Goal: Task Accomplishment & Management: Use online tool/utility

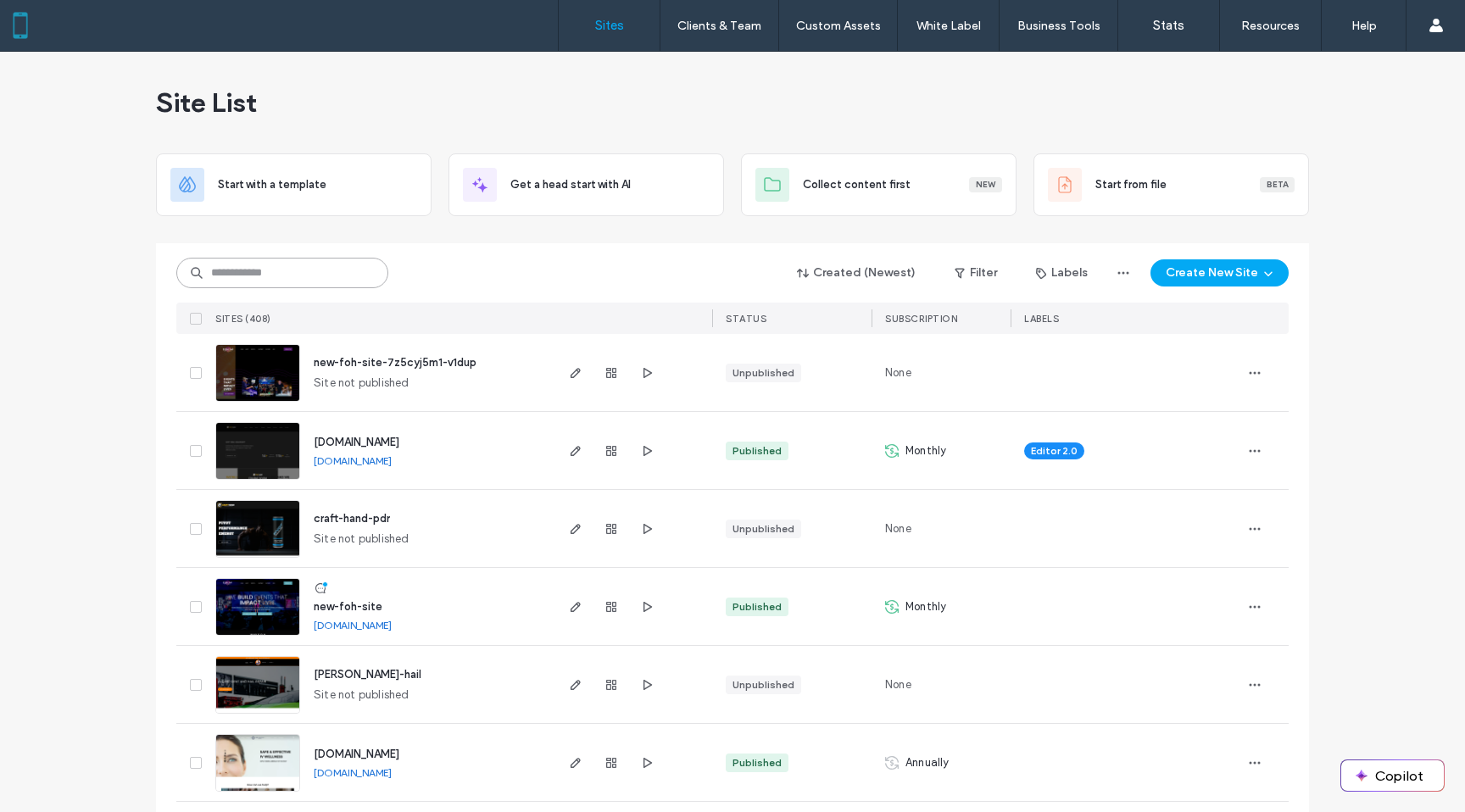
click at [274, 282] on input at bounding box center [282, 272] width 212 height 30
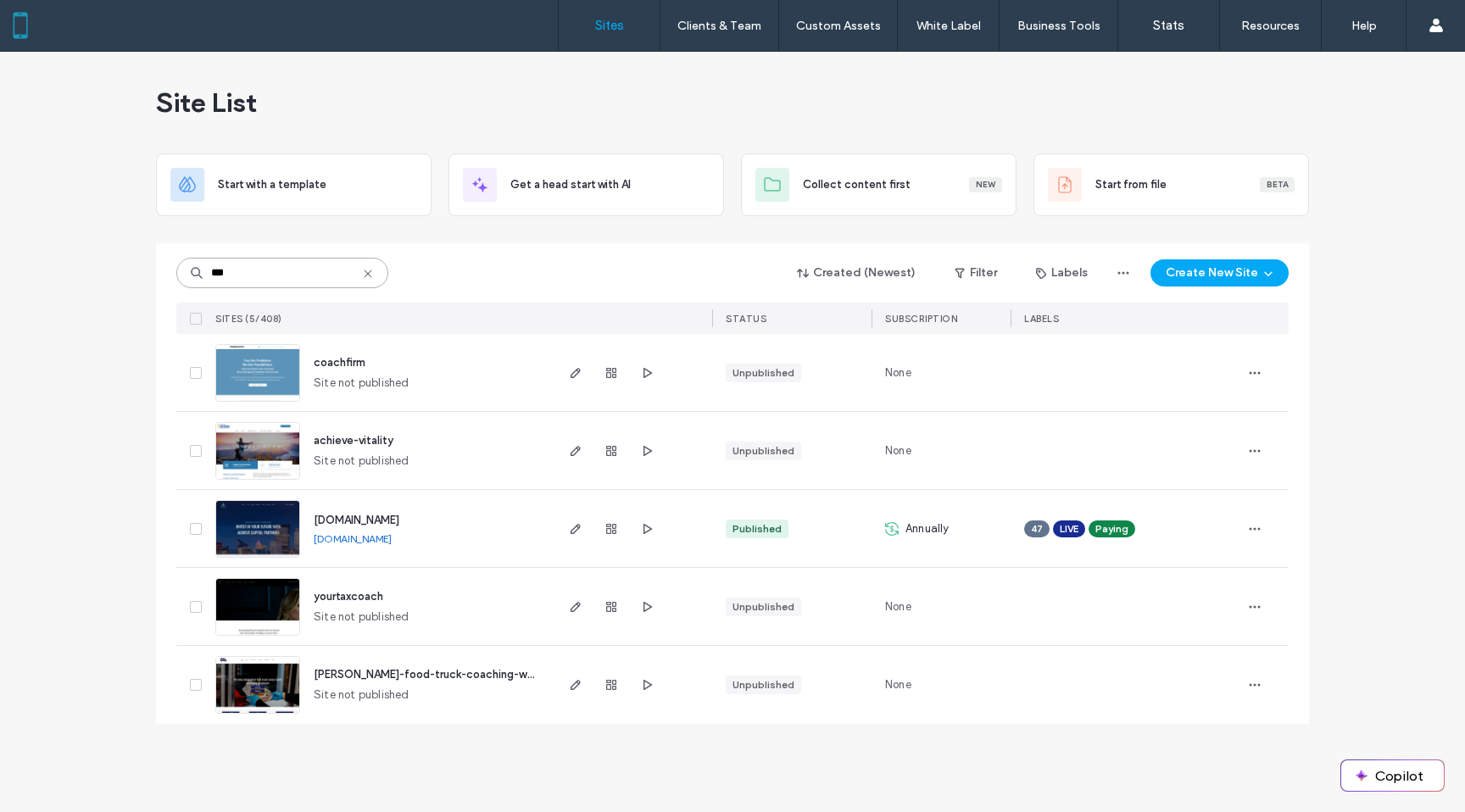
type input "***"
click at [254, 513] on img at bounding box center [258, 558] width 83 height 115
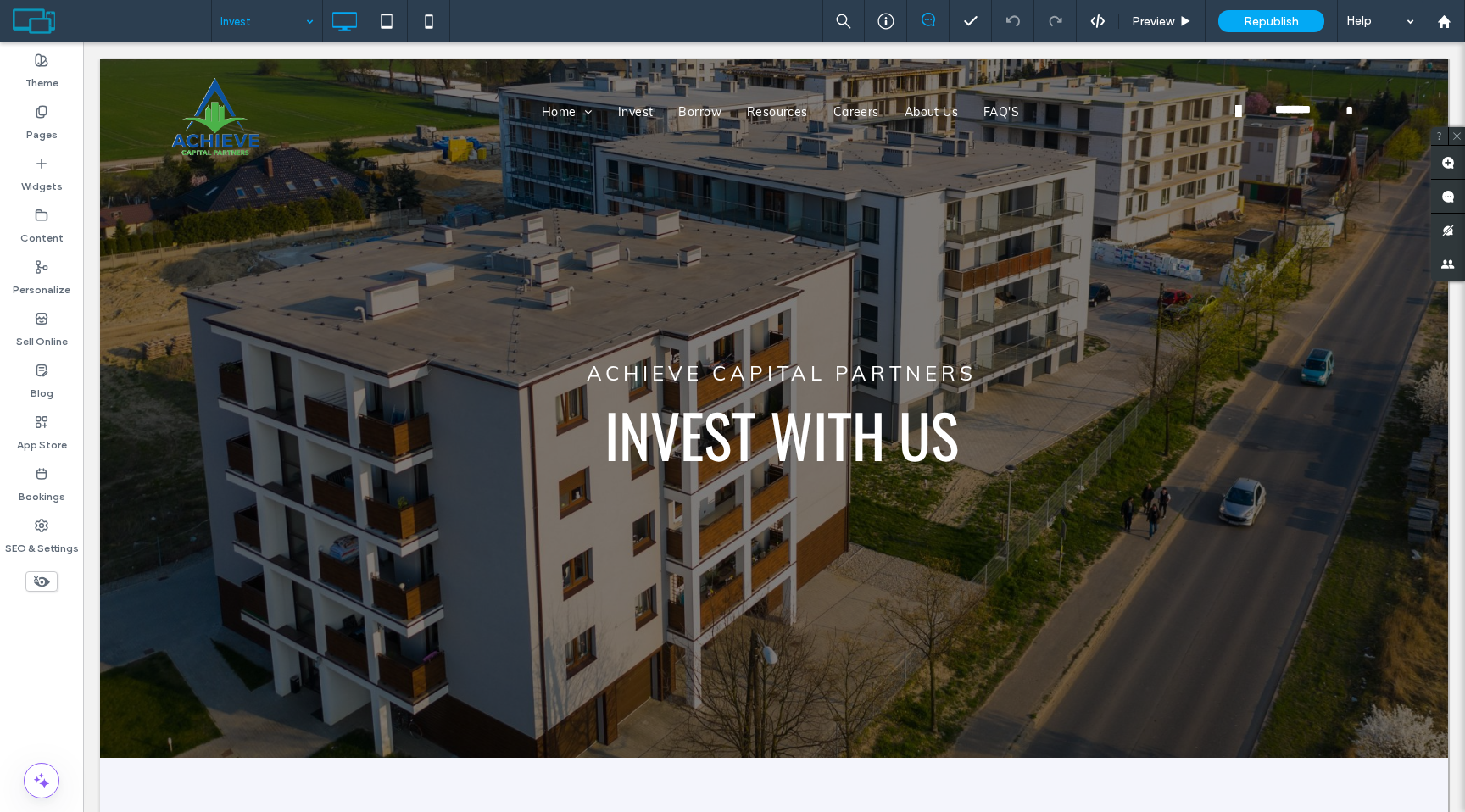
click at [256, 38] on input at bounding box center [263, 21] width 85 height 42
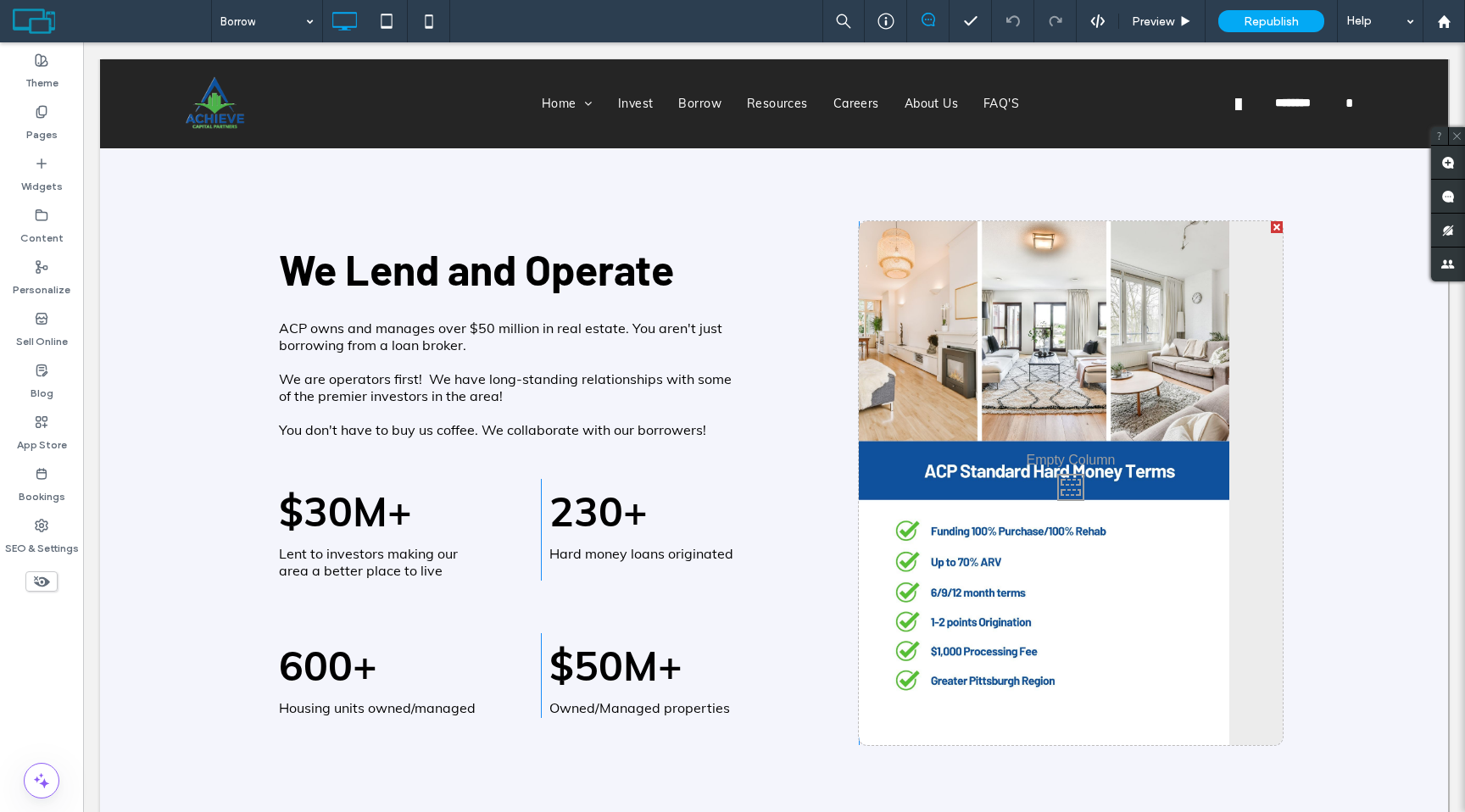
scroll to position [1930, 0]
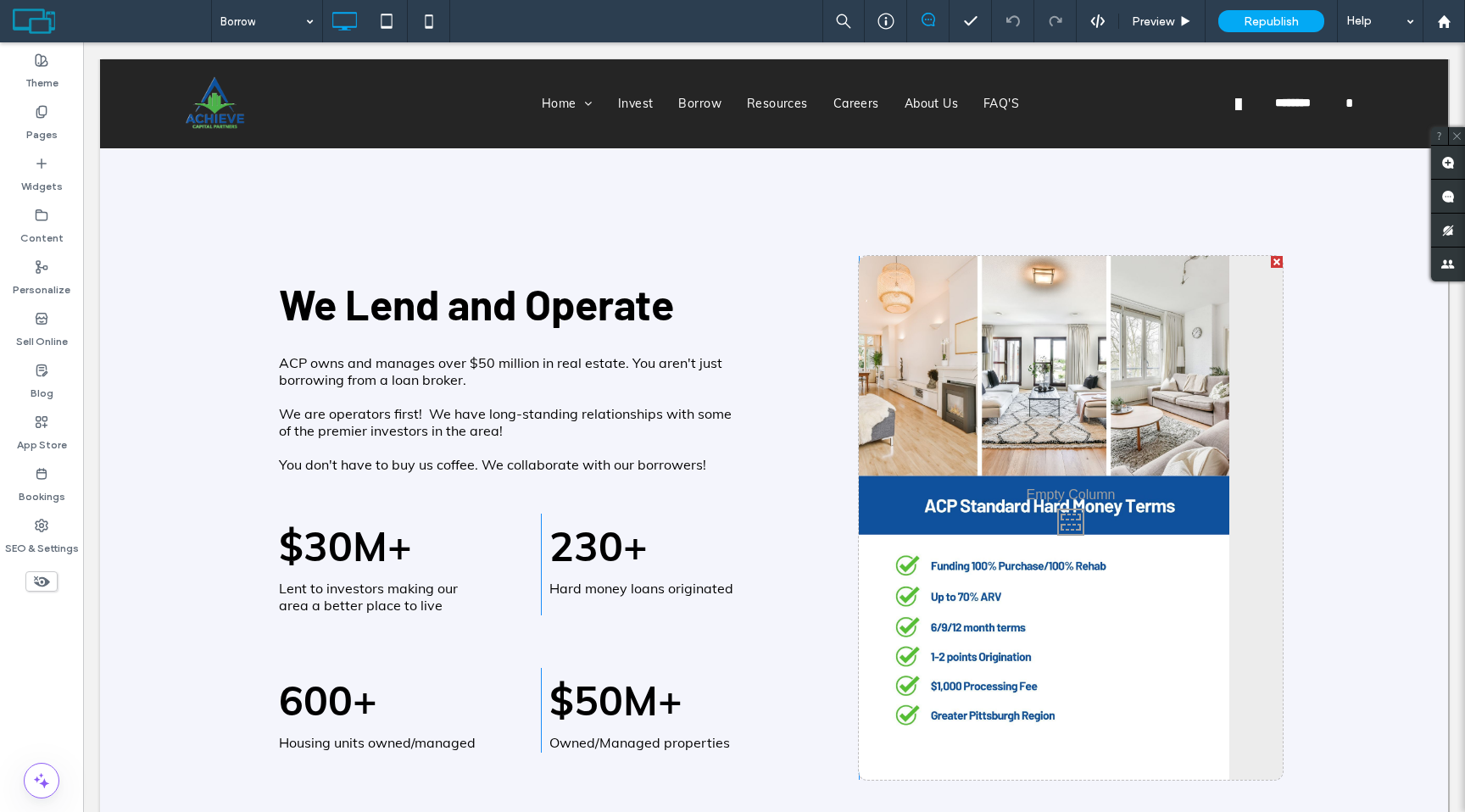
click at [1076, 514] on div "Click To Paste" at bounding box center [1070, 517] width 424 height 523
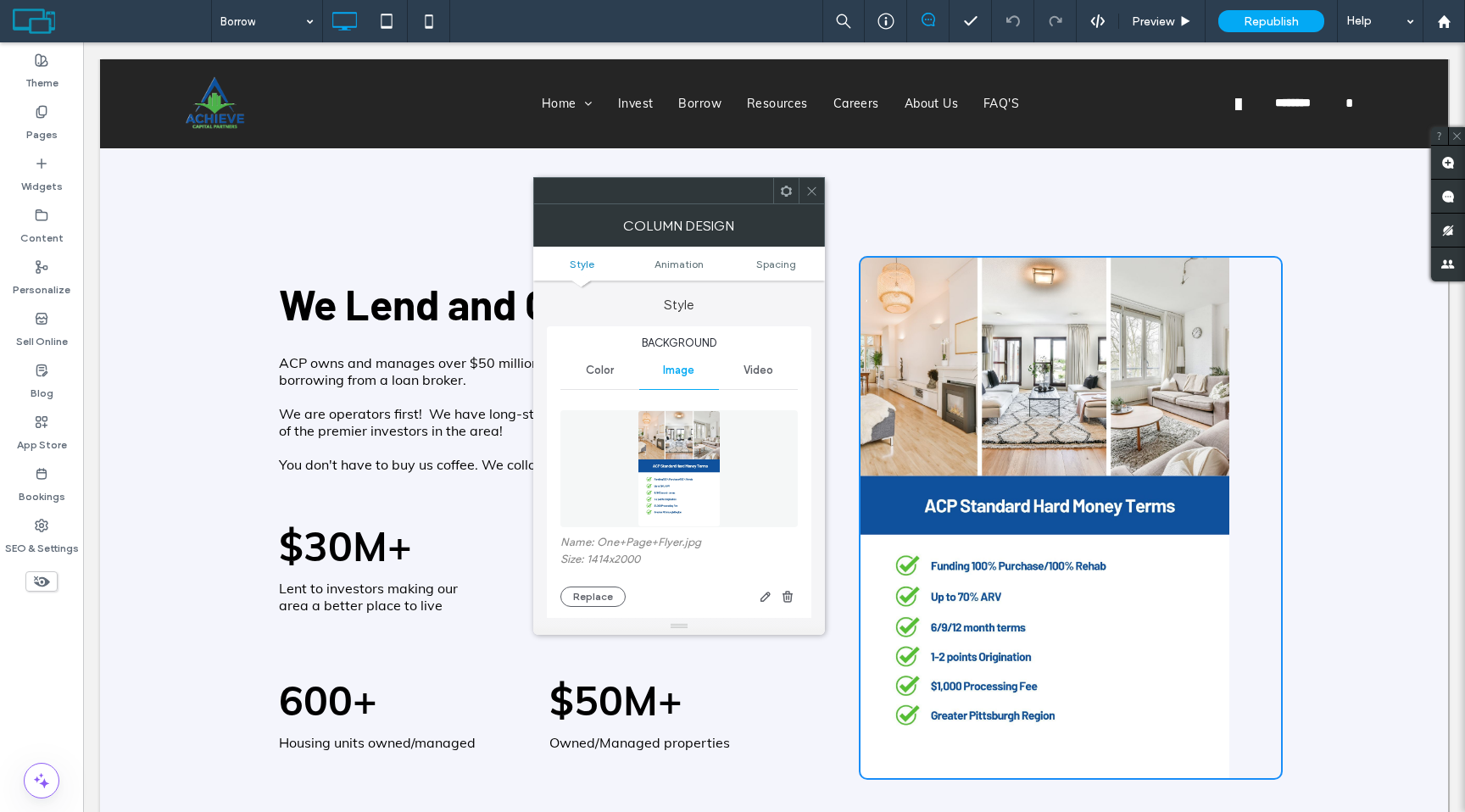
click at [814, 185] on icon at bounding box center [811, 191] width 13 height 13
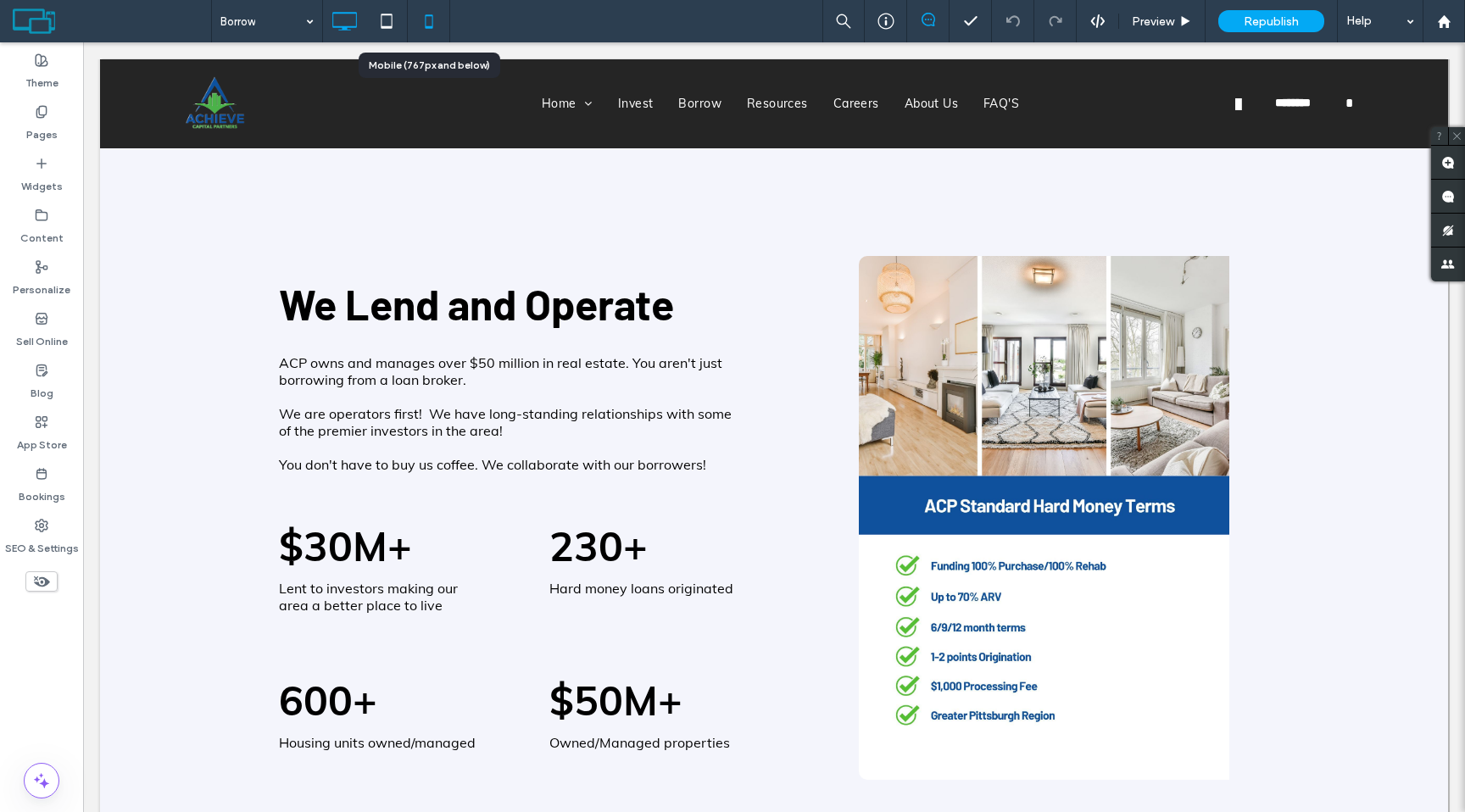
click at [435, 28] on icon at bounding box center [428, 21] width 34 height 34
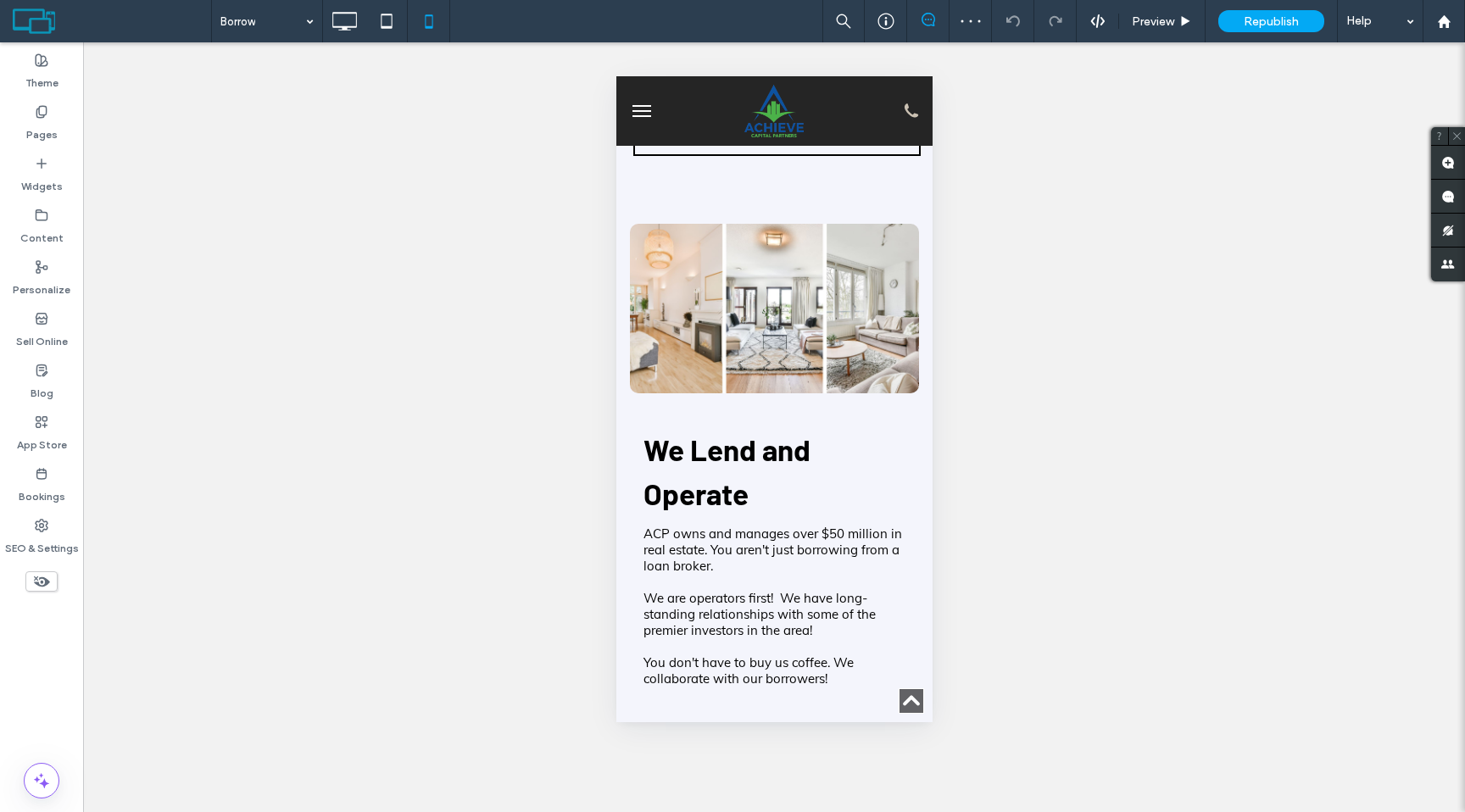
scroll to position [1563, 0]
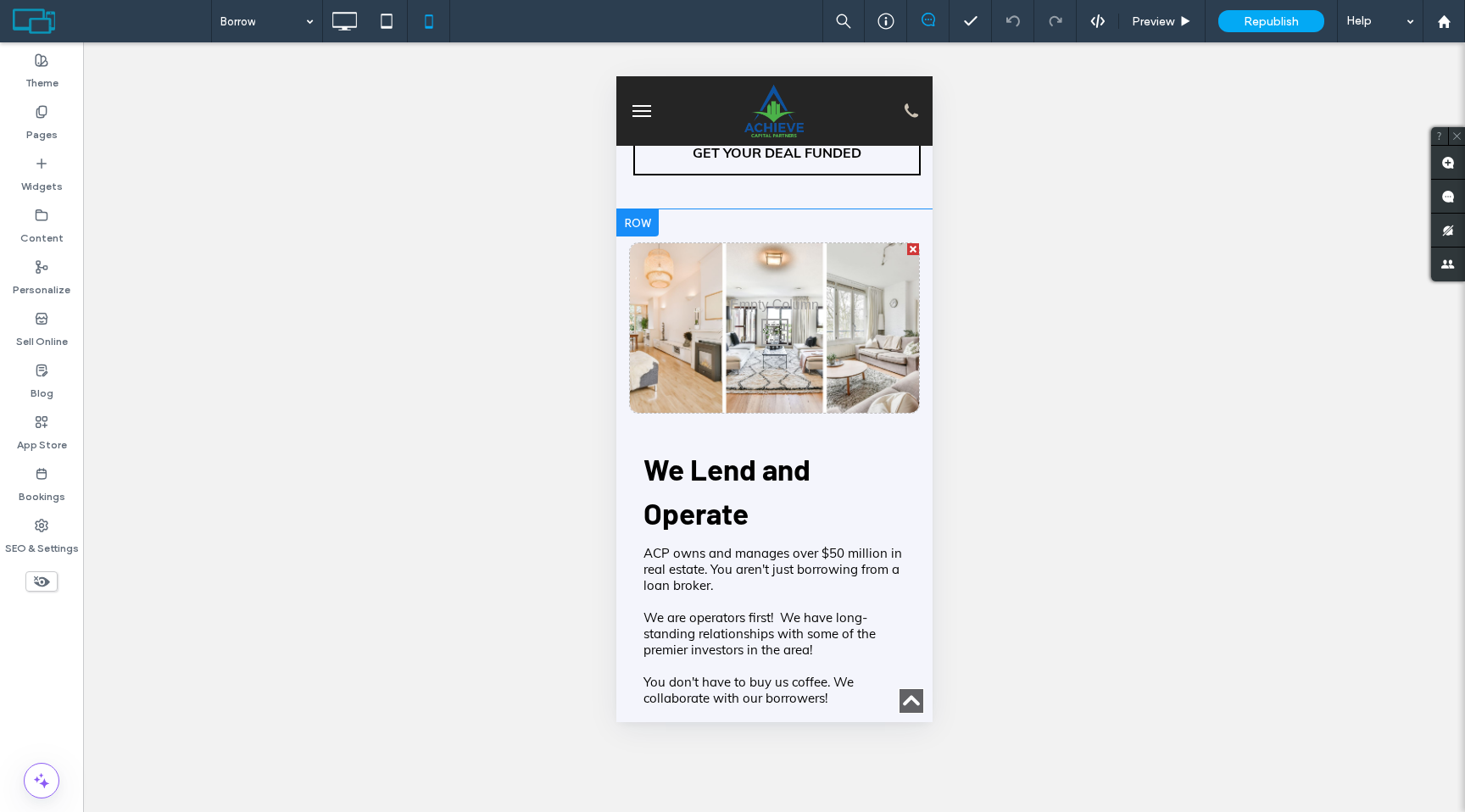
click at [830, 395] on div "Click To Paste" at bounding box center [773, 328] width 289 height 170
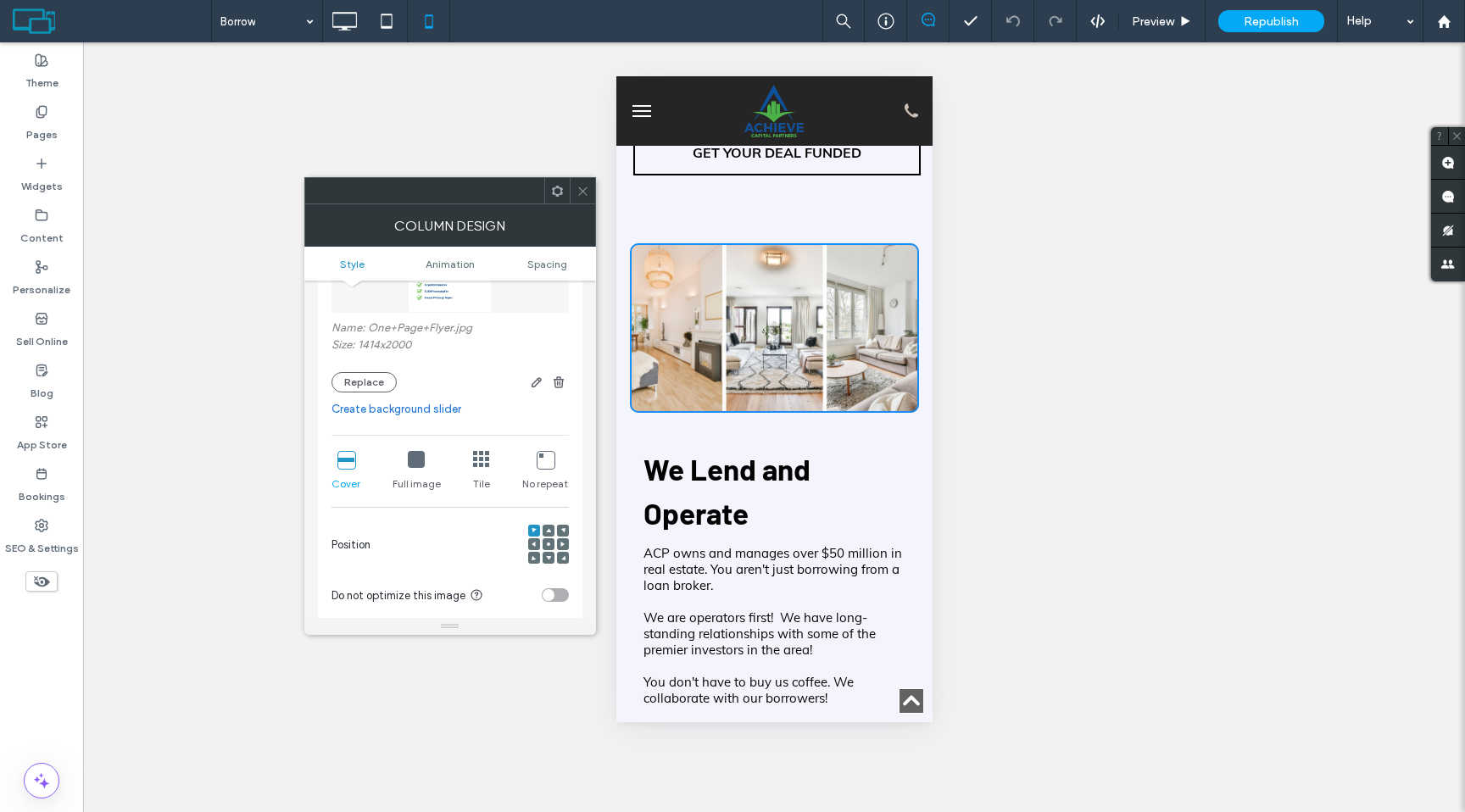
scroll to position [269, 0]
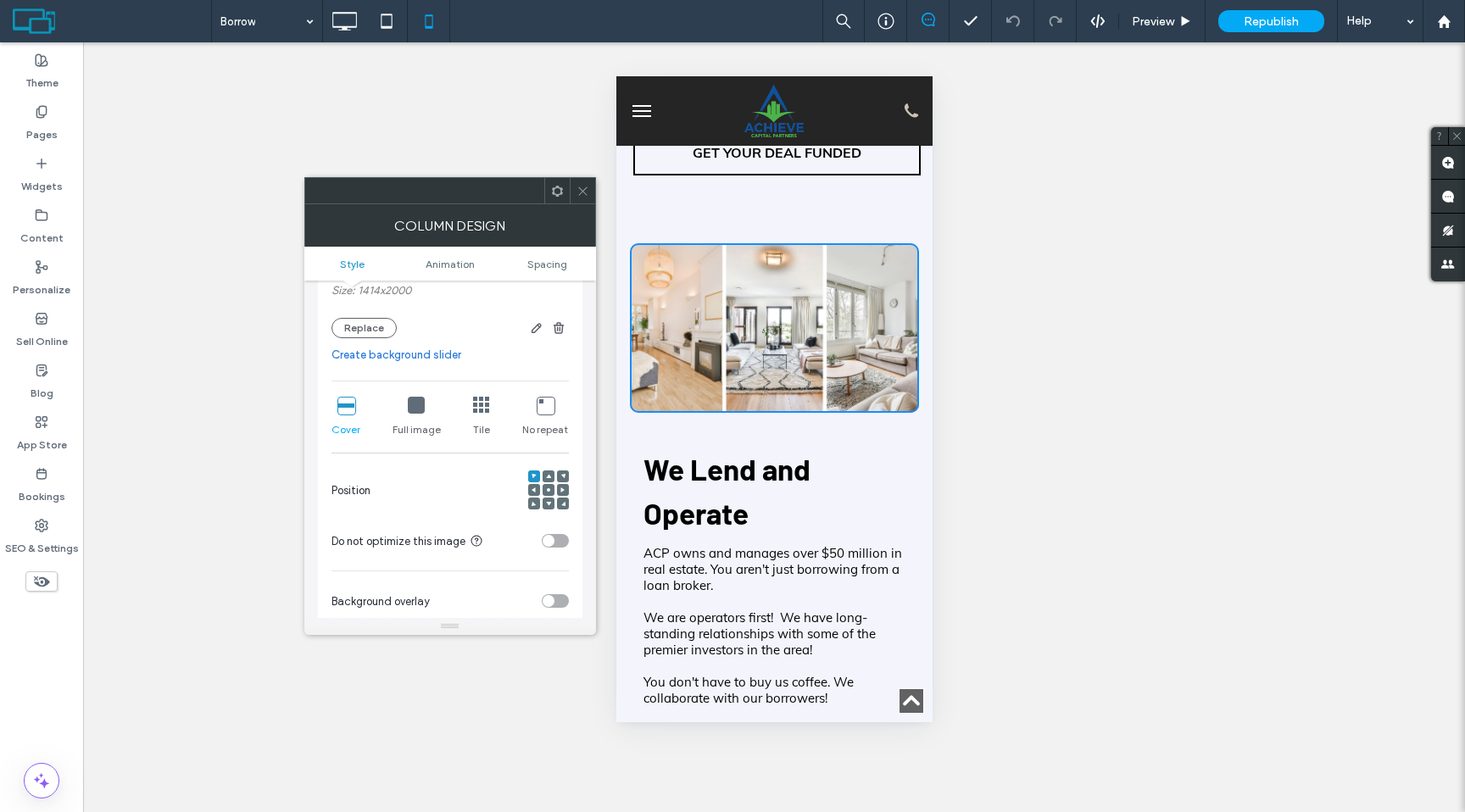
click at [424, 419] on div "Full image" at bounding box center [416, 416] width 48 height 54
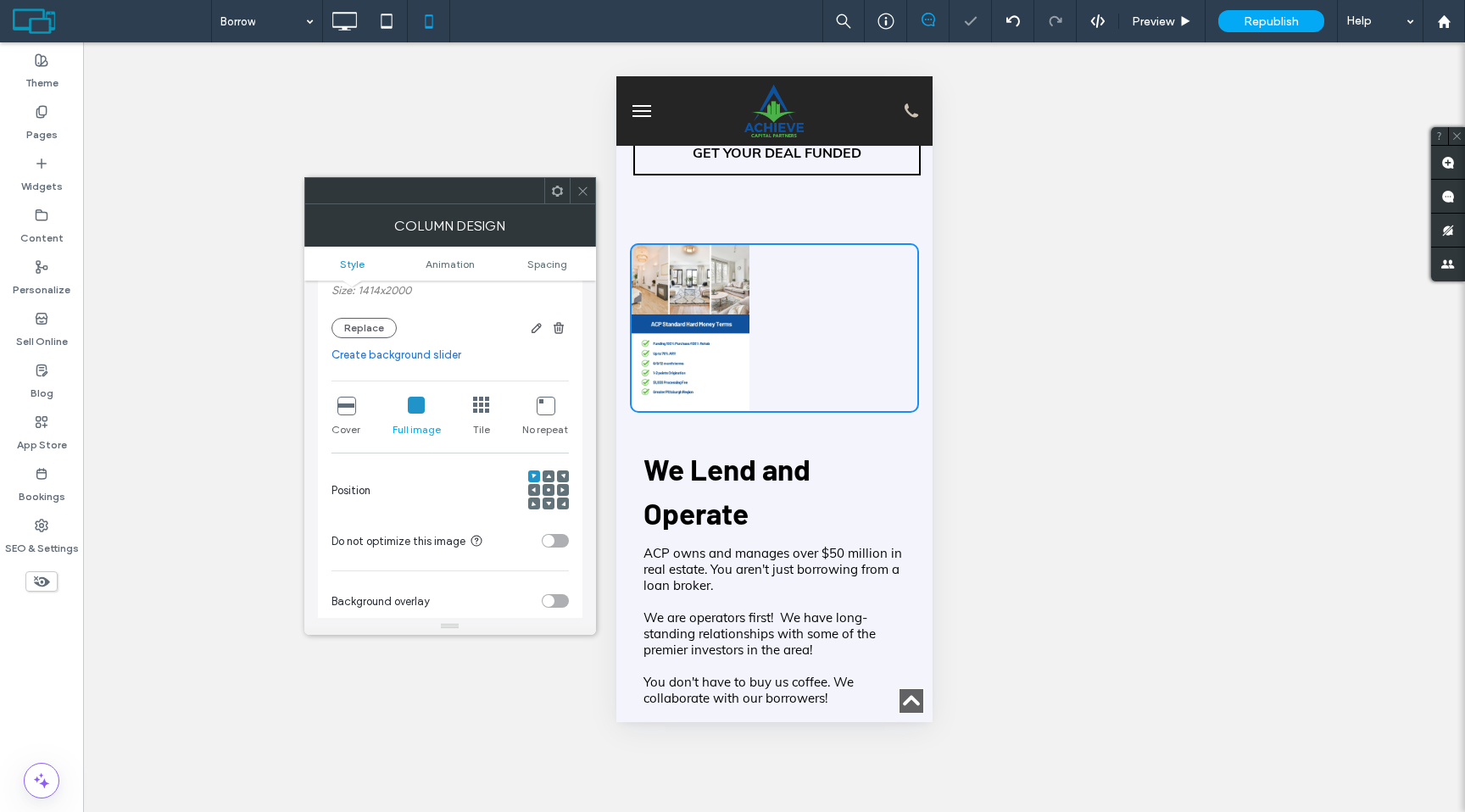
click at [550, 491] on icon at bounding box center [548, 490] width 6 height 6
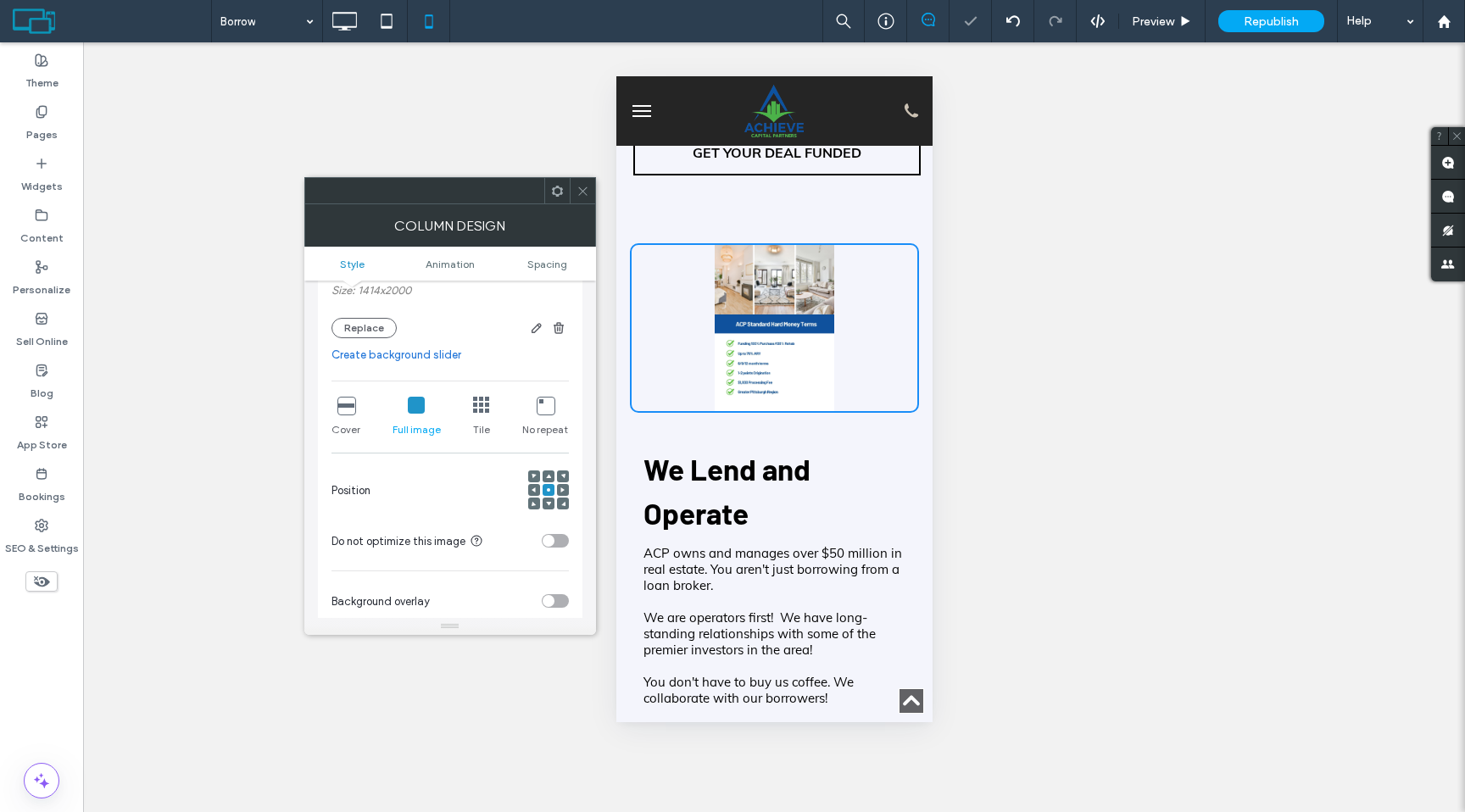
click at [584, 187] on use at bounding box center [582, 190] width 8 height 8
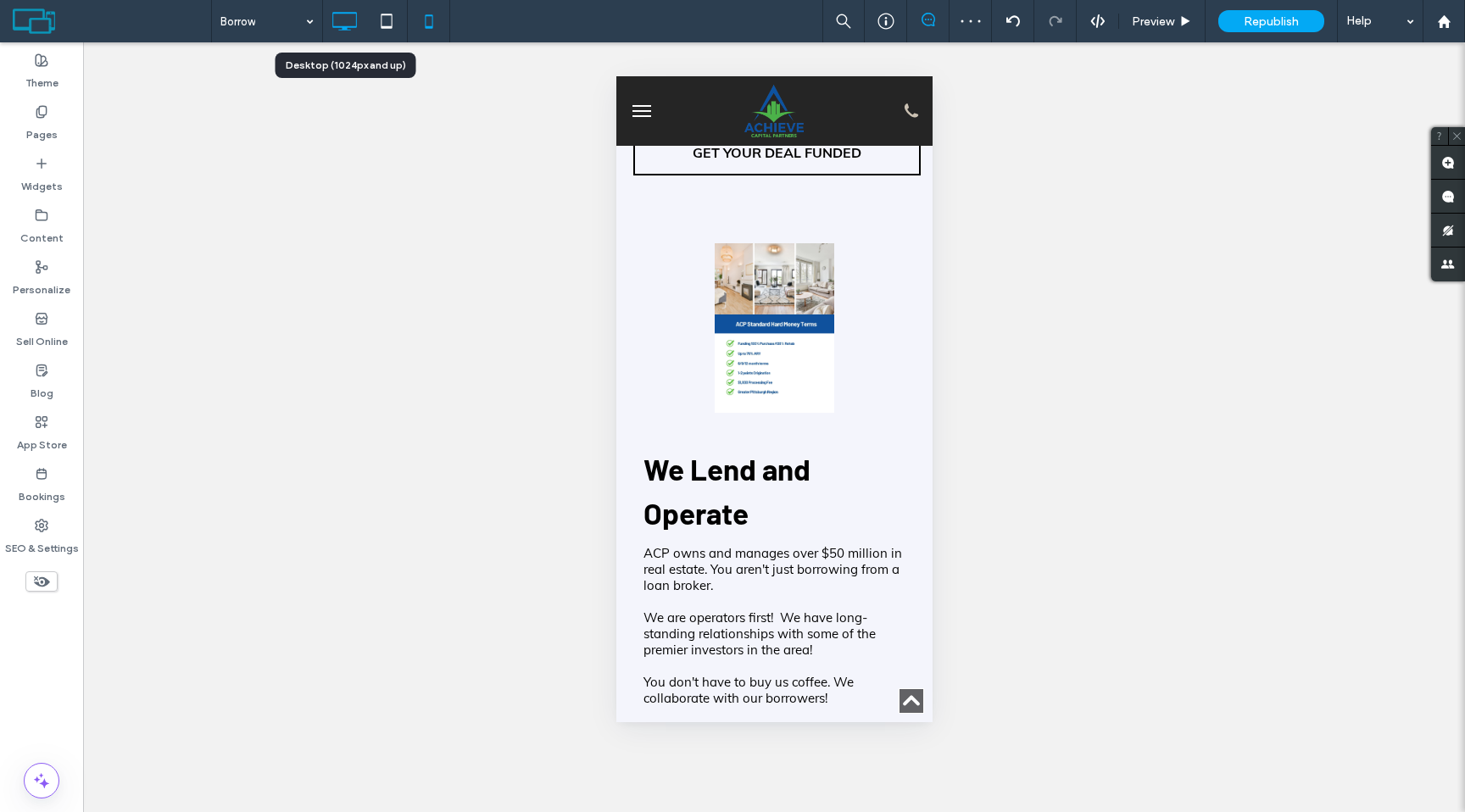
click at [356, 20] on use at bounding box center [344, 21] width 25 height 18
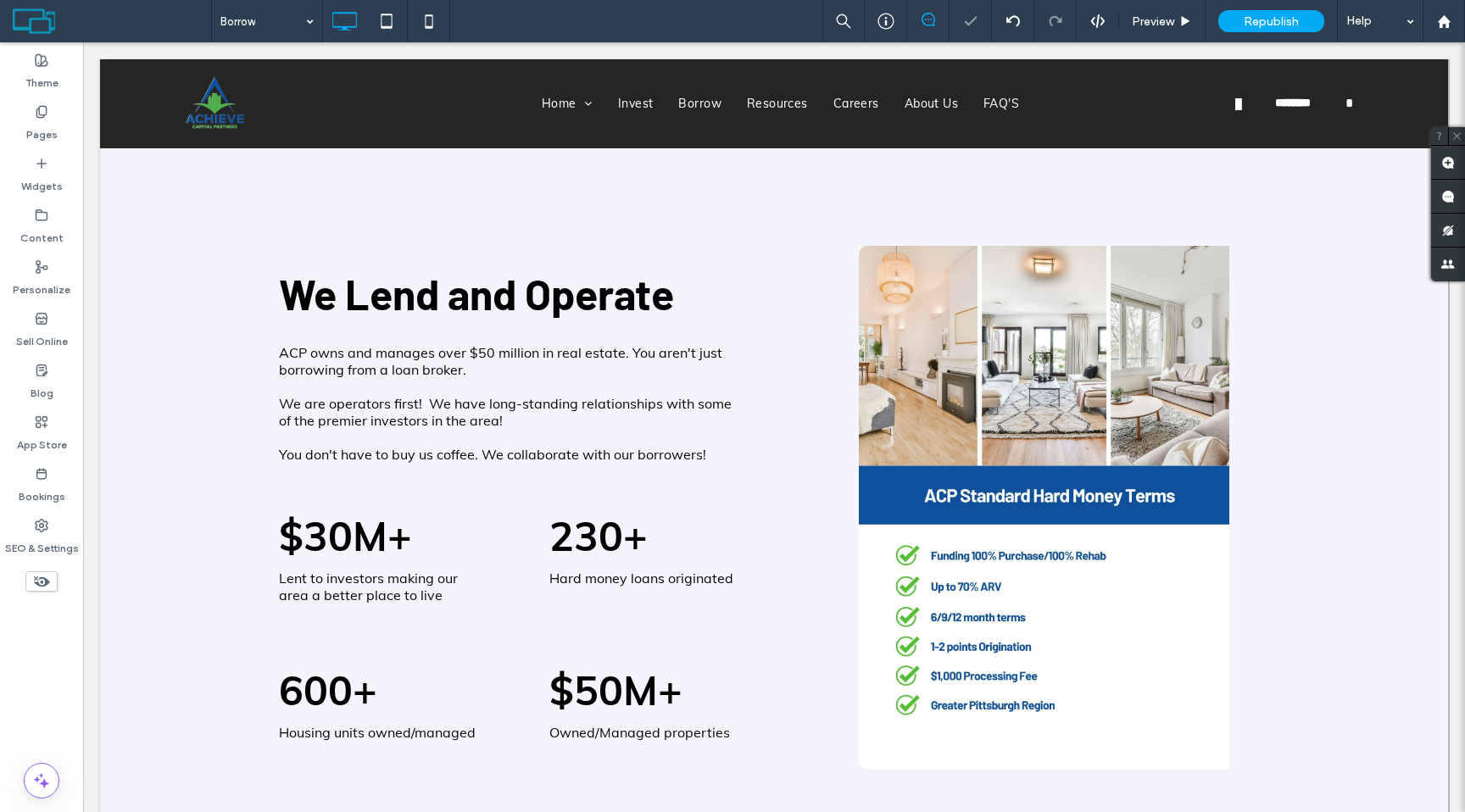
scroll to position [1964, 0]
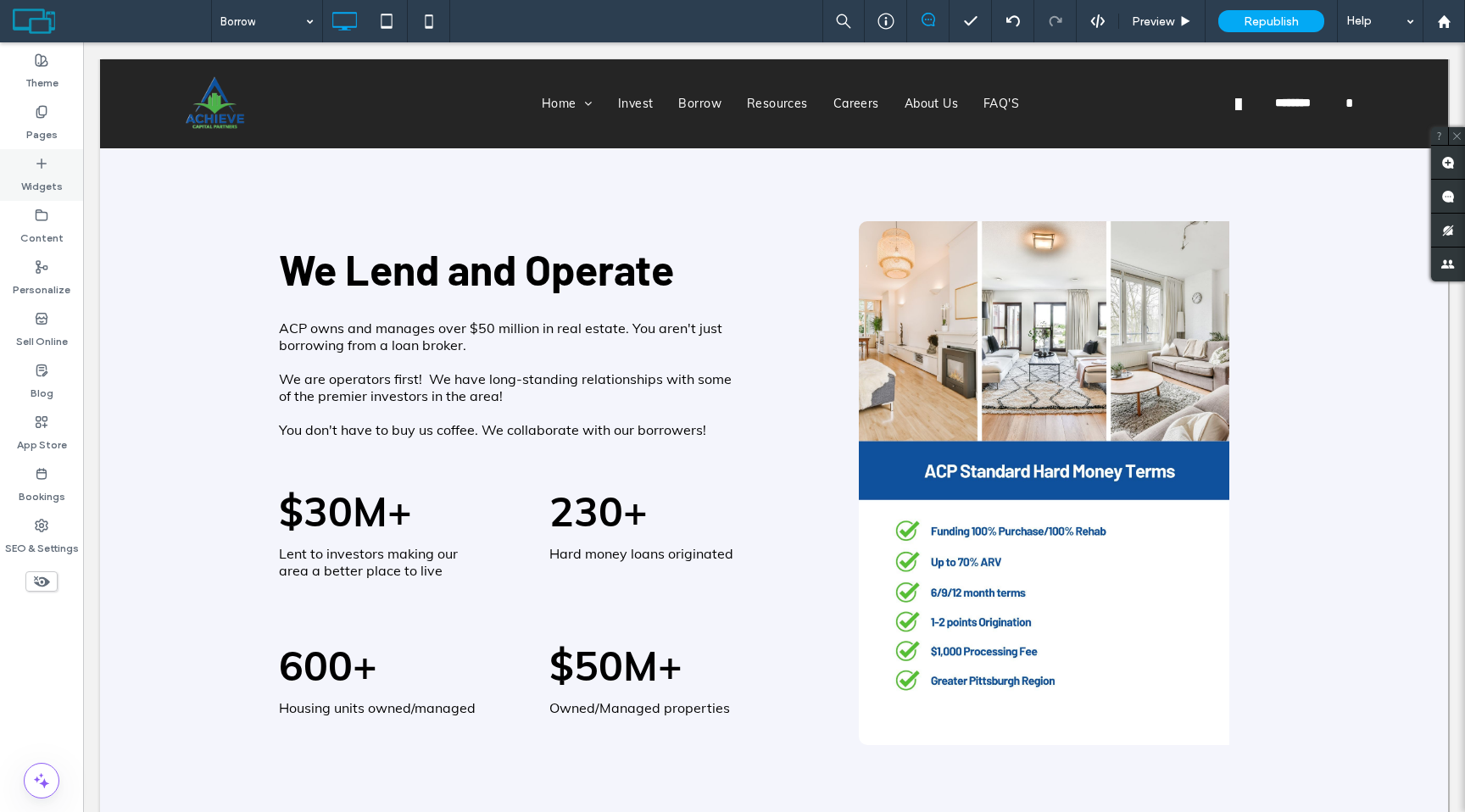
click at [37, 196] on div "Widgets" at bounding box center [42, 175] width 83 height 52
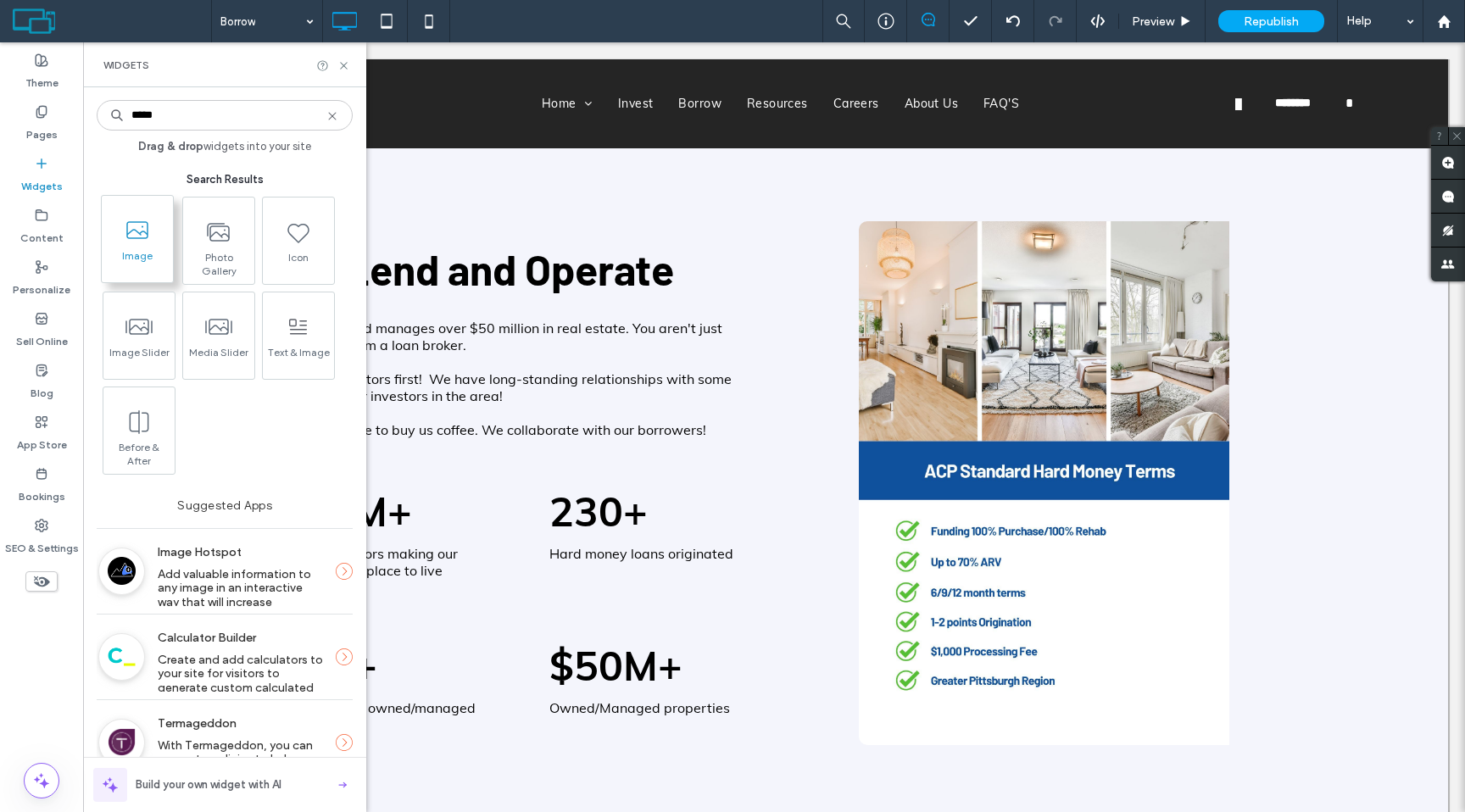
type input "*****"
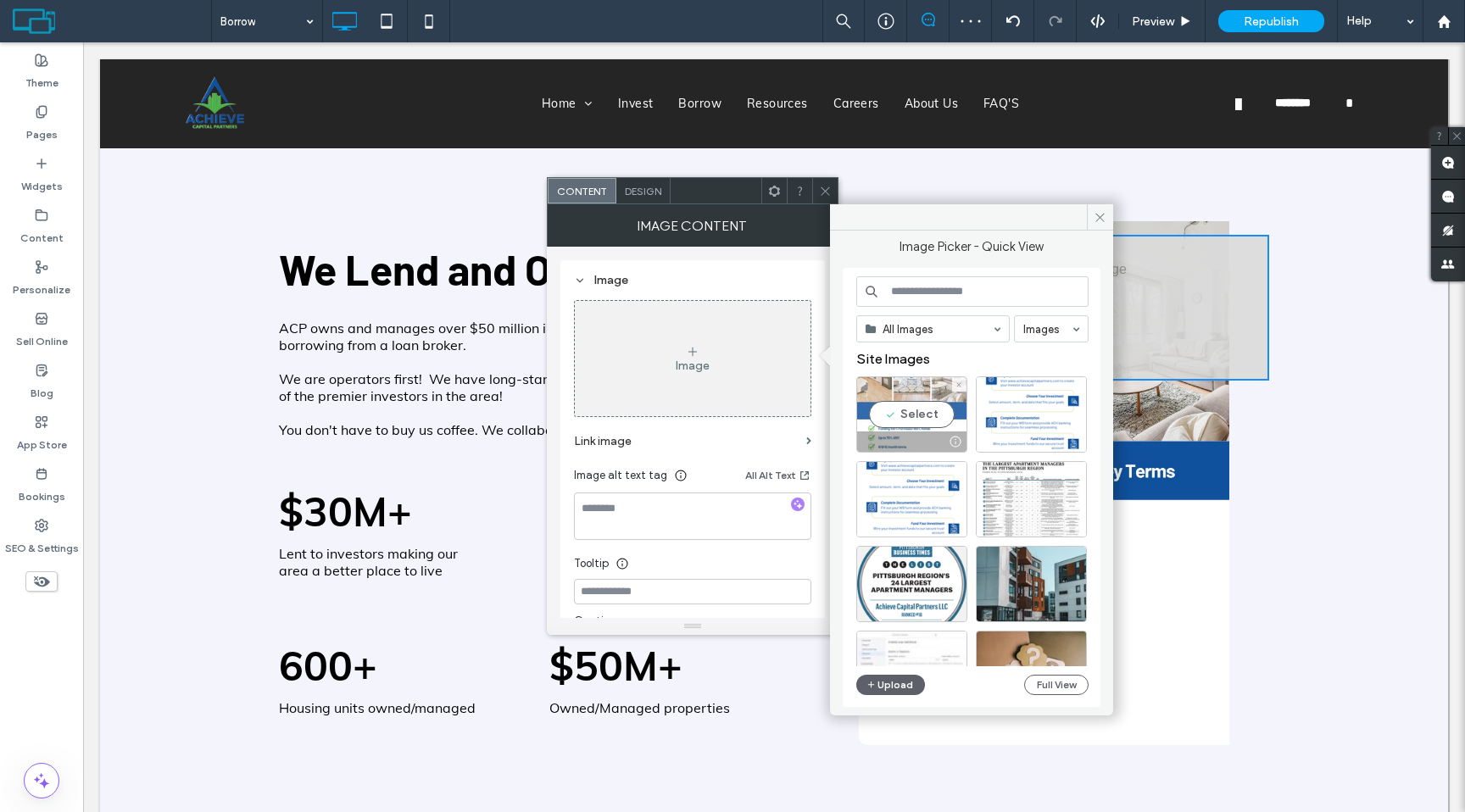
click at [911, 425] on div "Select" at bounding box center [911, 414] width 111 height 77
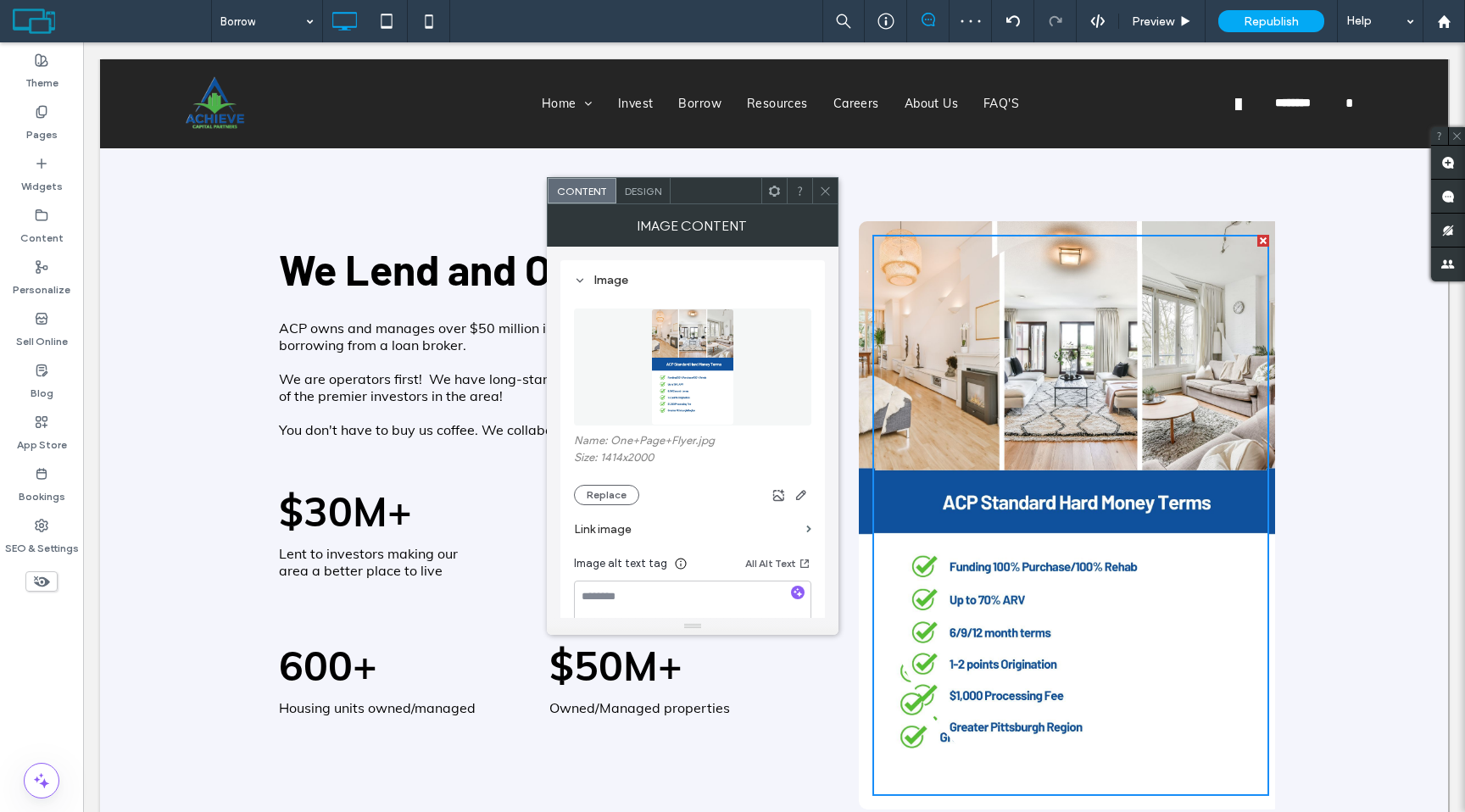
click at [832, 183] on div at bounding box center [825, 191] width 26 height 26
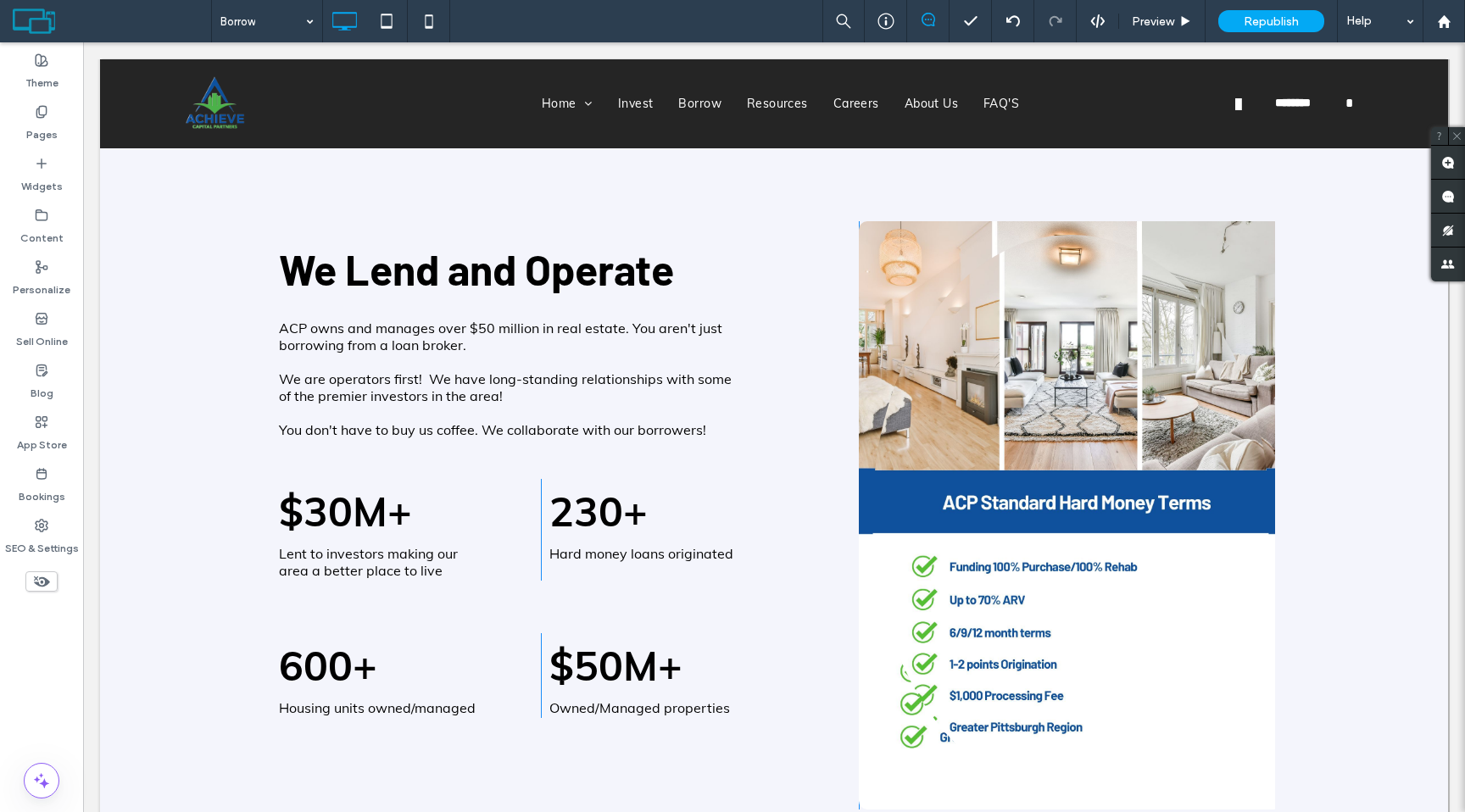
click at [862, 385] on div "Click To Paste" at bounding box center [1070, 515] width 424 height 588
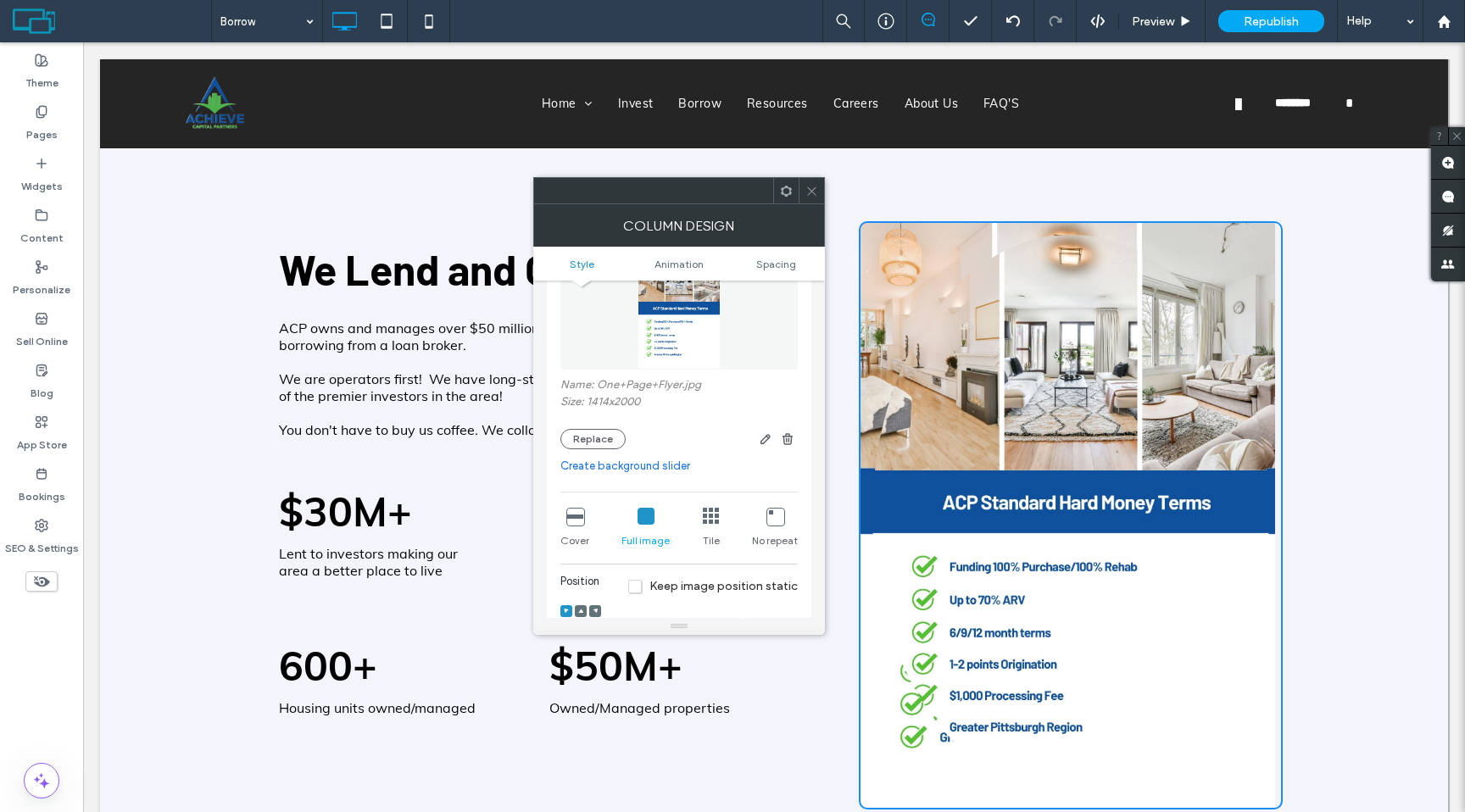
scroll to position [171, 0]
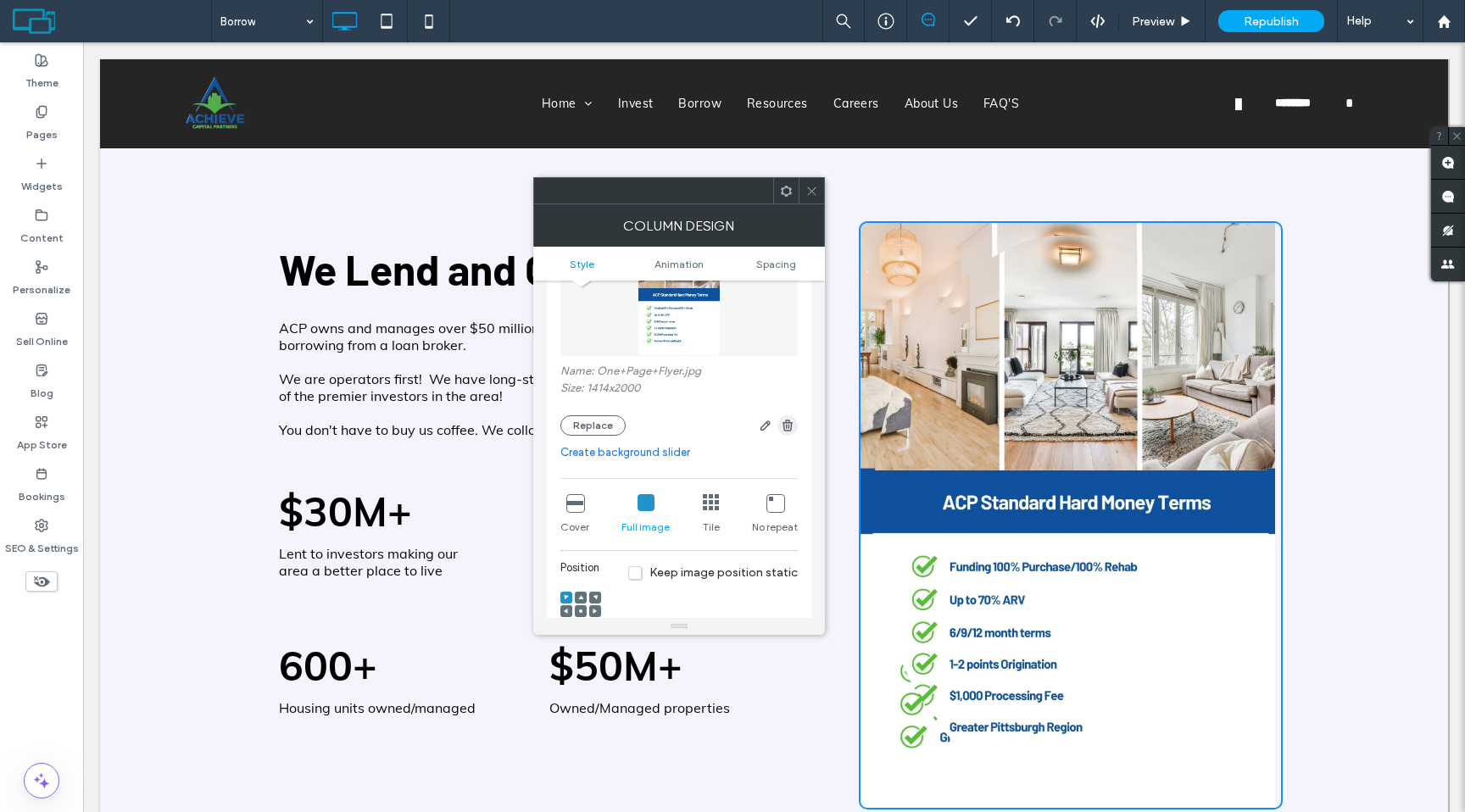
click at [783, 430] on use "button" at bounding box center [787, 425] width 10 height 11
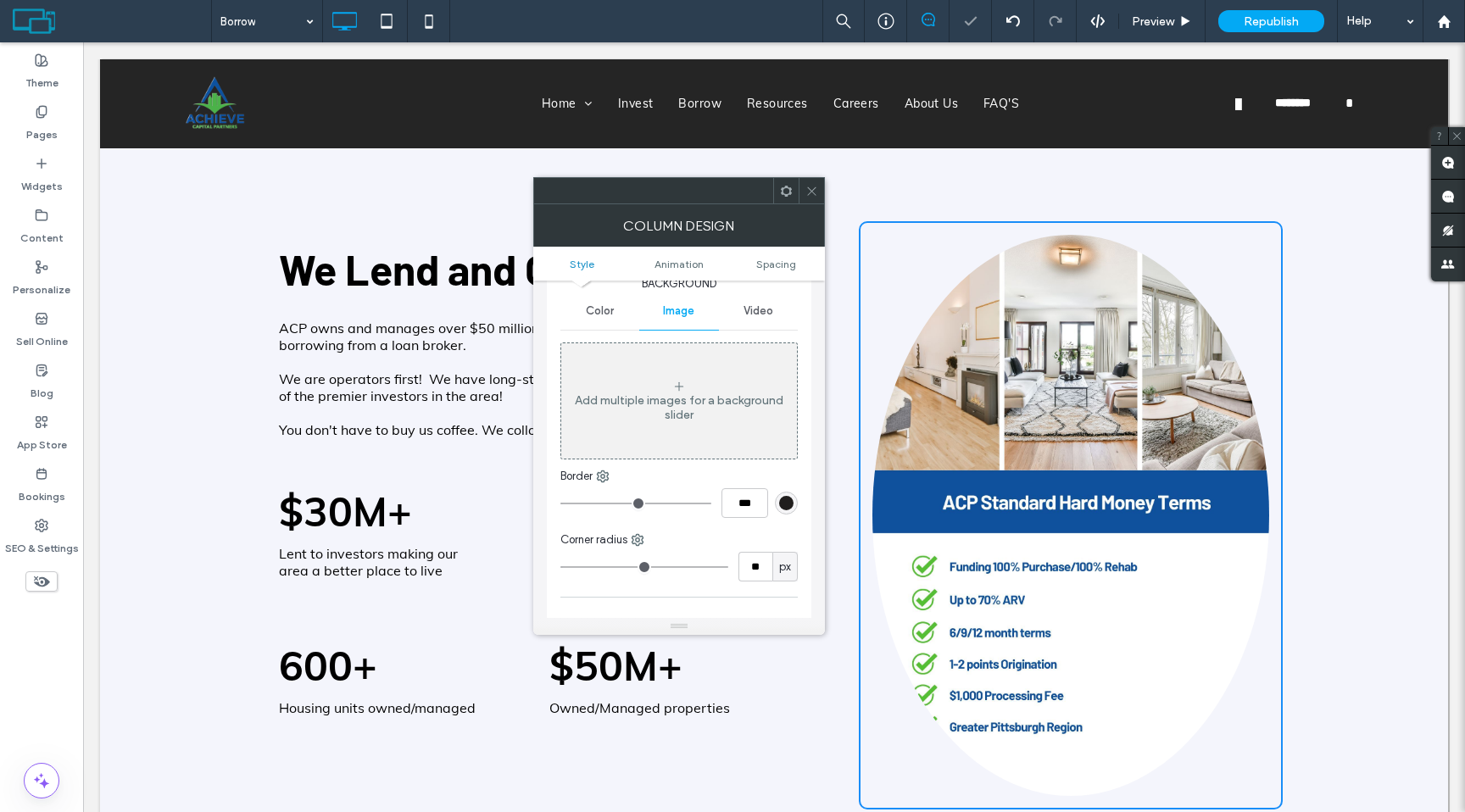
scroll to position [0, 0]
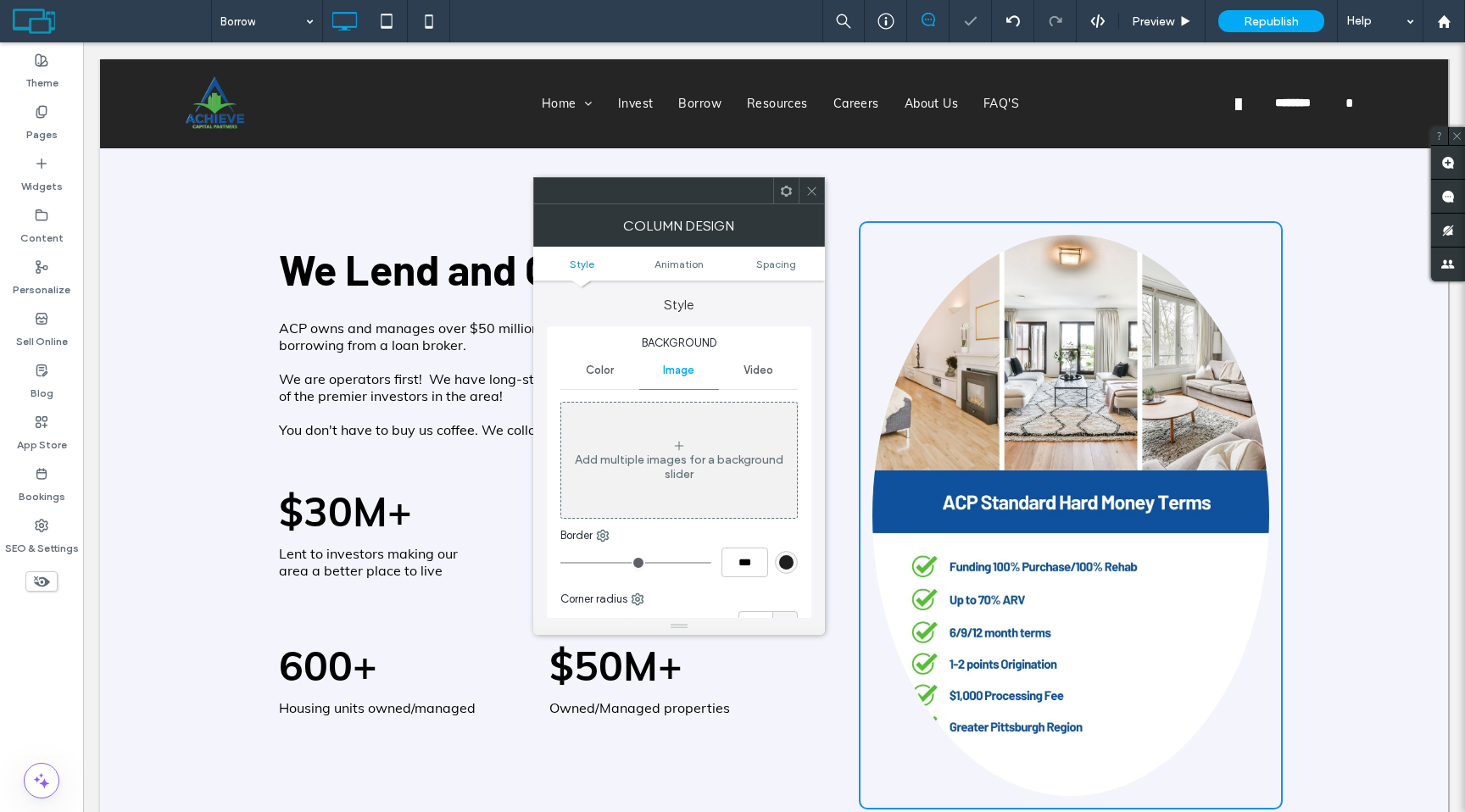
click at [1073, 451] on img at bounding box center [1071, 515] width 397 height 561
click at [809, 191] on icon at bounding box center [811, 191] width 13 height 13
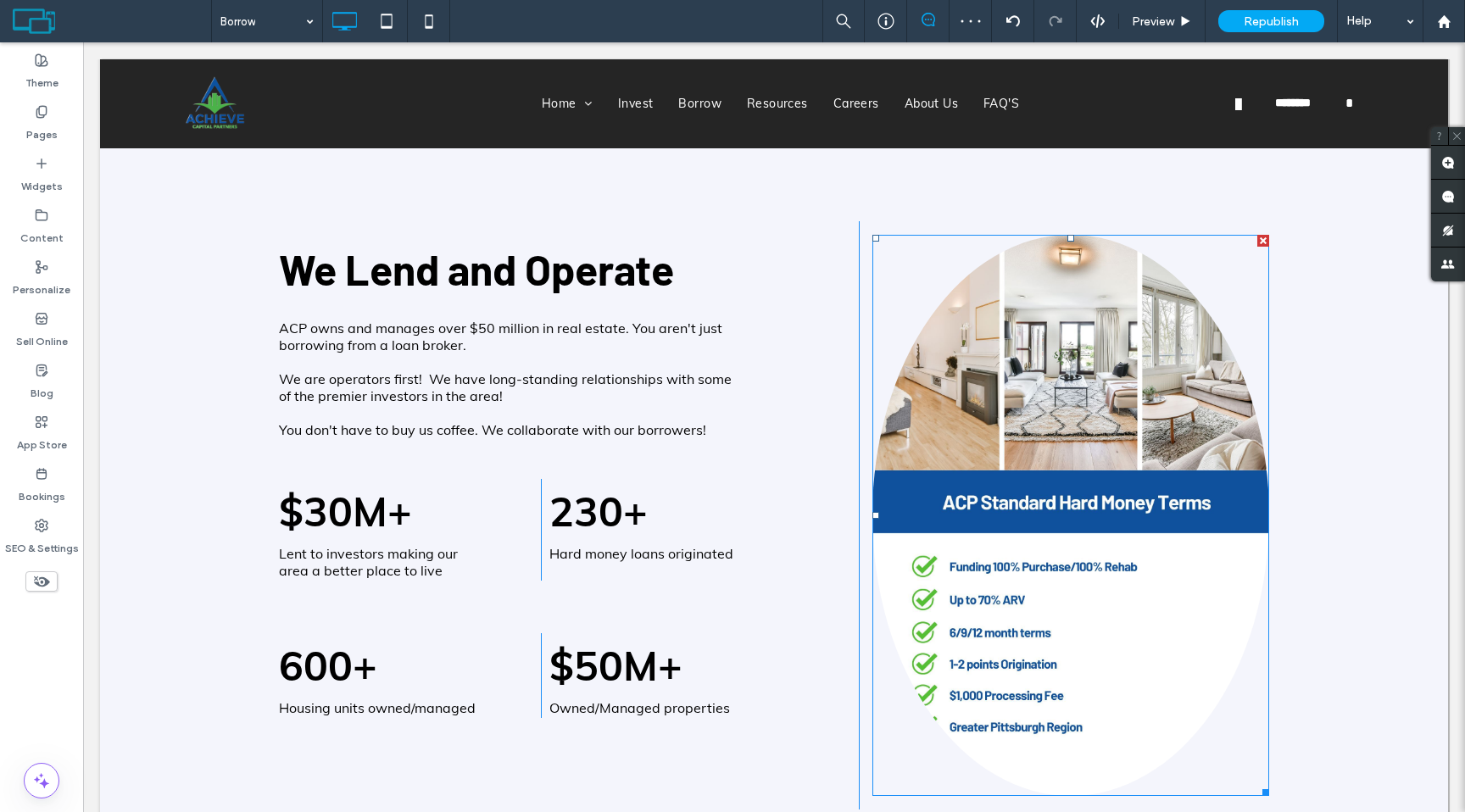
click at [1025, 460] on img at bounding box center [1071, 515] width 397 height 561
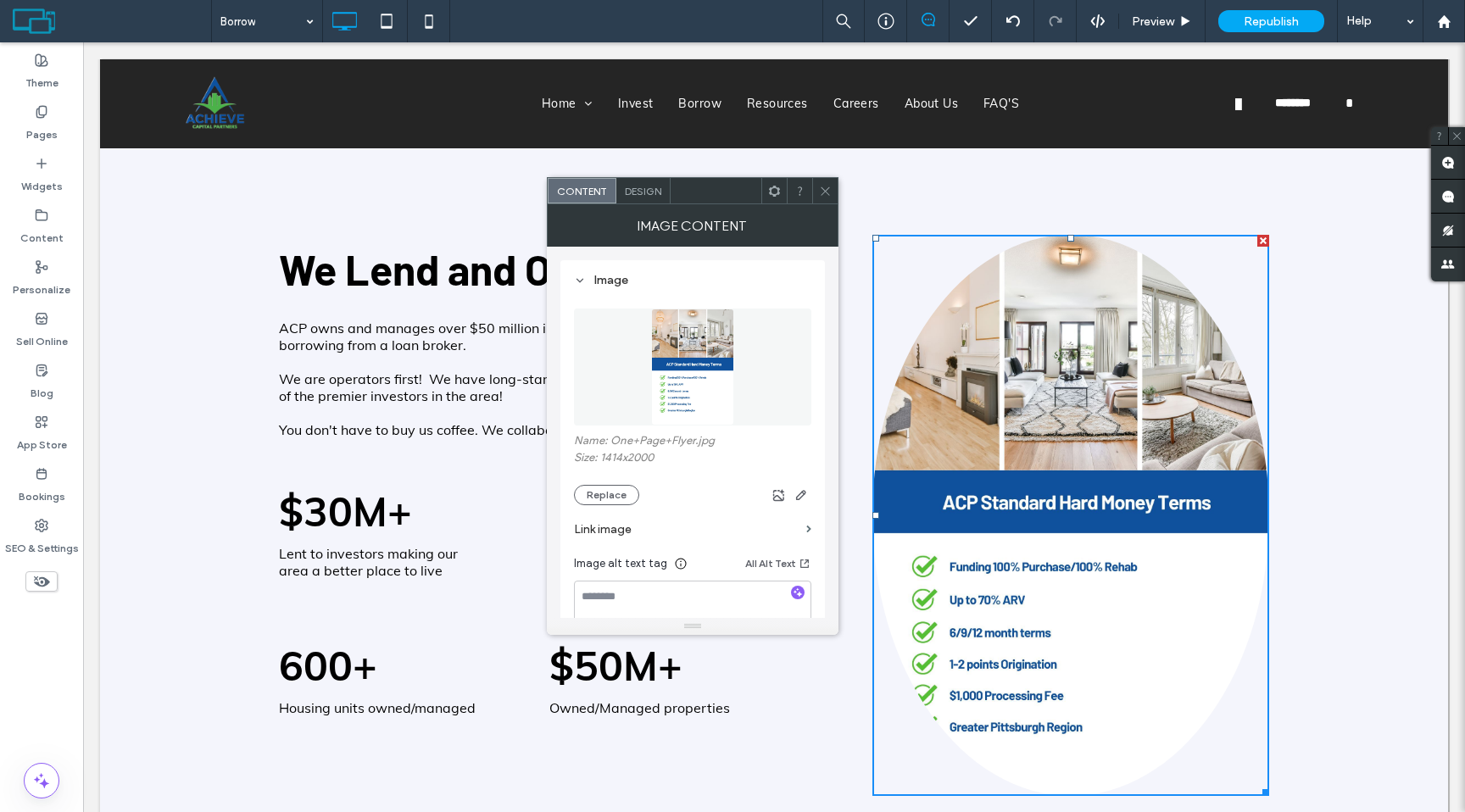
click at [643, 199] on div "Design" at bounding box center [643, 191] width 54 height 26
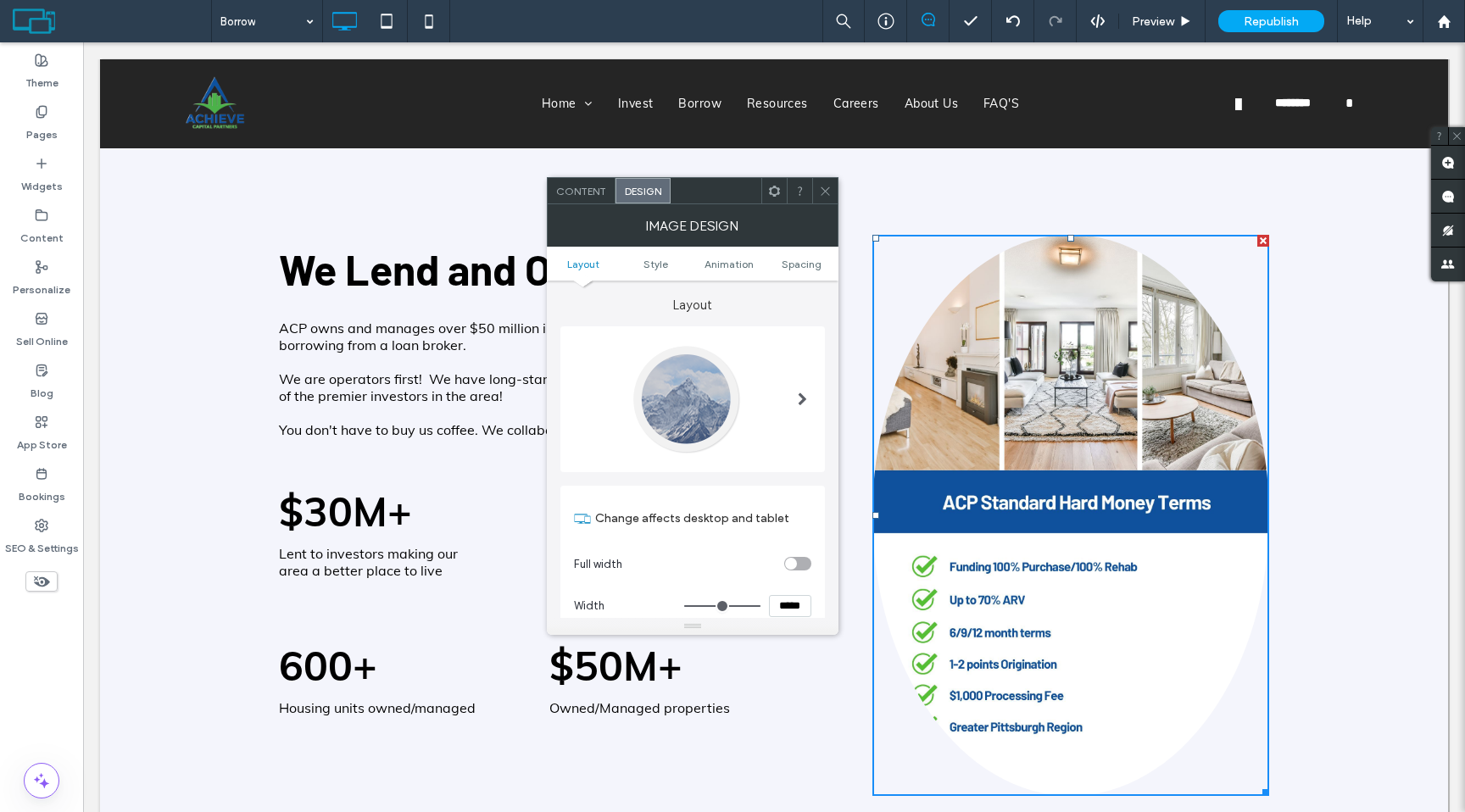
click at [697, 387] on div at bounding box center [685, 399] width 112 height 112
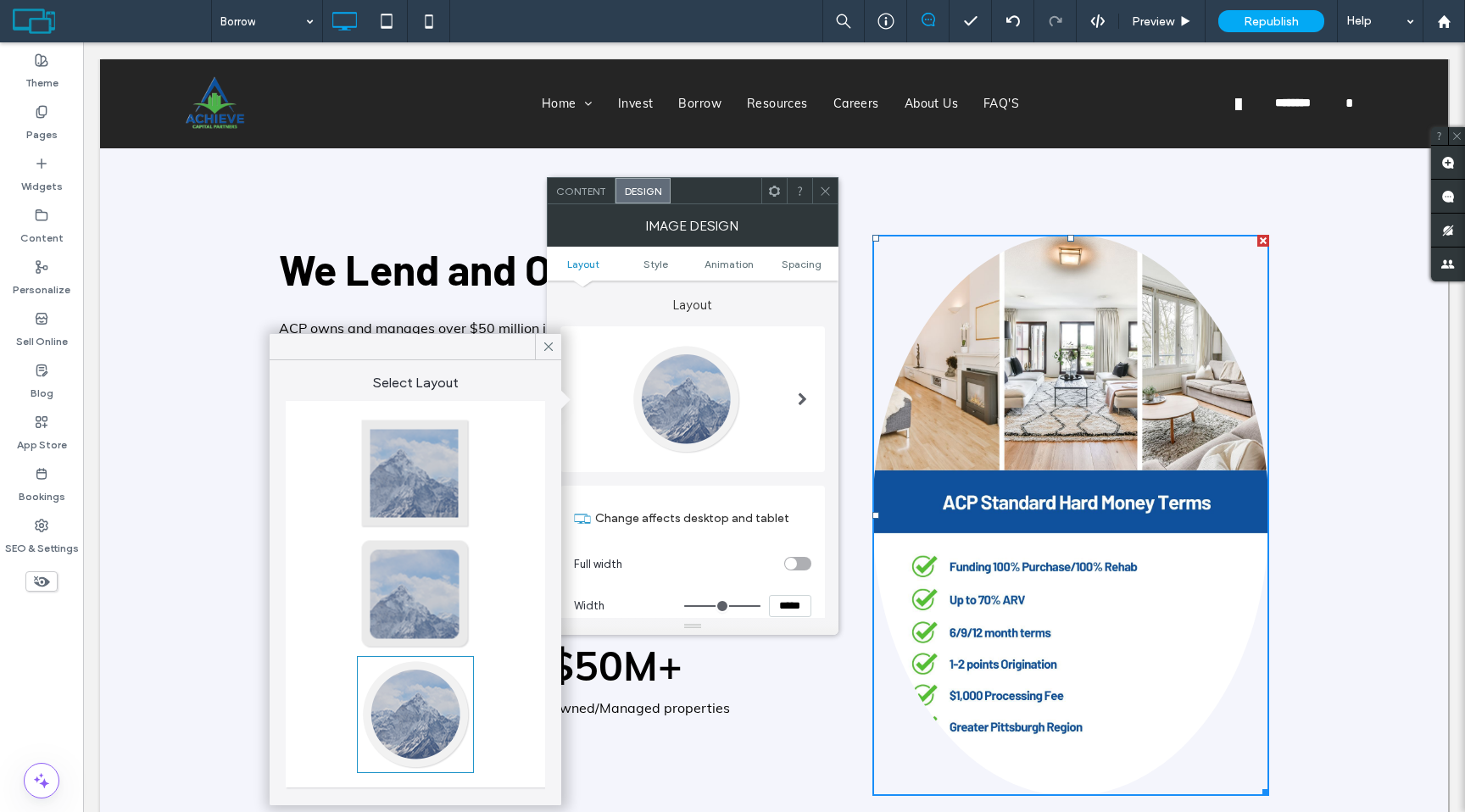
click at [466, 474] on div at bounding box center [414, 473] width 112 height 112
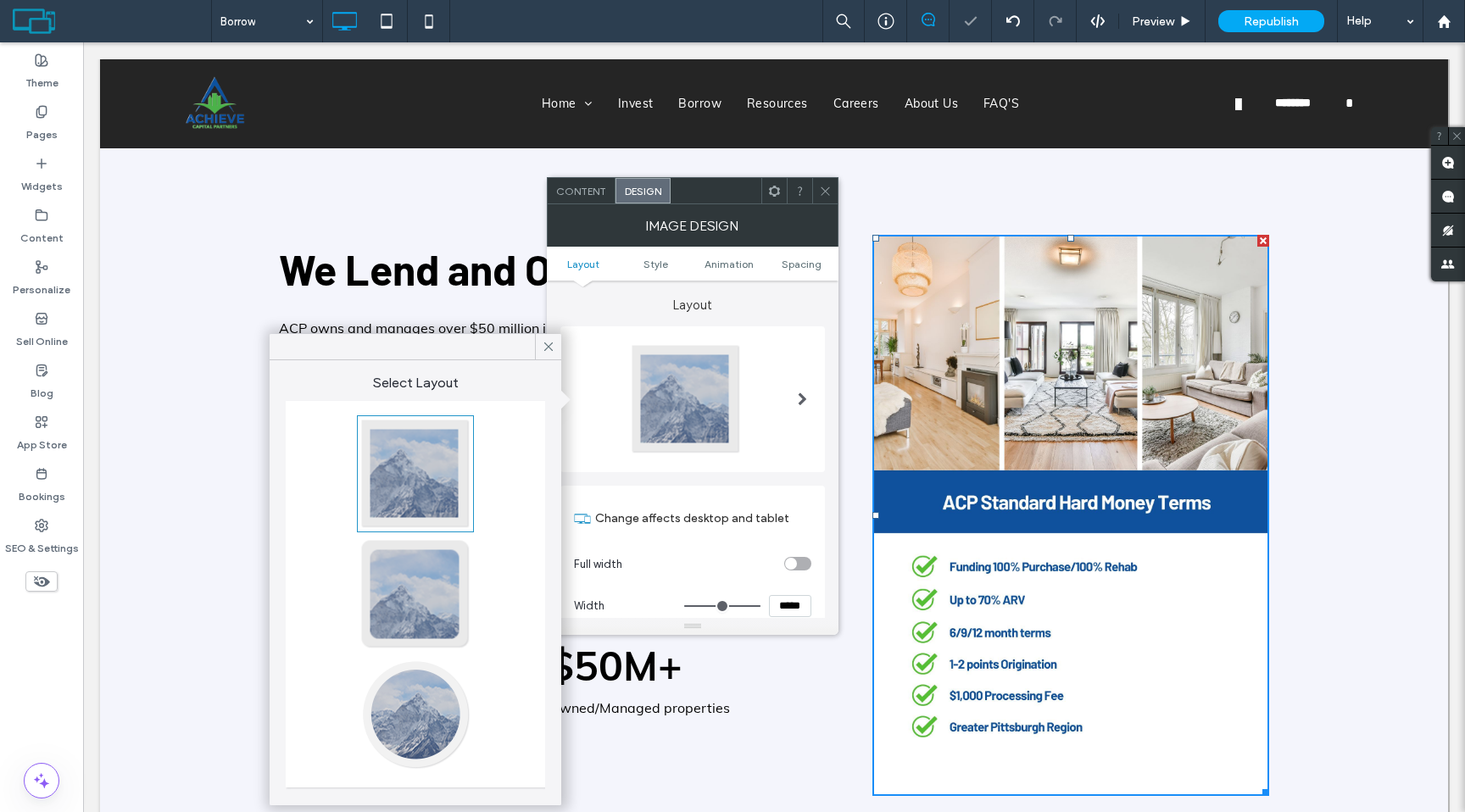
type input "*"
click at [833, 194] on div at bounding box center [825, 191] width 26 height 26
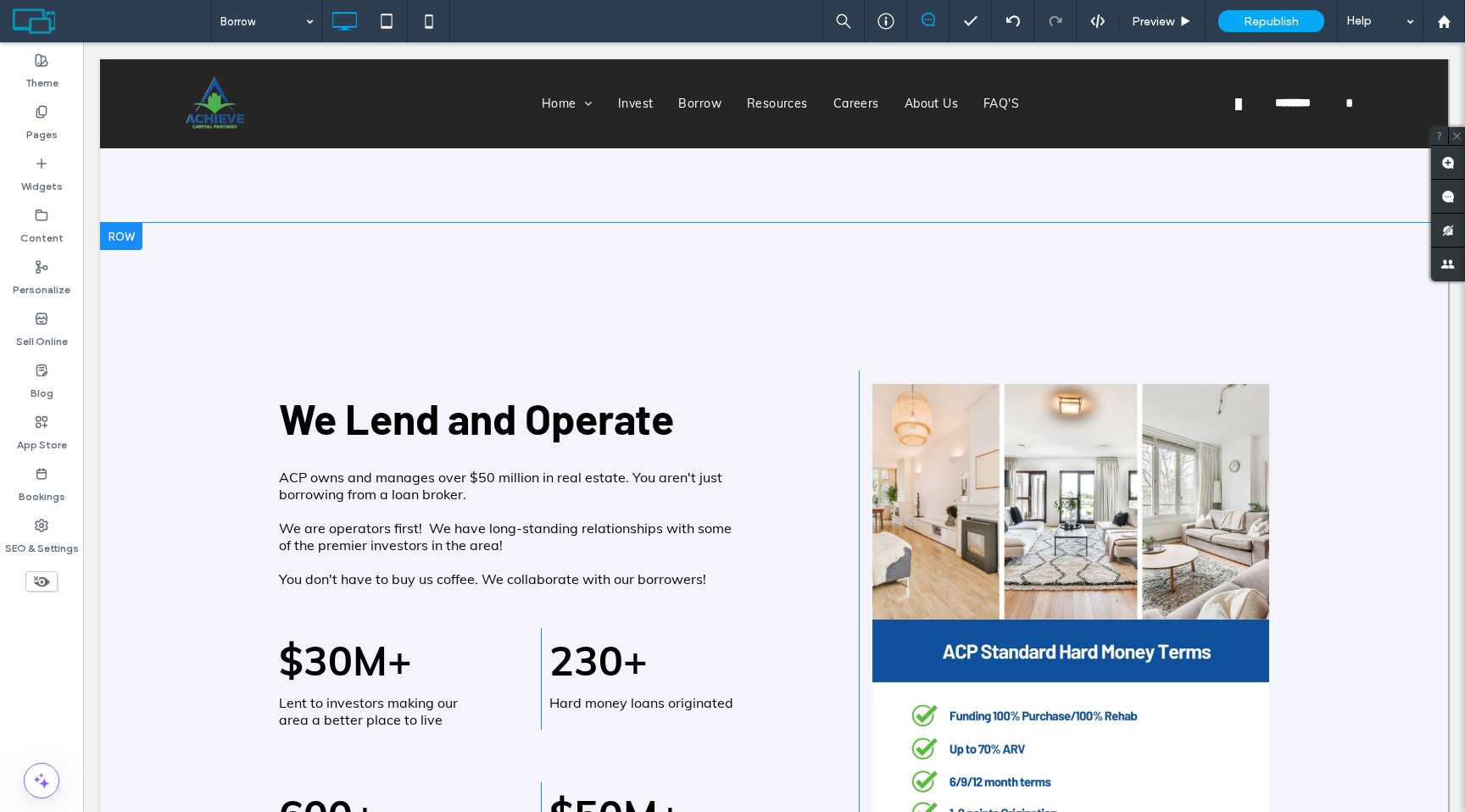
scroll to position [1592, 0]
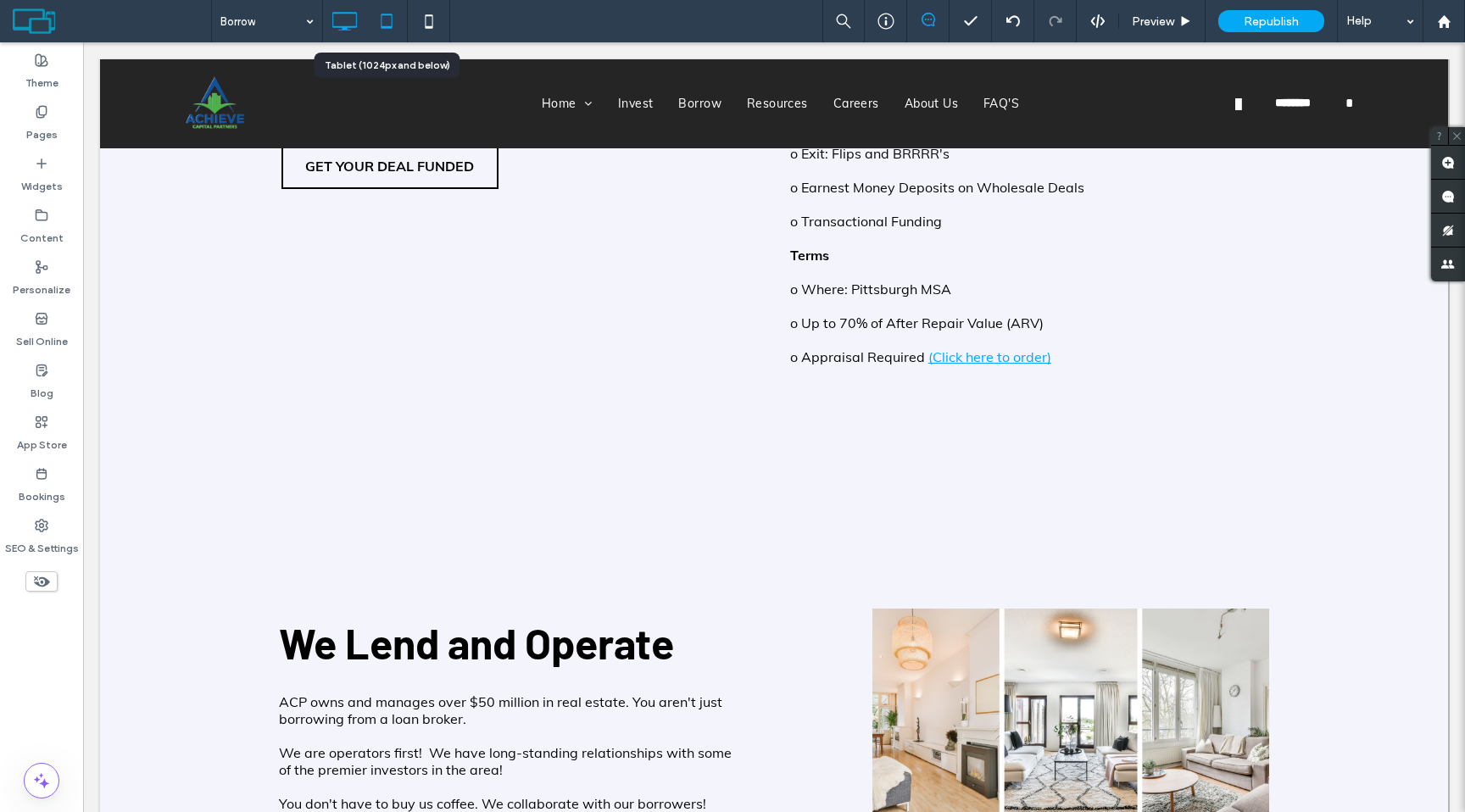
click at [398, 27] on icon at bounding box center [386, 21] width 34 height 34
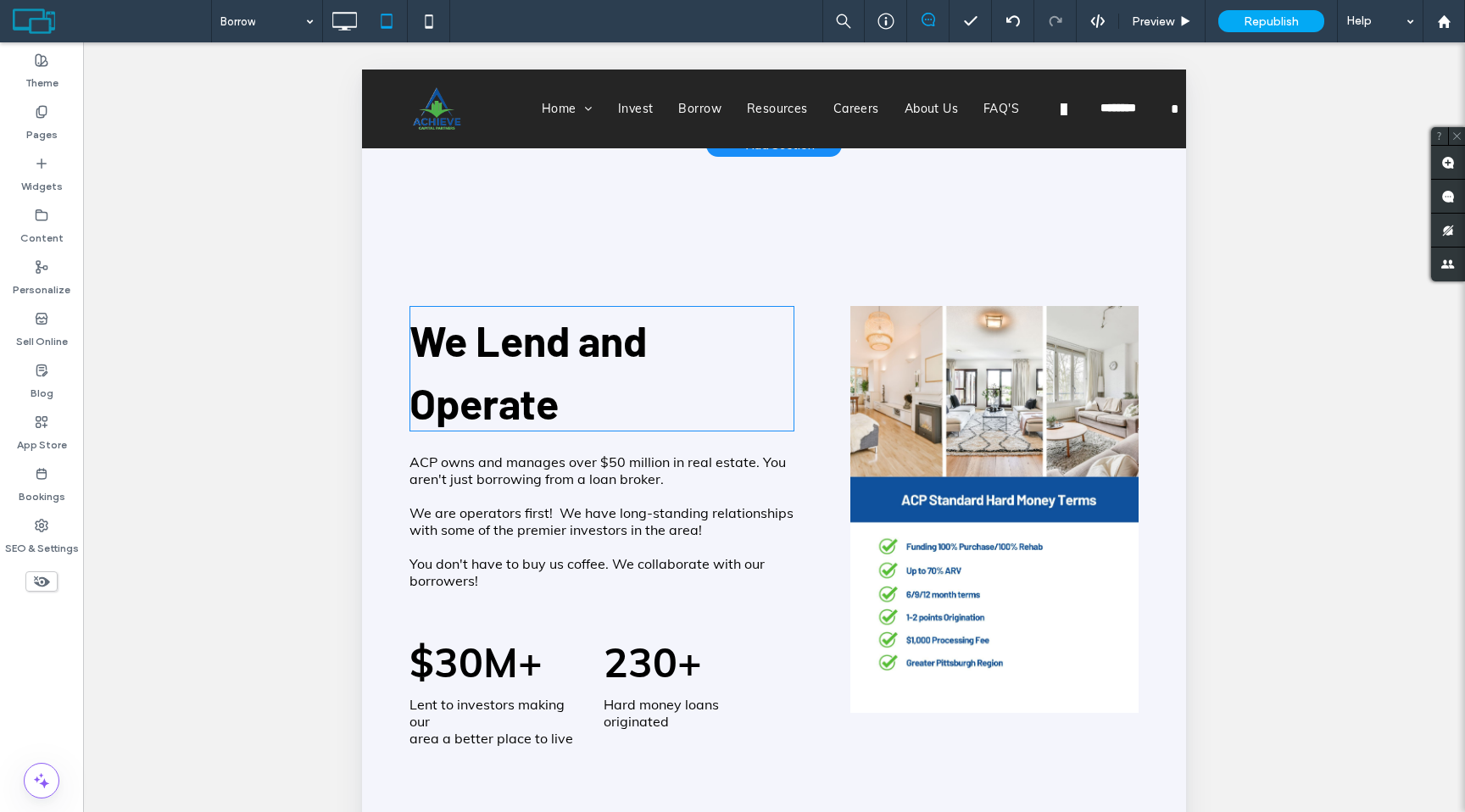
scroll to position [2011, 0]
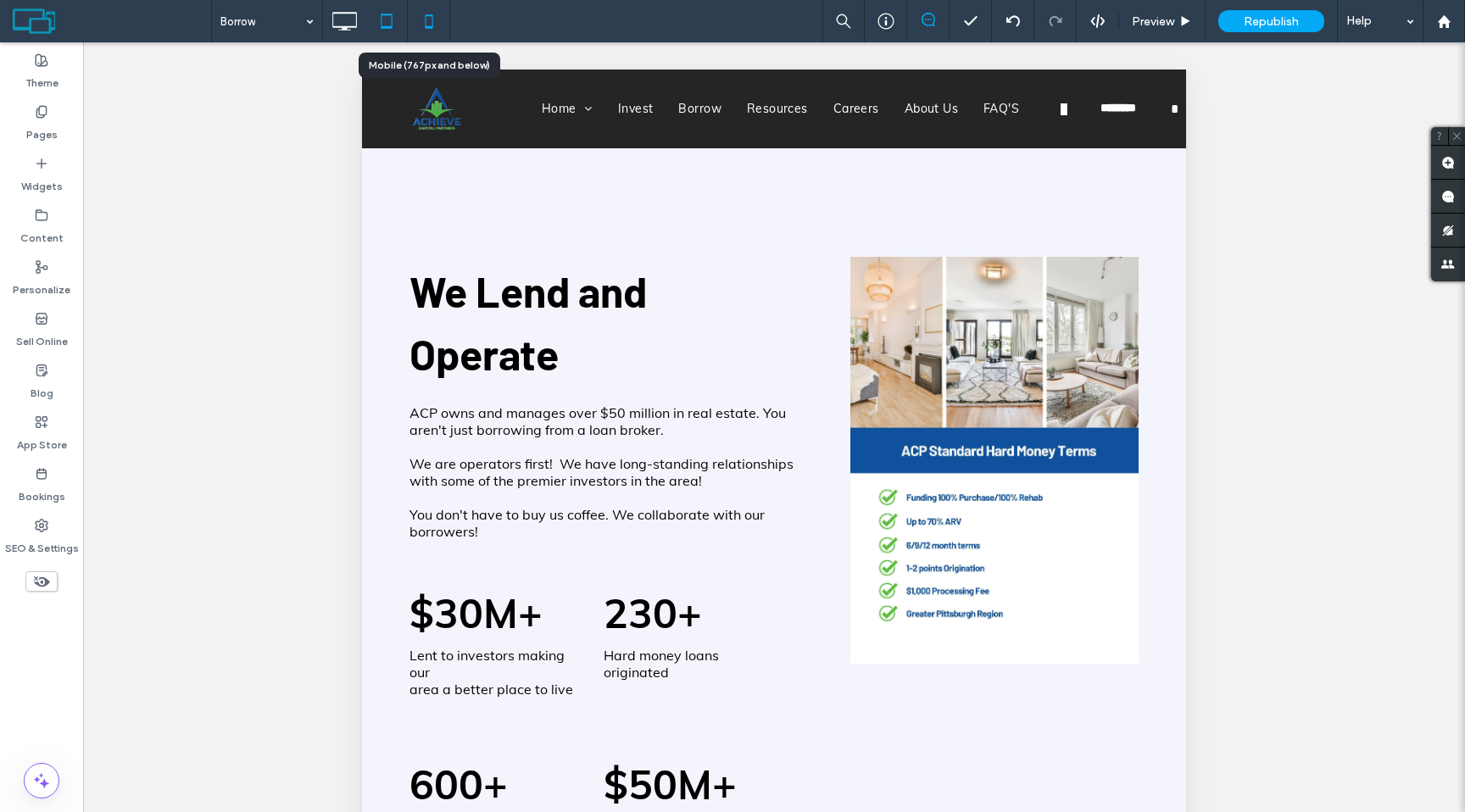
click at [421, 22] on icon at bounding box center [428, 21] width 34 height 34
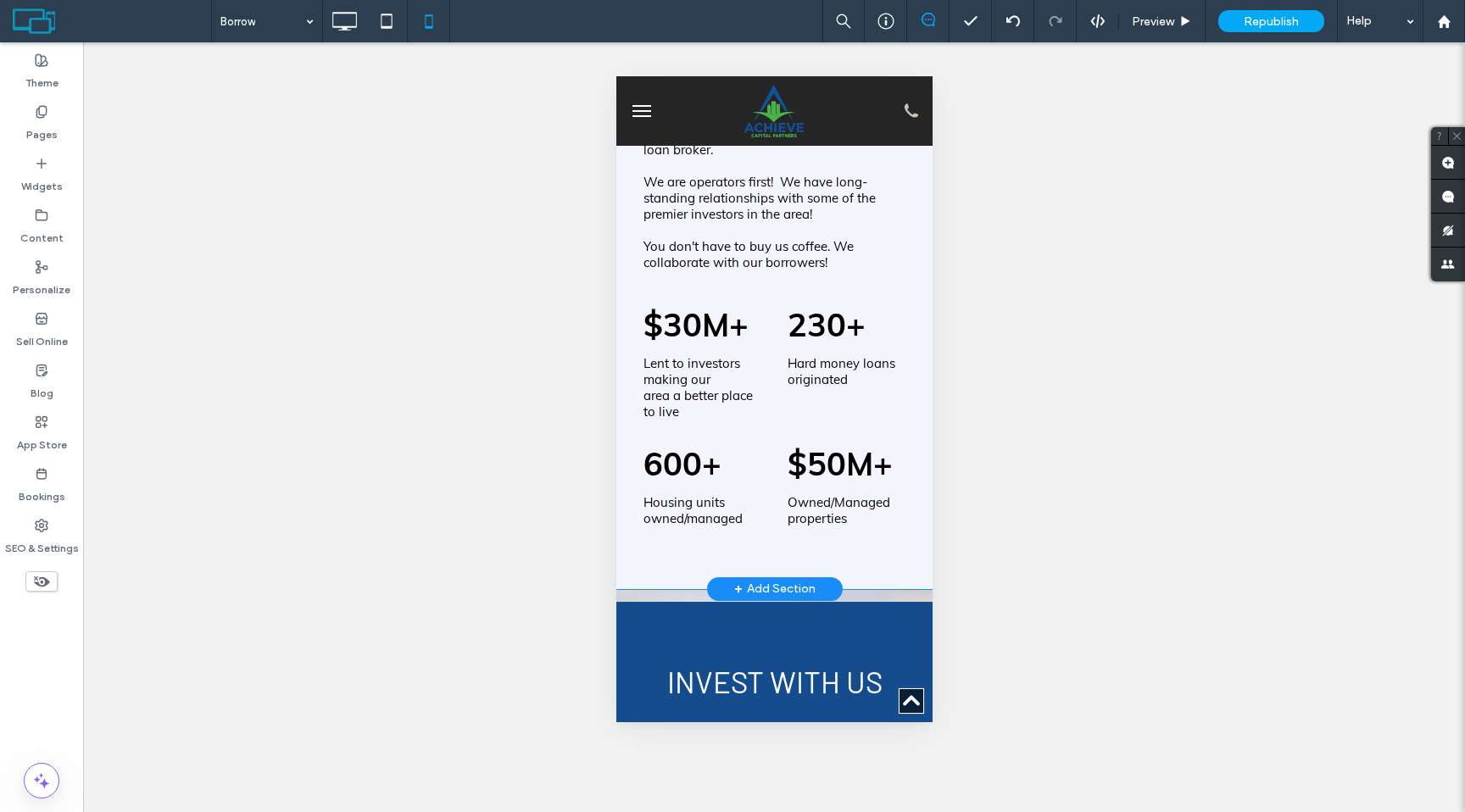
scroll to position [2402, 0]
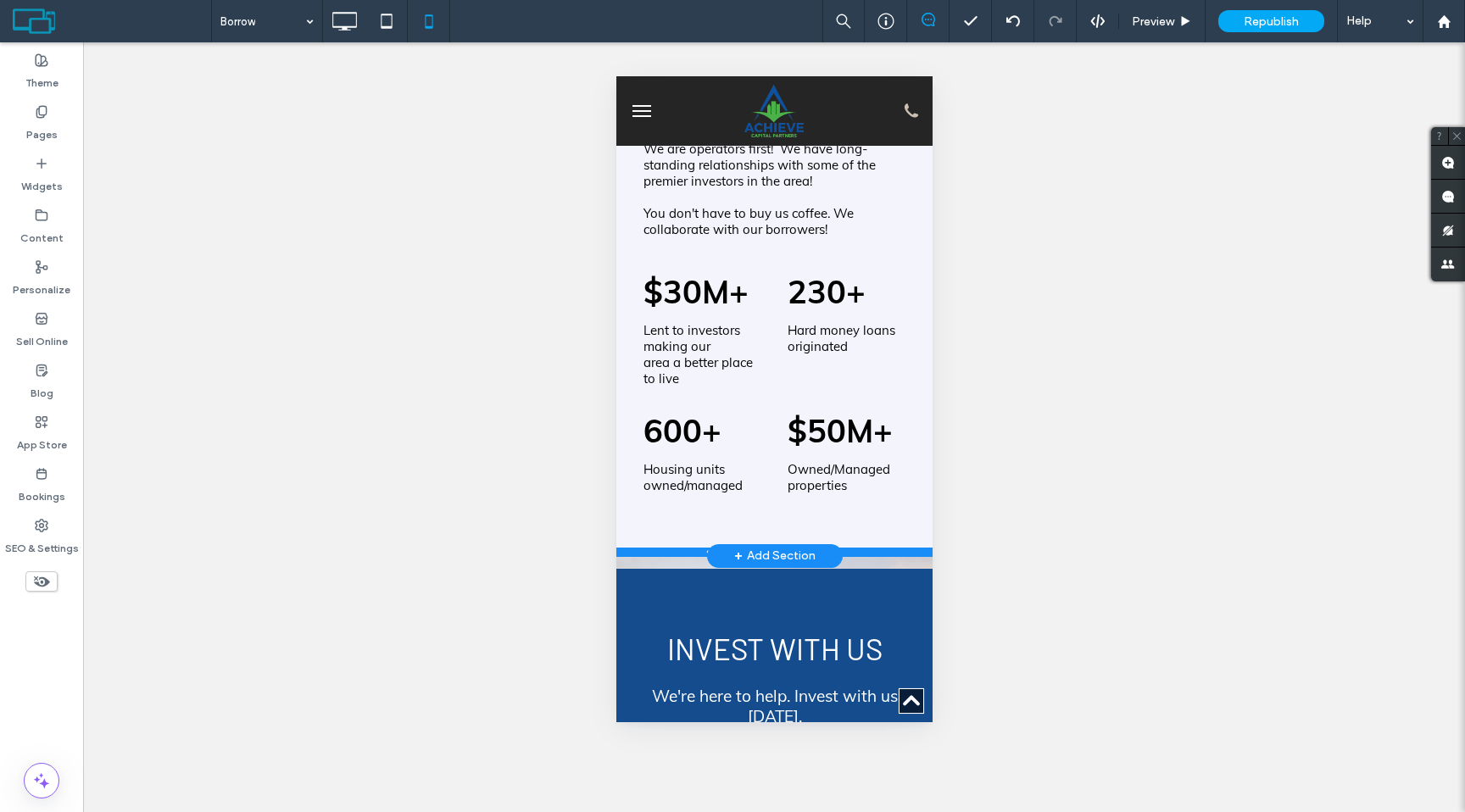
click at [679, 553] on div at bounding box center [774, 551] width 317 height 8
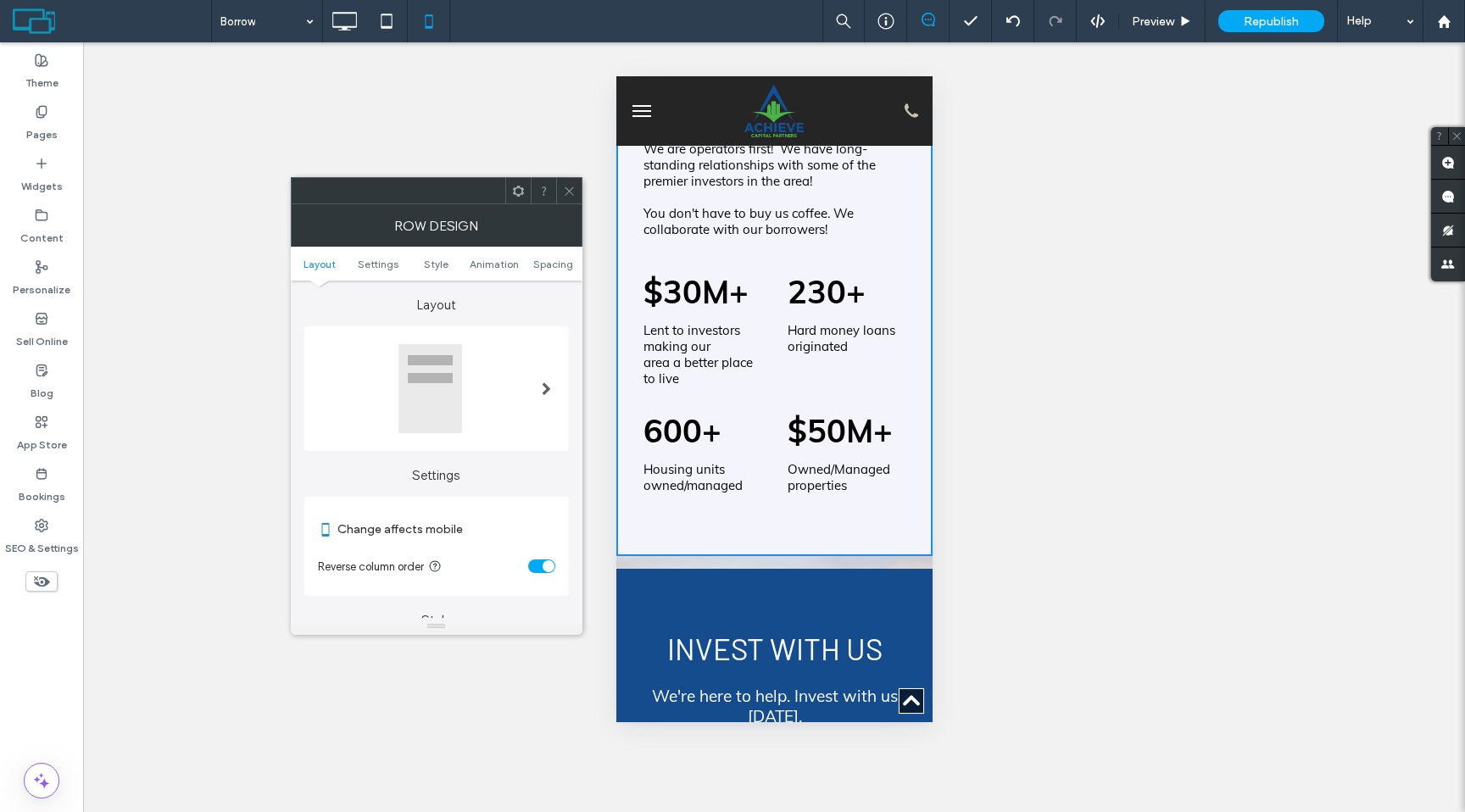
click at [565, 192] on icon at bounding box center [570, 191] width 13 height 13
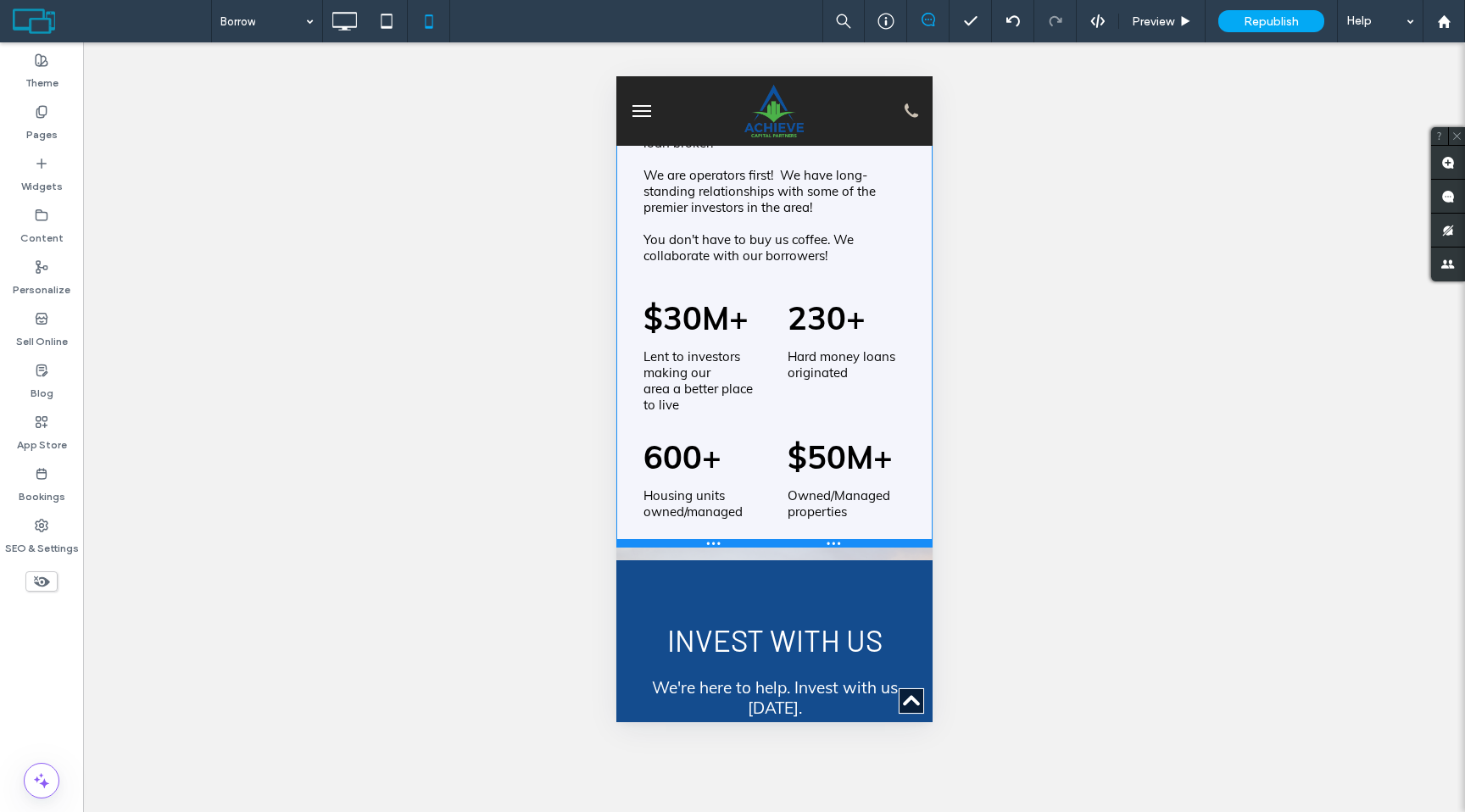
scroll to position [2334, 0]
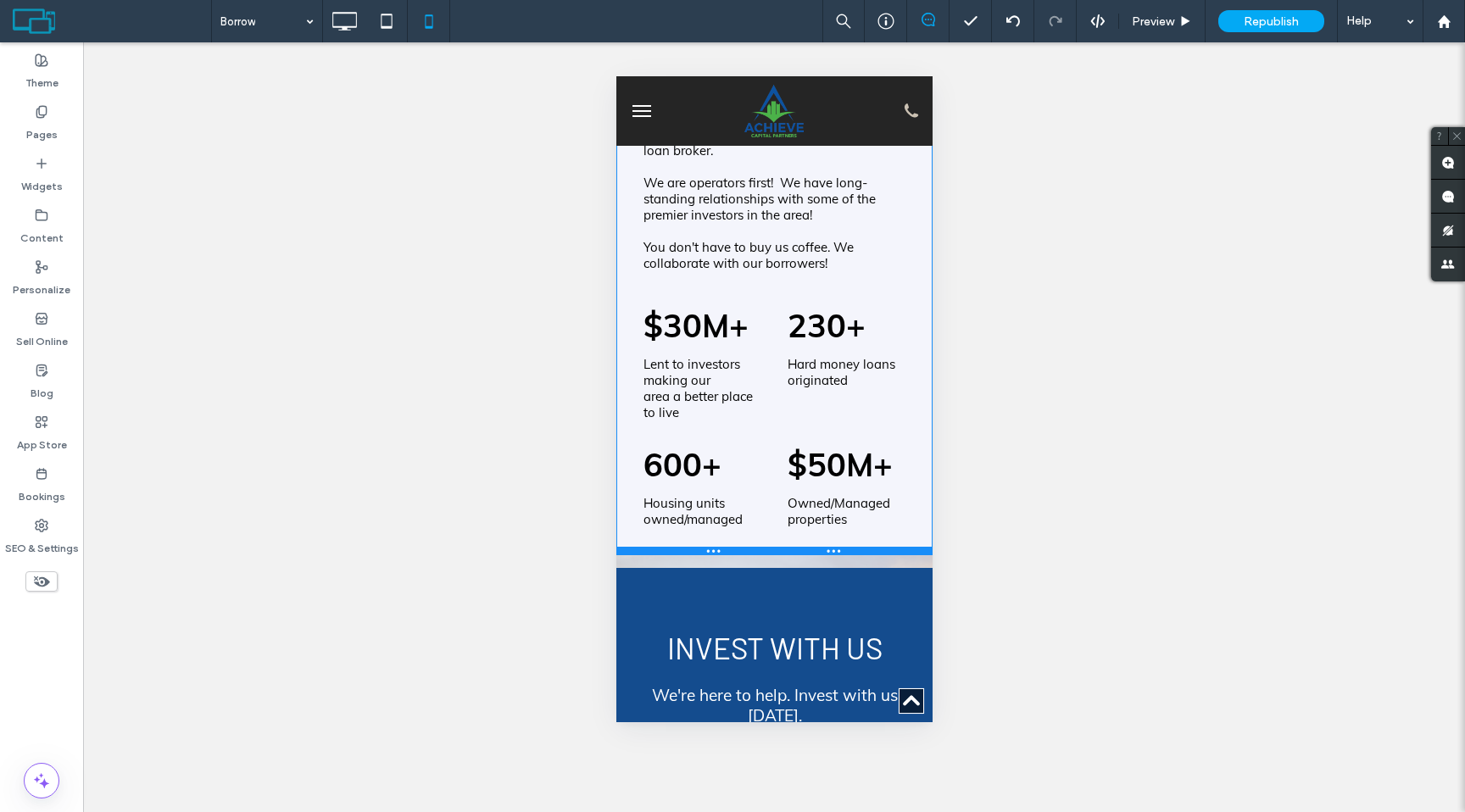
drag, startPoint x: 674, startPoint y: 549, endPoint x: 678, endPoint y: 518, distance: 31.3
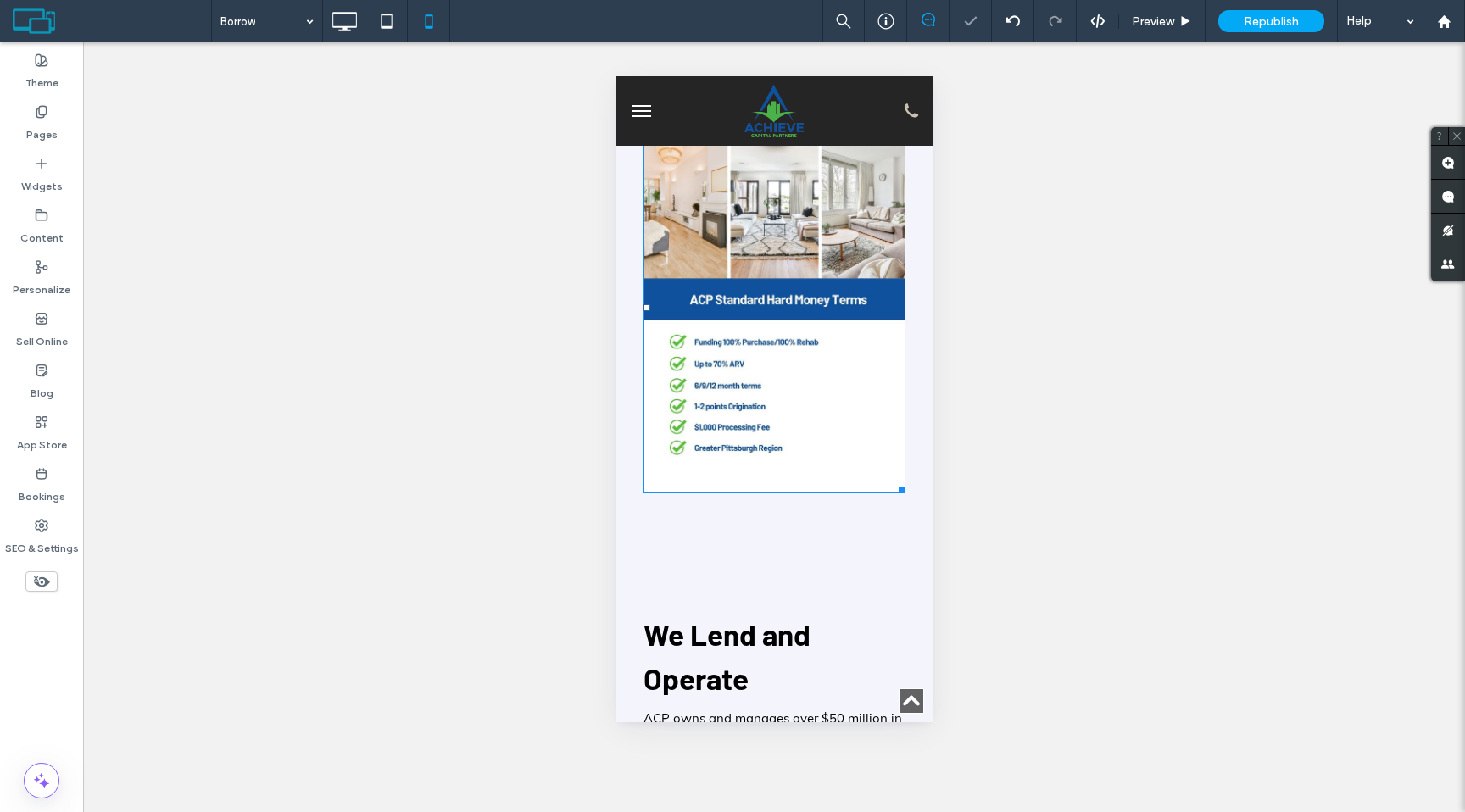
scroll to position [1757, 0]
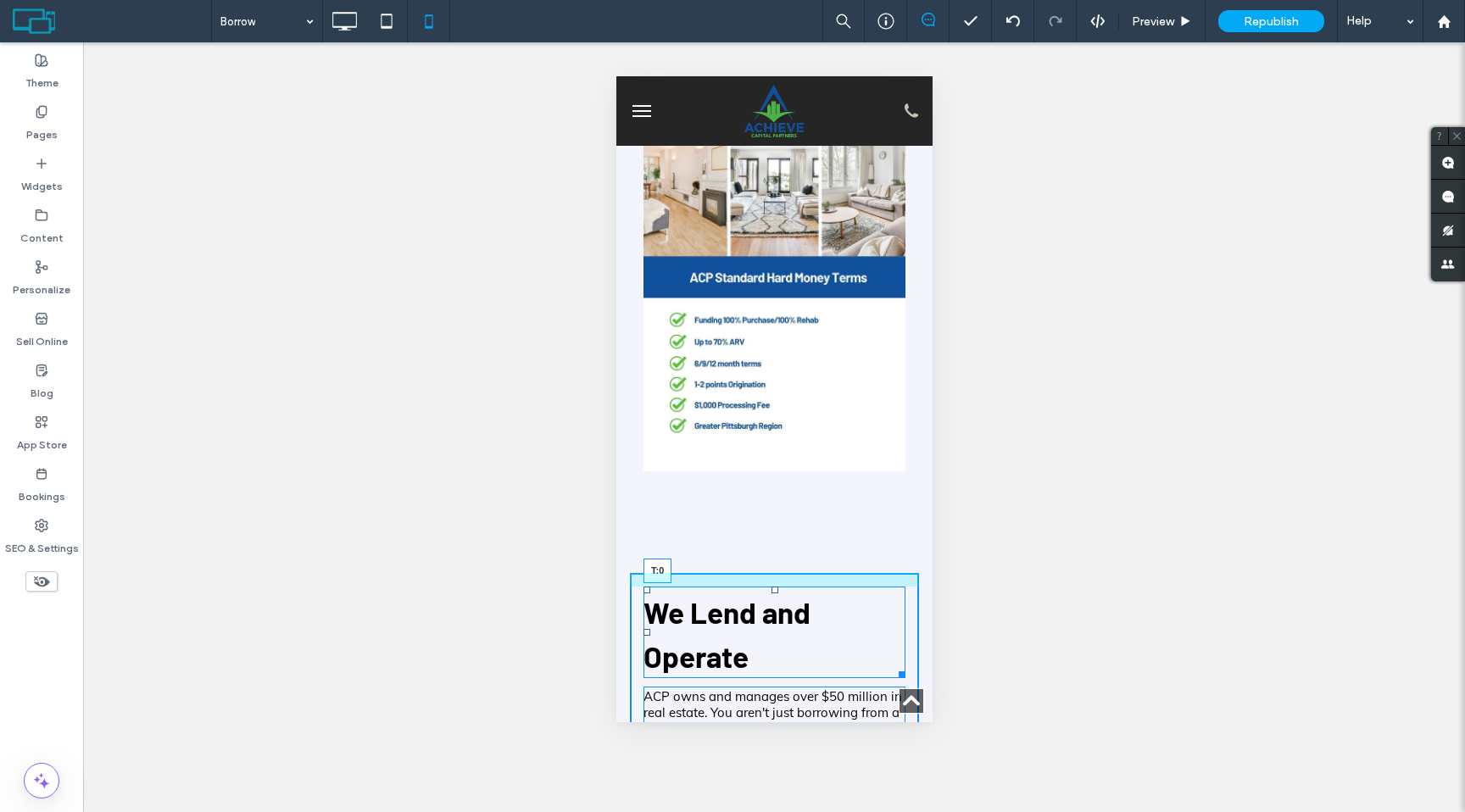
drag, startPoint x: 773, startPoint y: 591, endPoint x: 773, endPoint y: 555, distance: 36.0
click at [773, 555] on div "We Lend and Operate T:0 ACP owns and manages over $50 million in real estate. Y…" at bounding box center [773, 574] width 289 height 1117
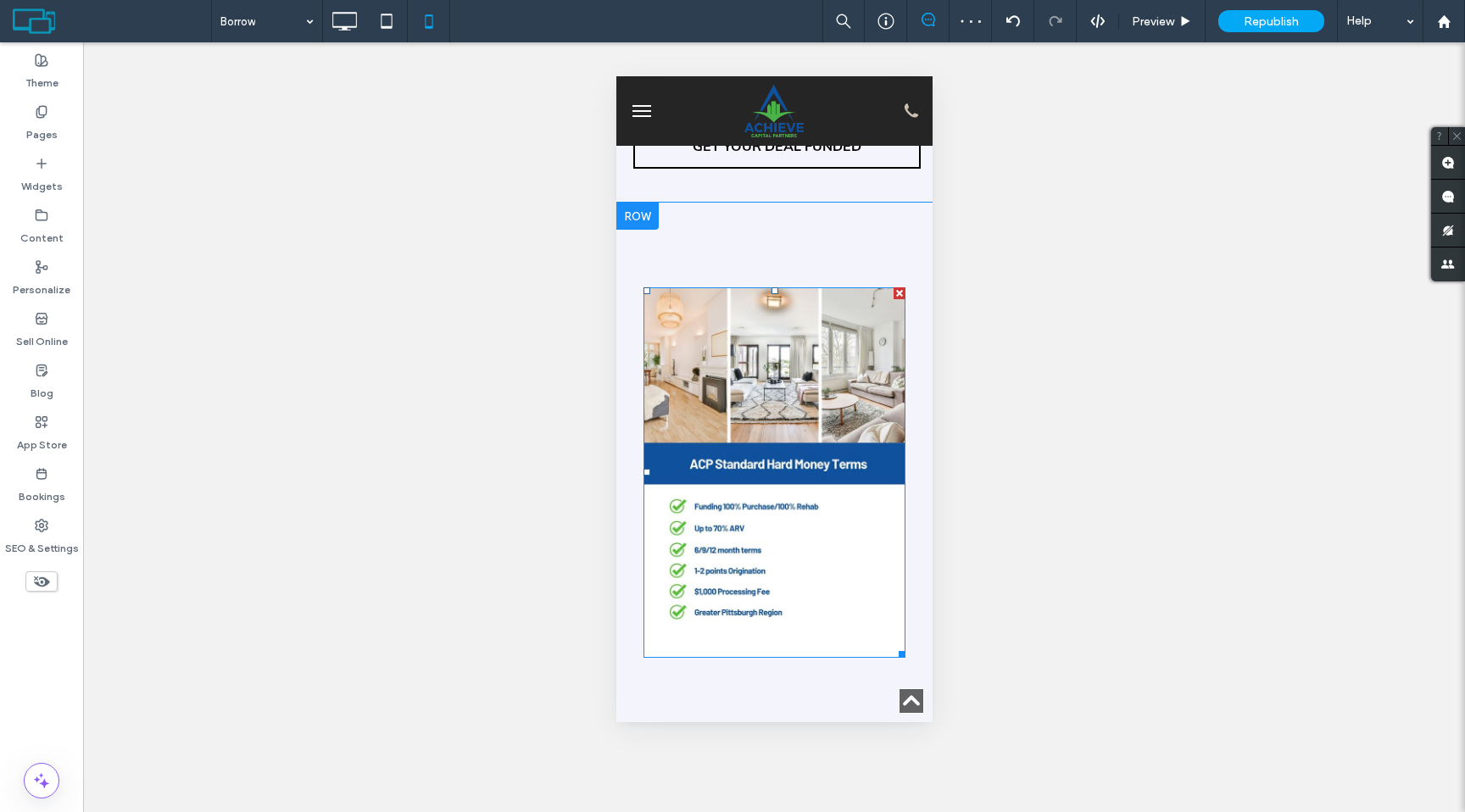
scroll to position [1575, 0]
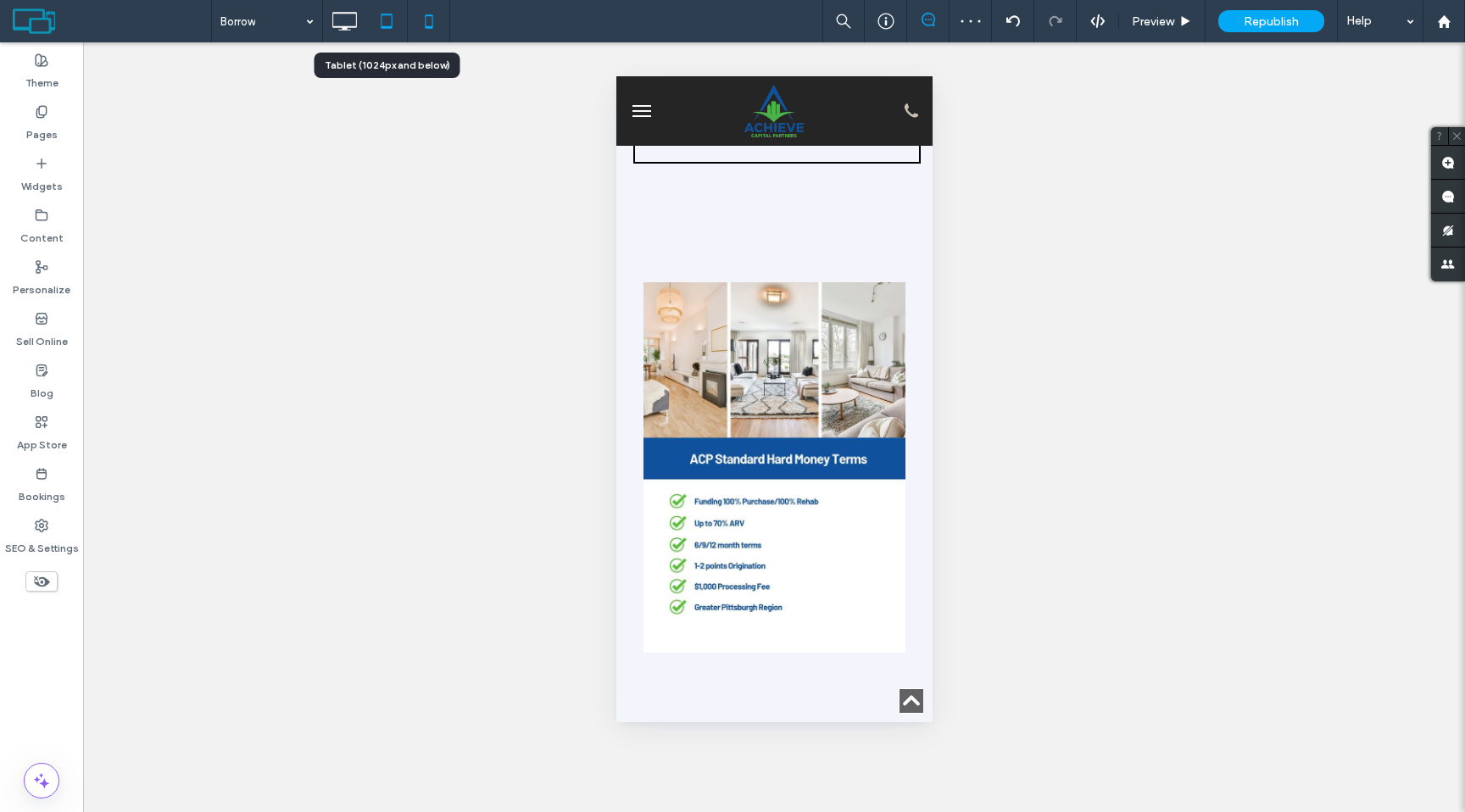
click at [385, 32] on icon at bounding box center [386, 21] width 34 height 34
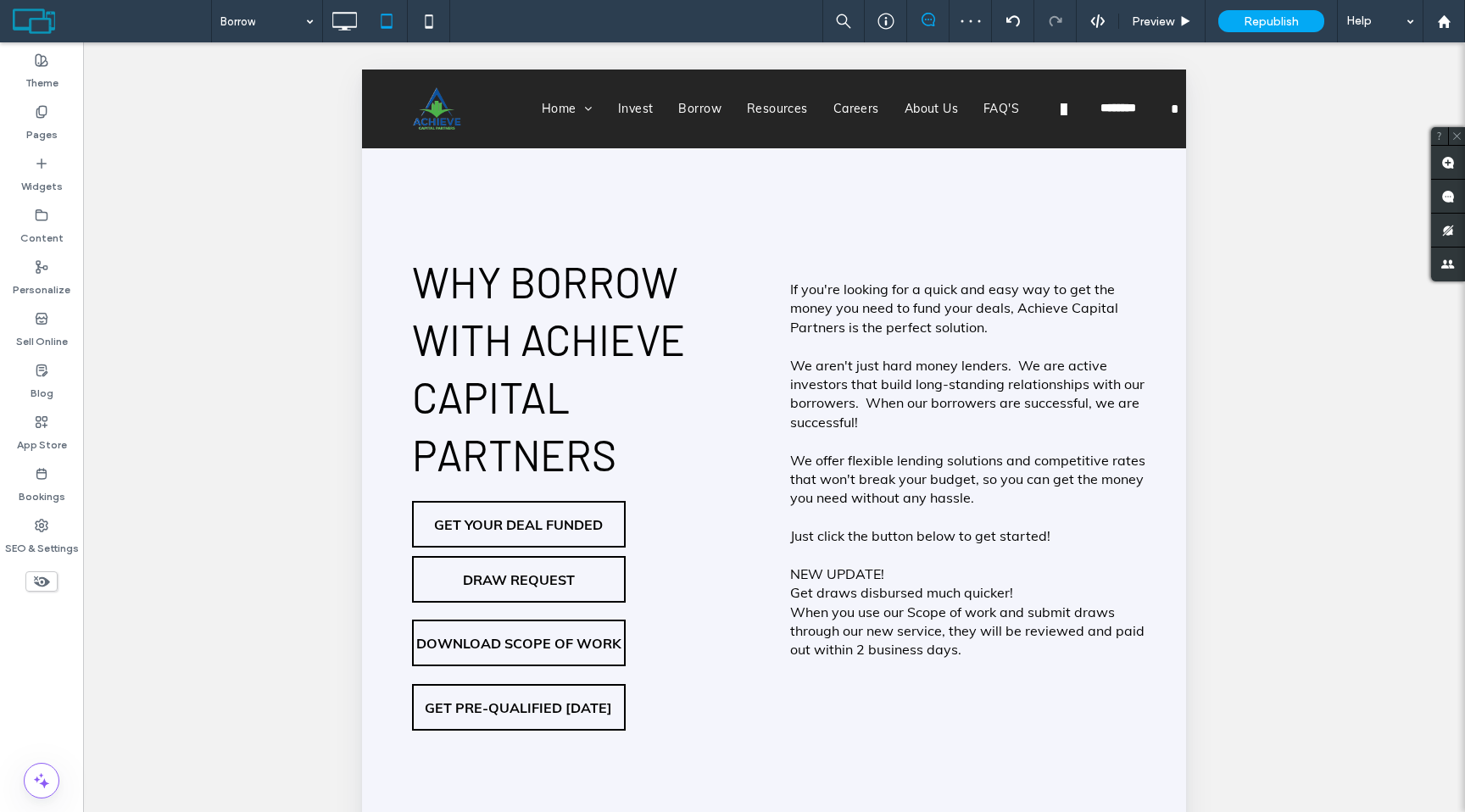
scroll to position [705, 0]
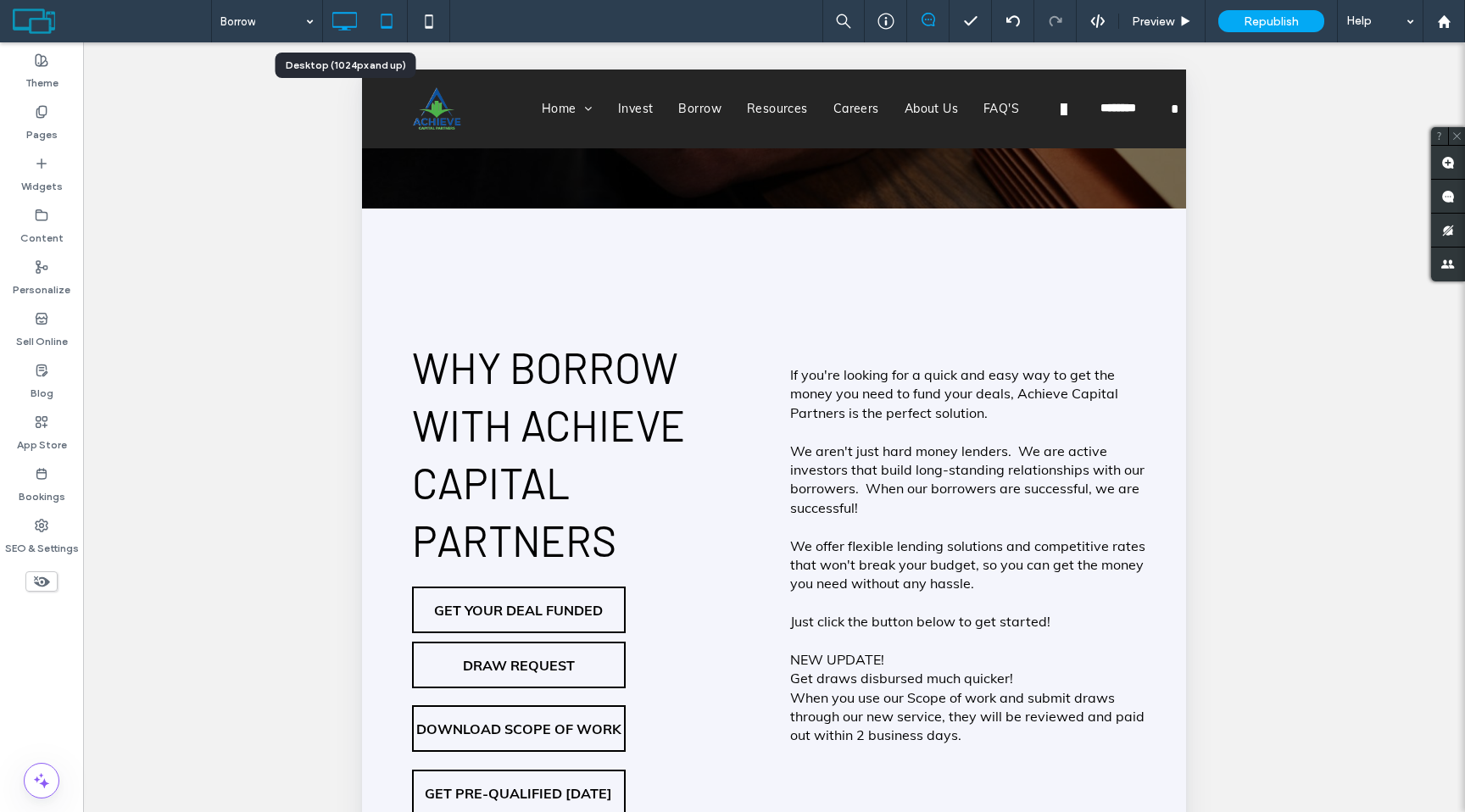
click at [347, 26] on use at bounding box center [344, 21] width 25 height 18
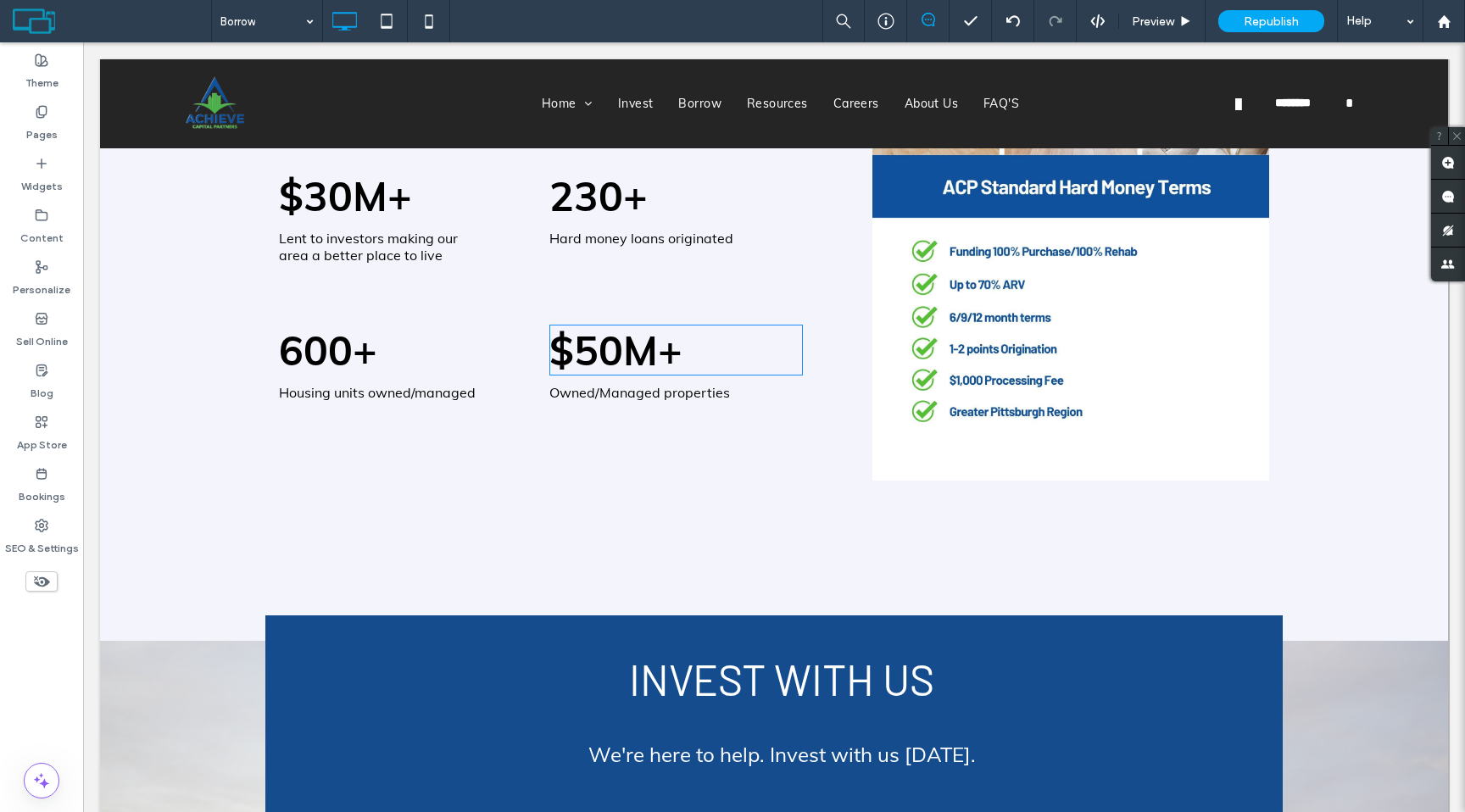
scroll to position [2510, 0]
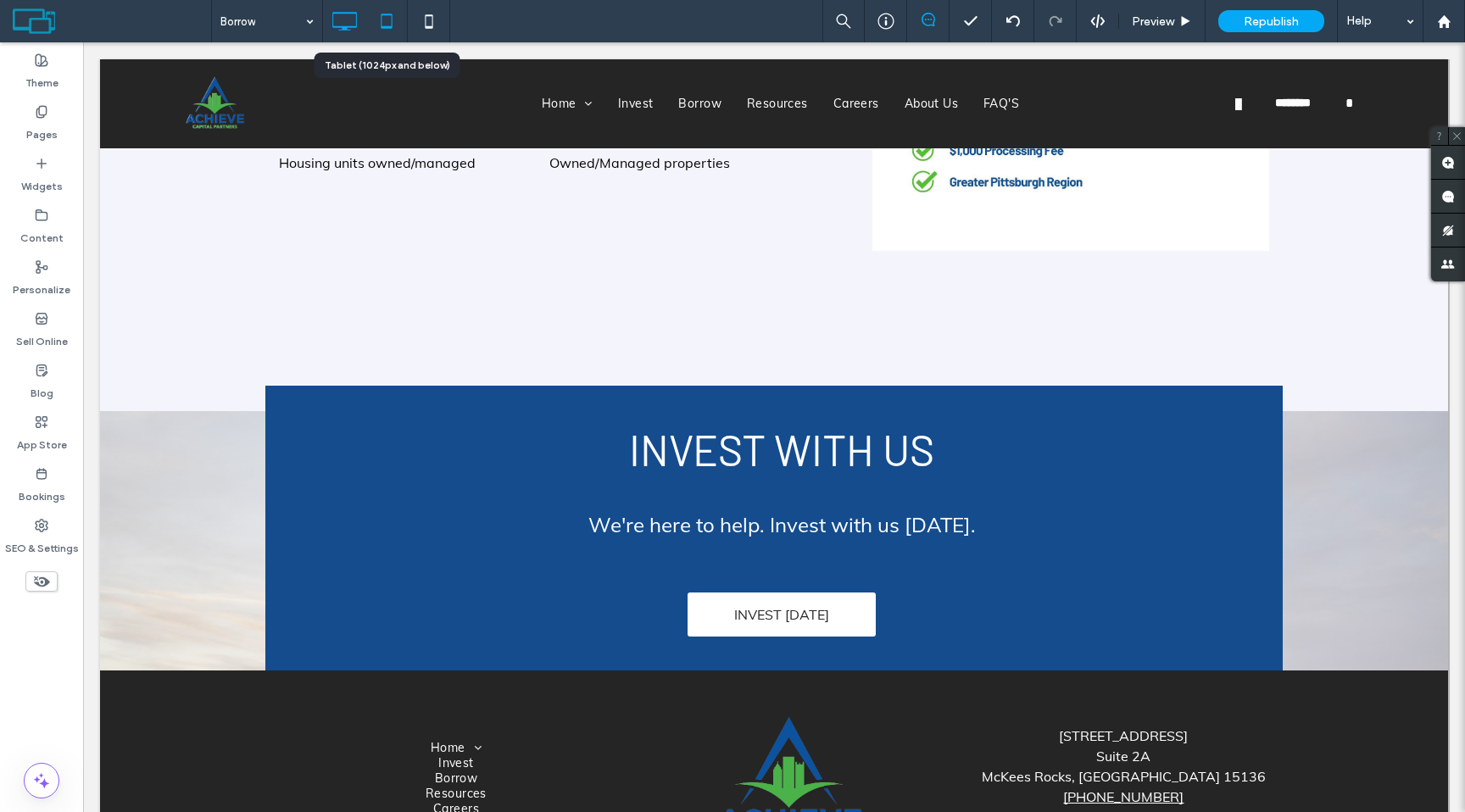
click at [379, 38] on div at bounding box center [387, 21] width 42 height 42
click at [389, 27] on use at bounding box center [386, 21] width 11 height 15
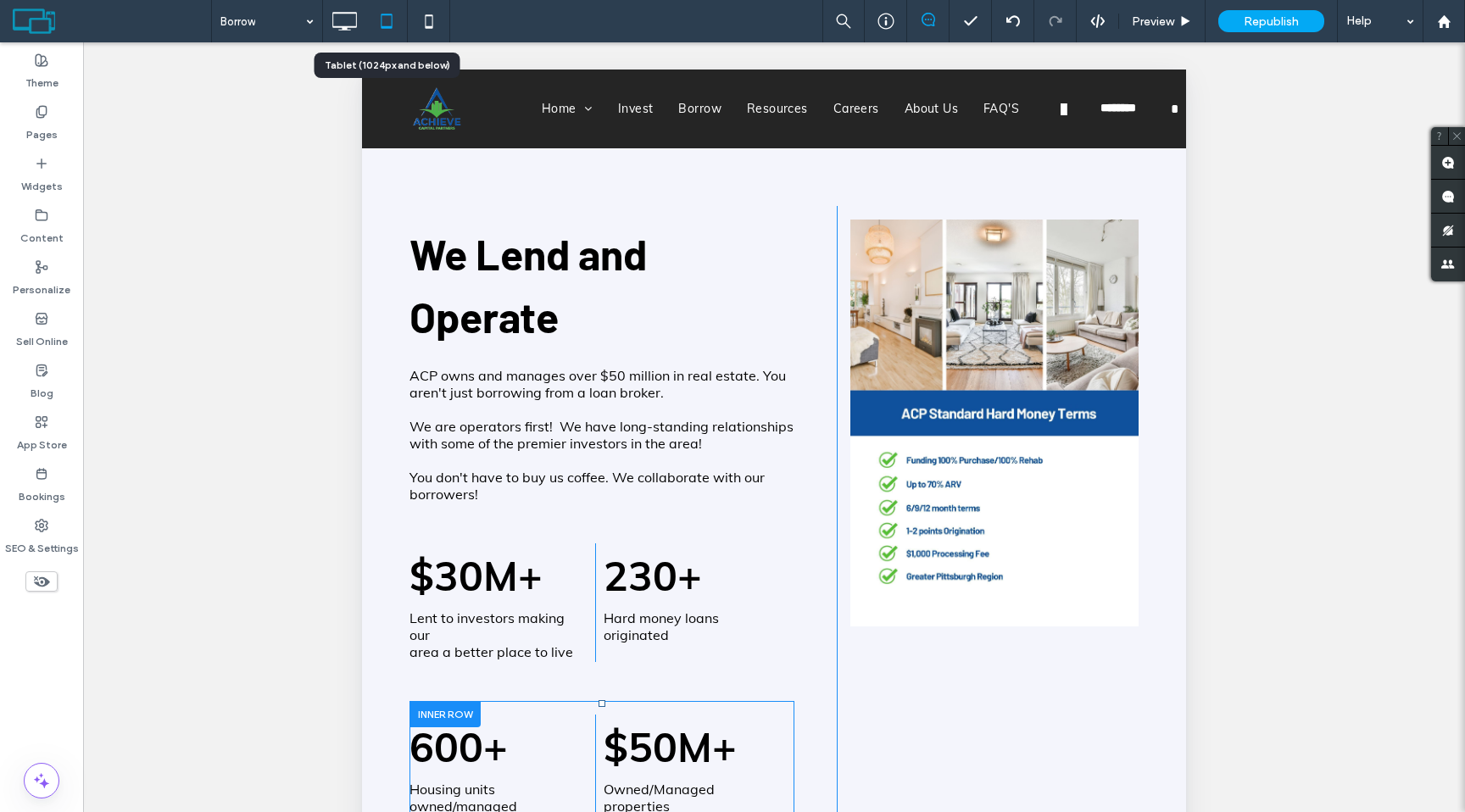
scroll to position [2118, 0]
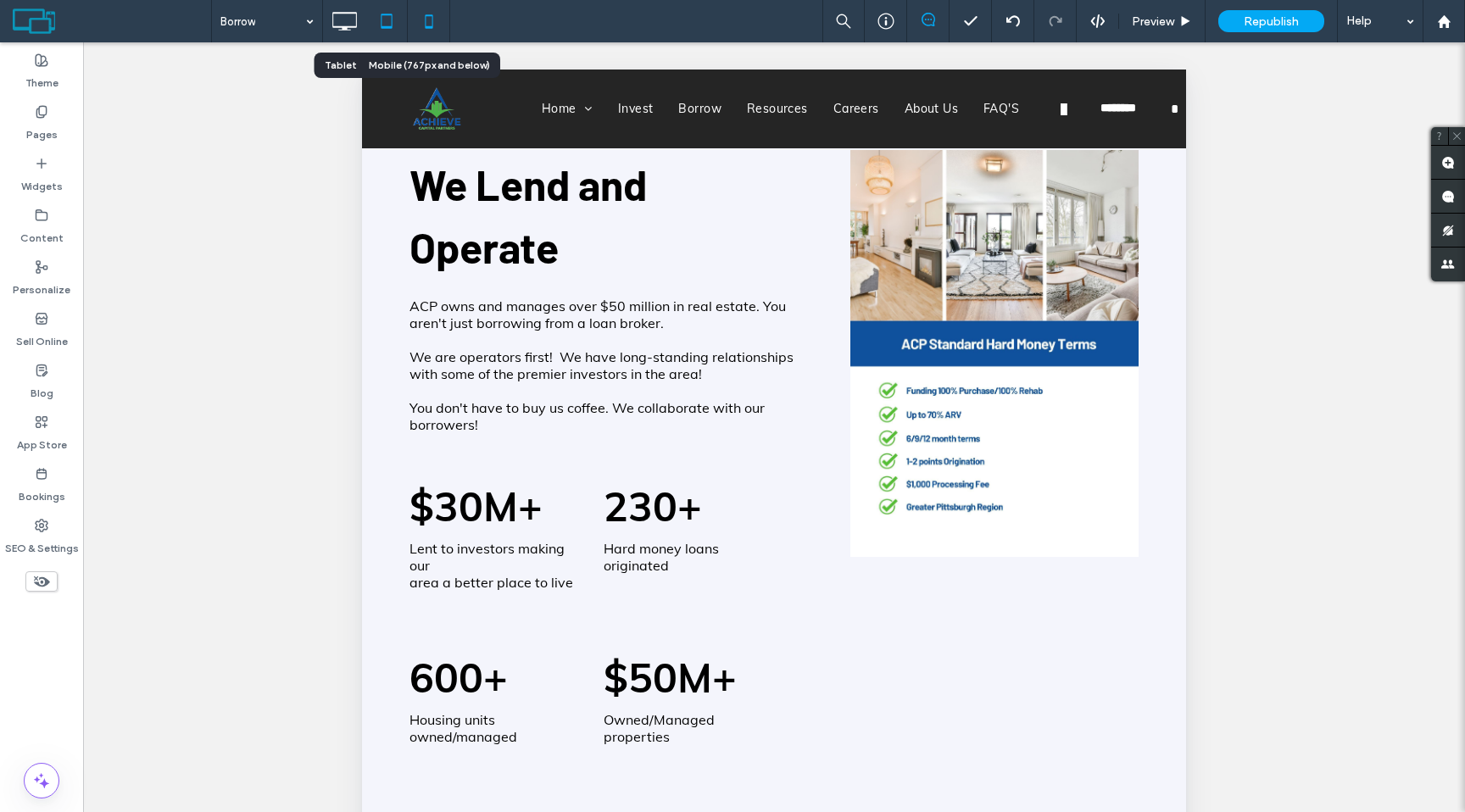
click at [430, 8] on icon at bounding box center [428, 21] width 34 height 34
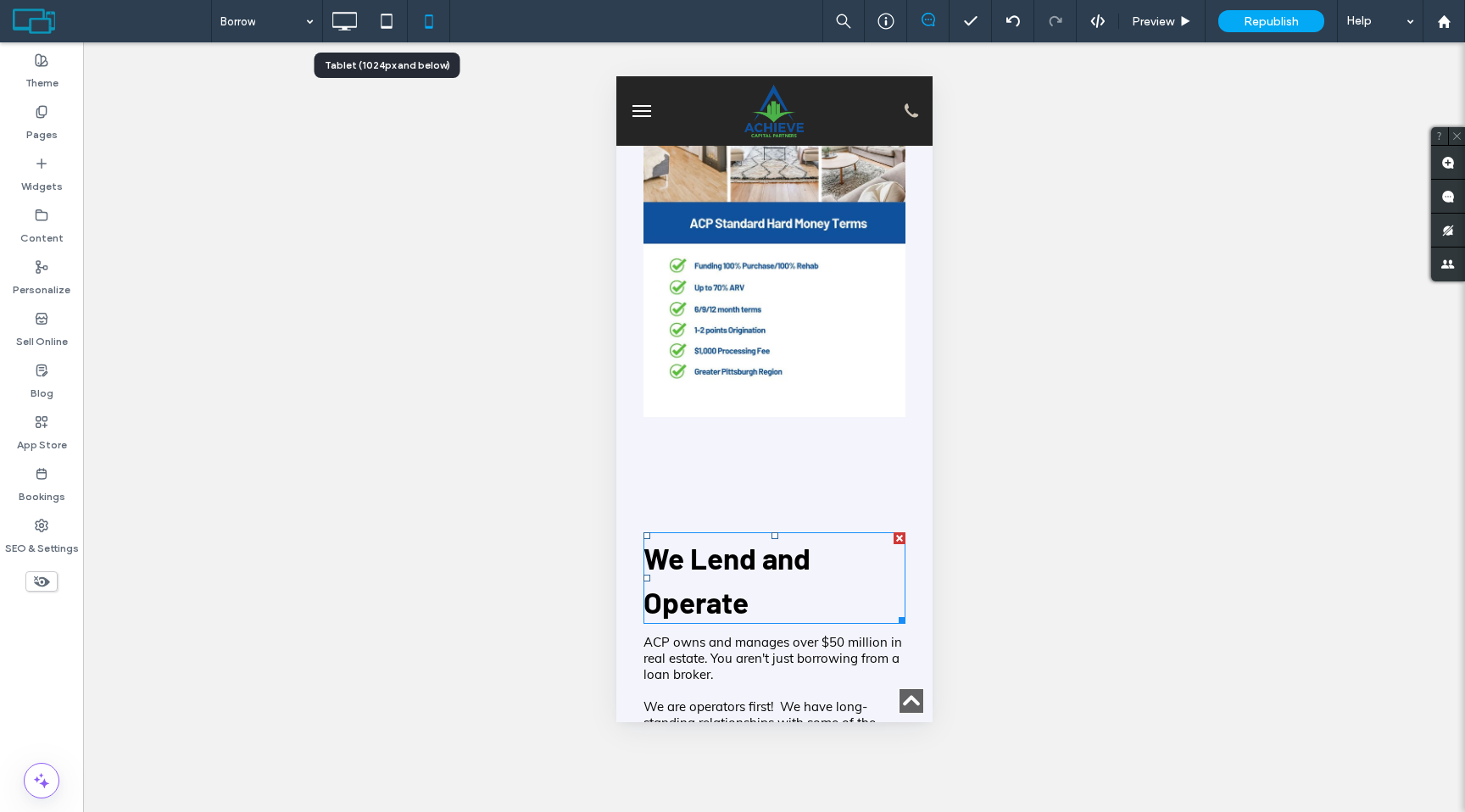
scroll to position [1646, 0]
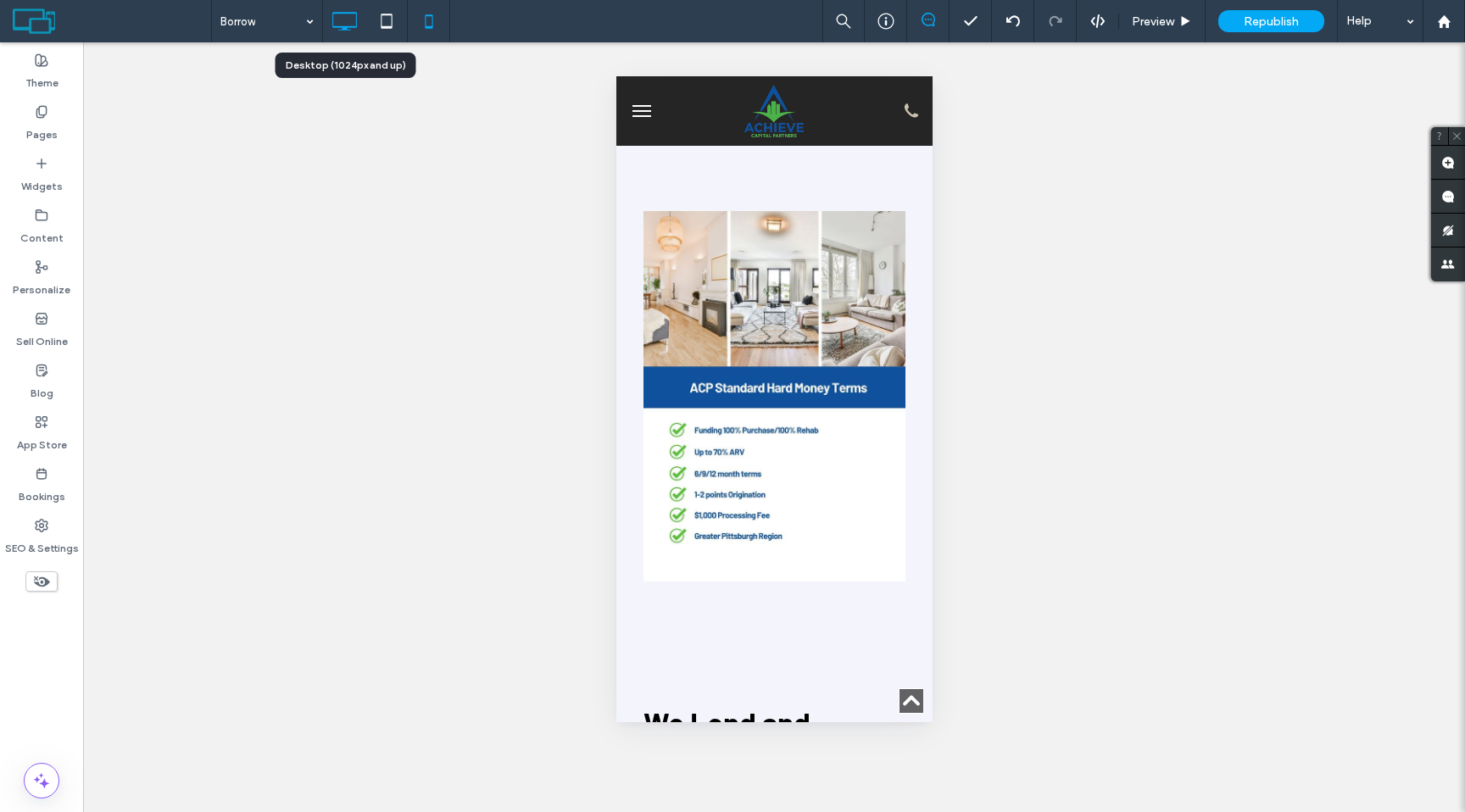
click at [346, 23] on icon at bounding box center [343, 21] width 34 height 34
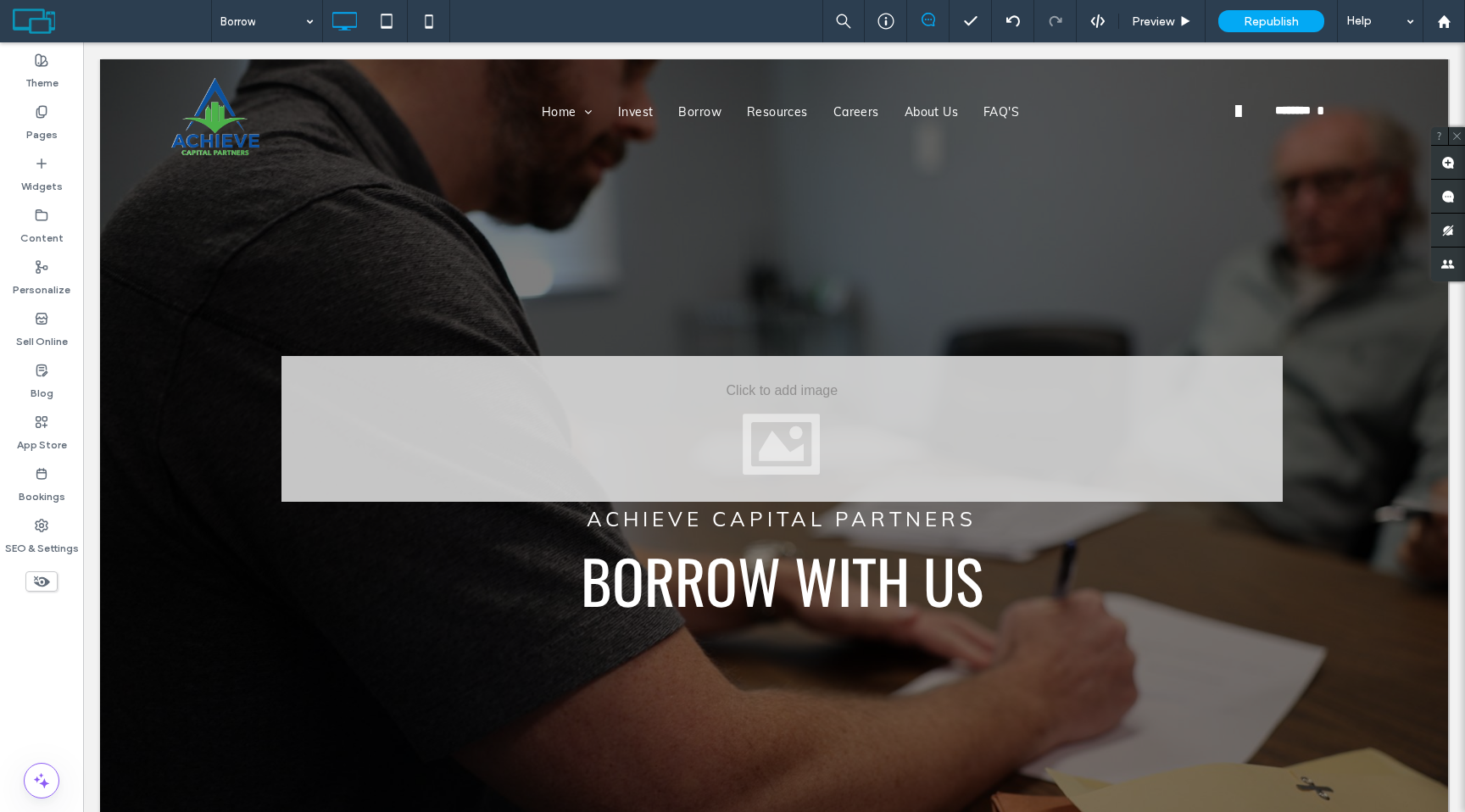
scroll to position [0, 0]
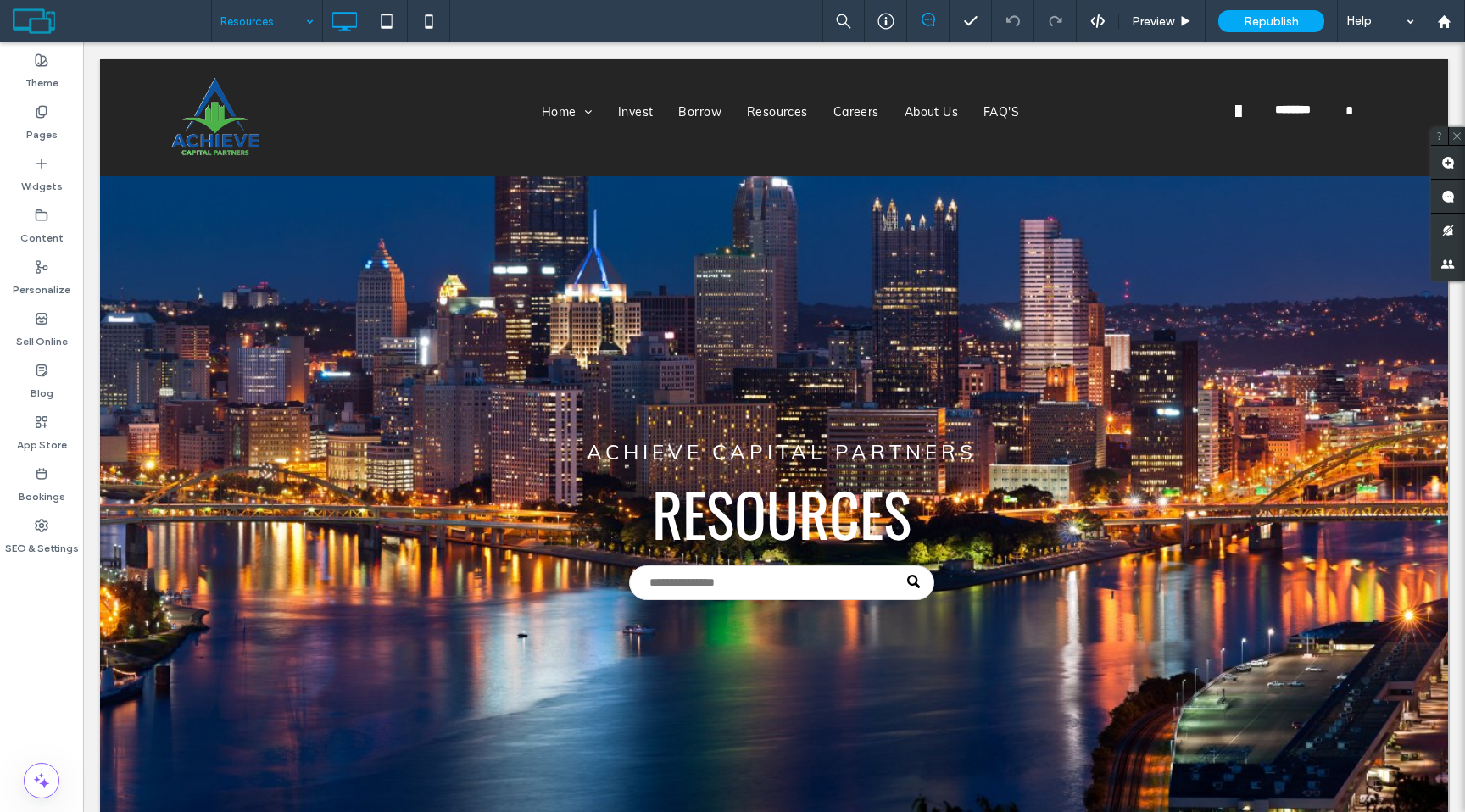
click at [285, 36] on input at bounding box center [263, 21] width 85 height 42
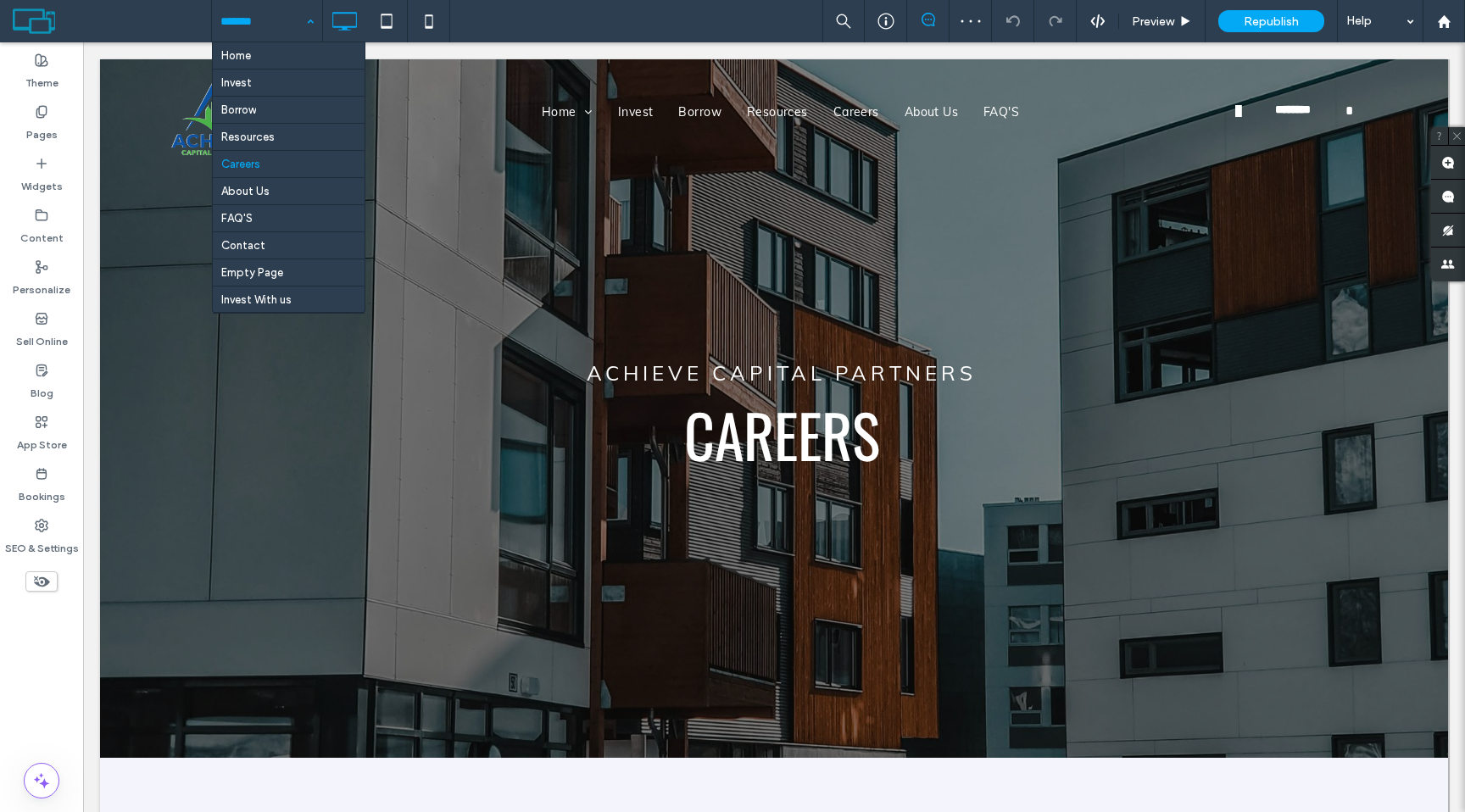
click at [288, 25] on input at bounding box center [263, 21] width 85 height 42
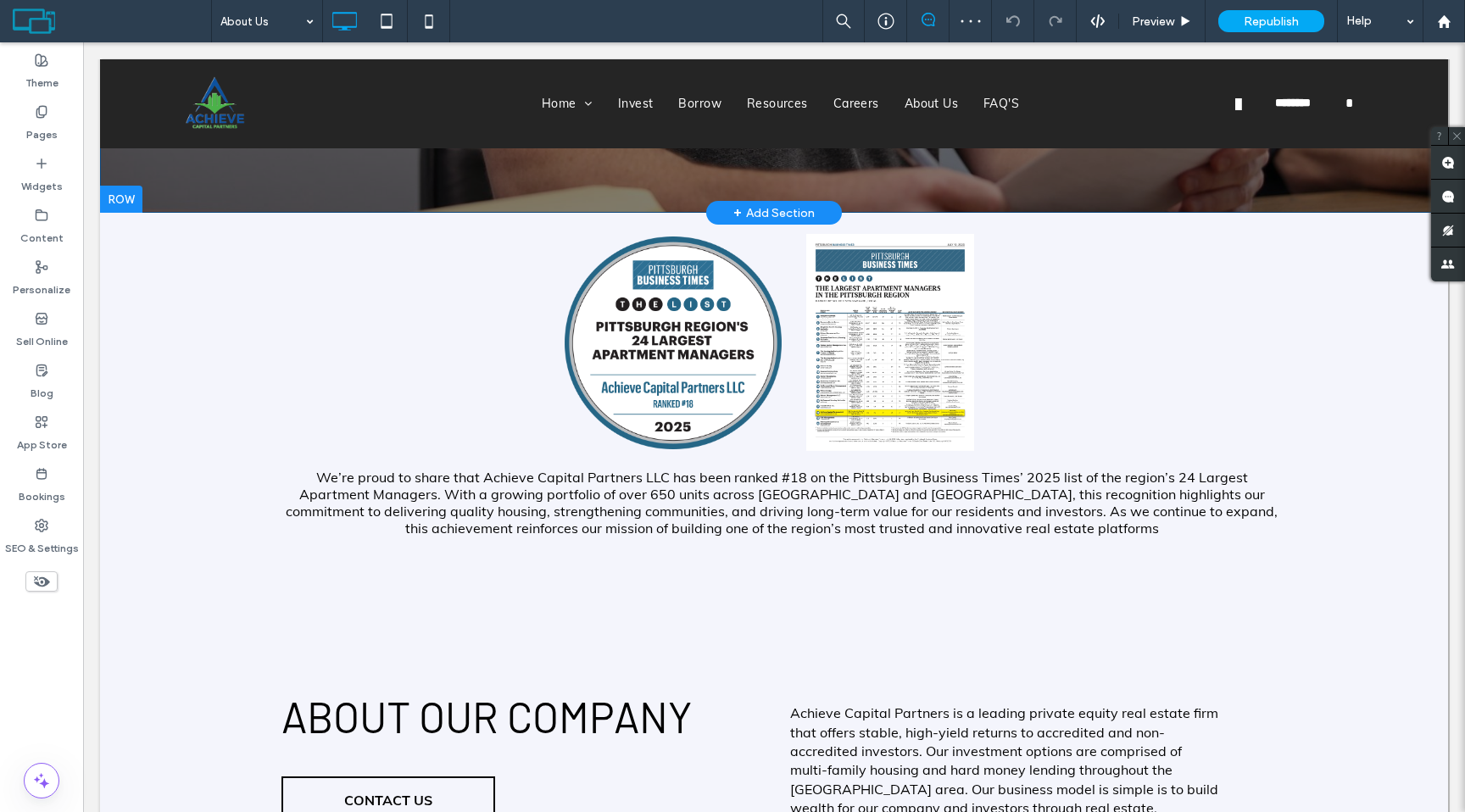
scroll to position [588, 0]
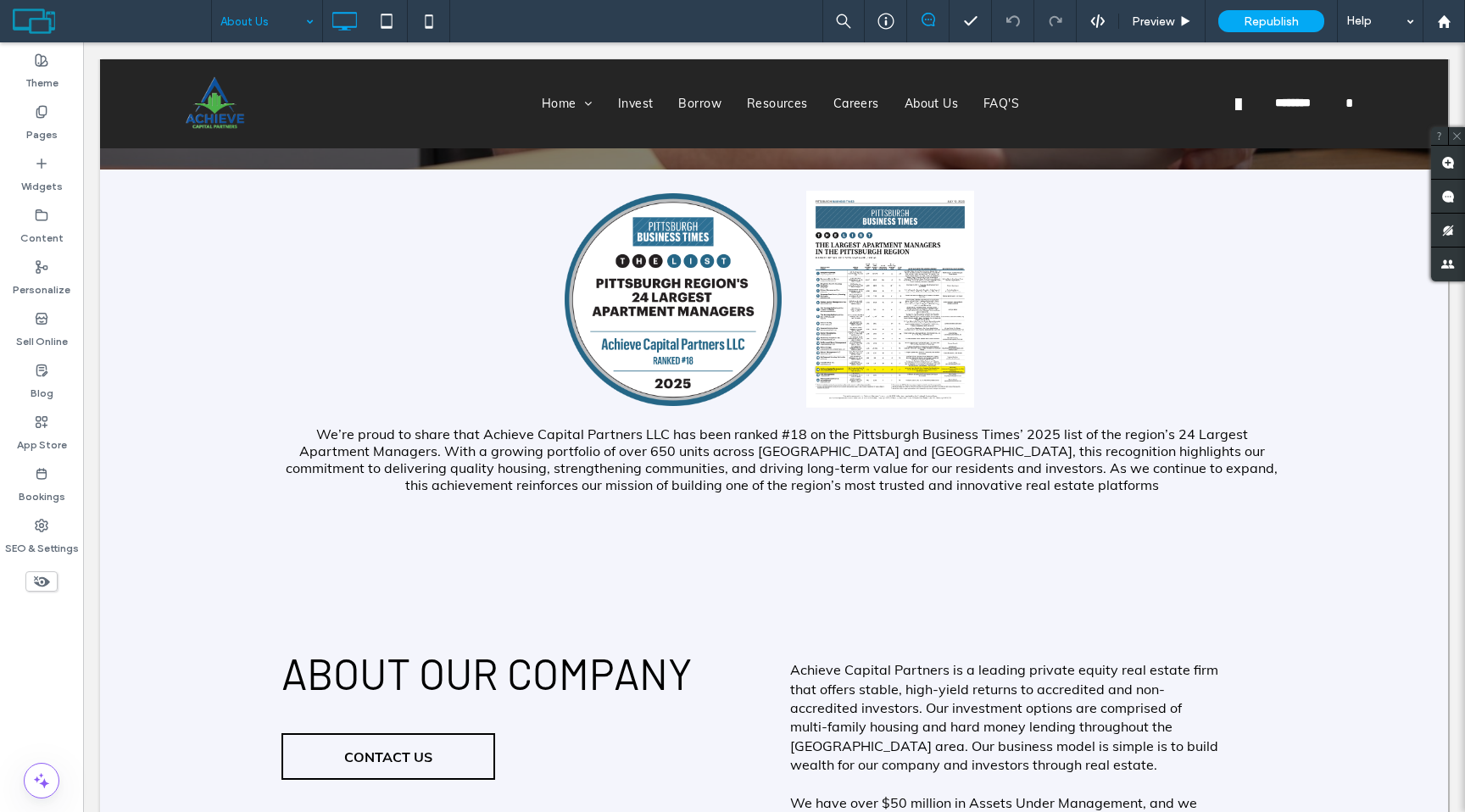
click at [252, 28] on input at bounding box center [263, 21] width 85 height 42
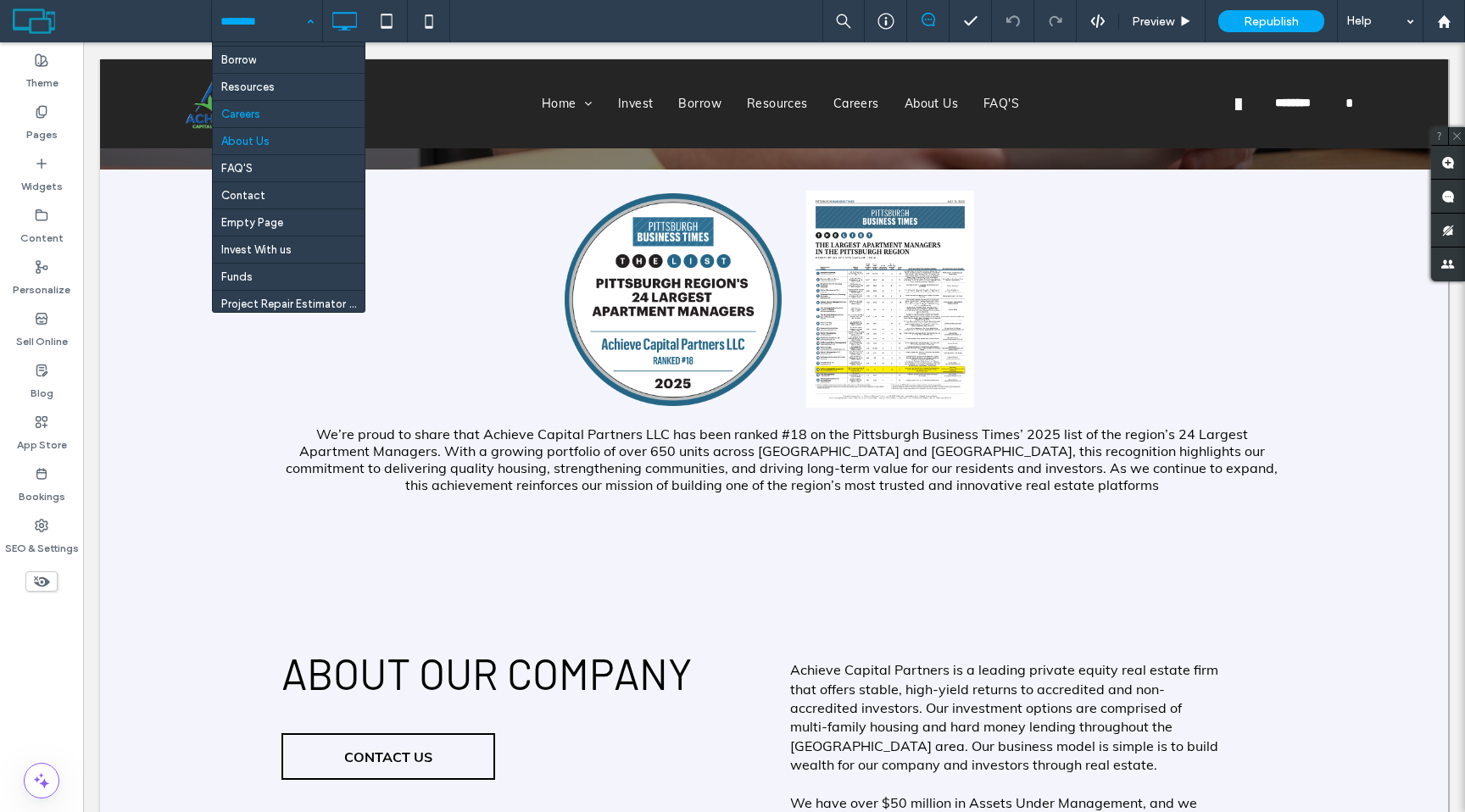
scroll to position [55, 0]
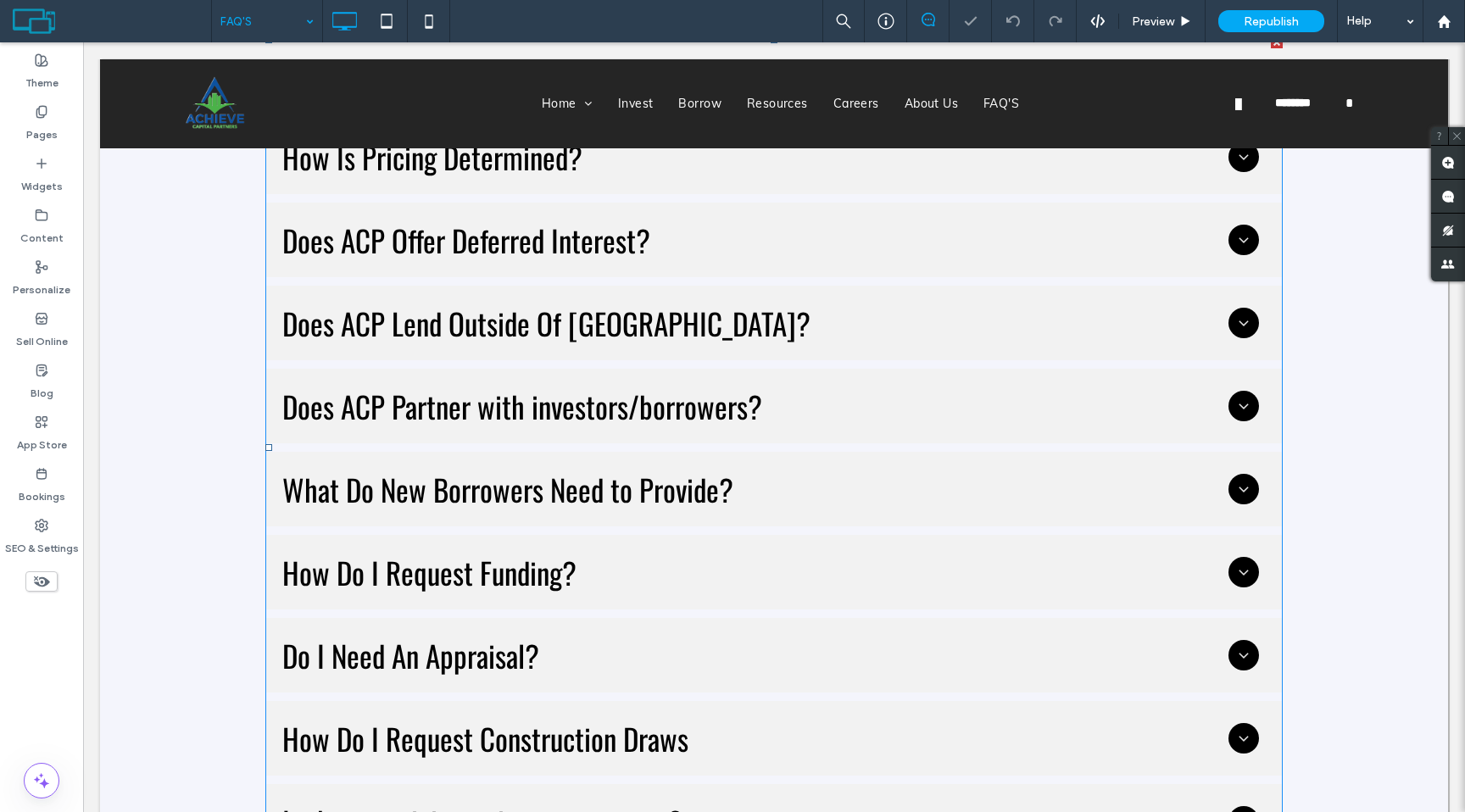
scroll to position [320, 0]
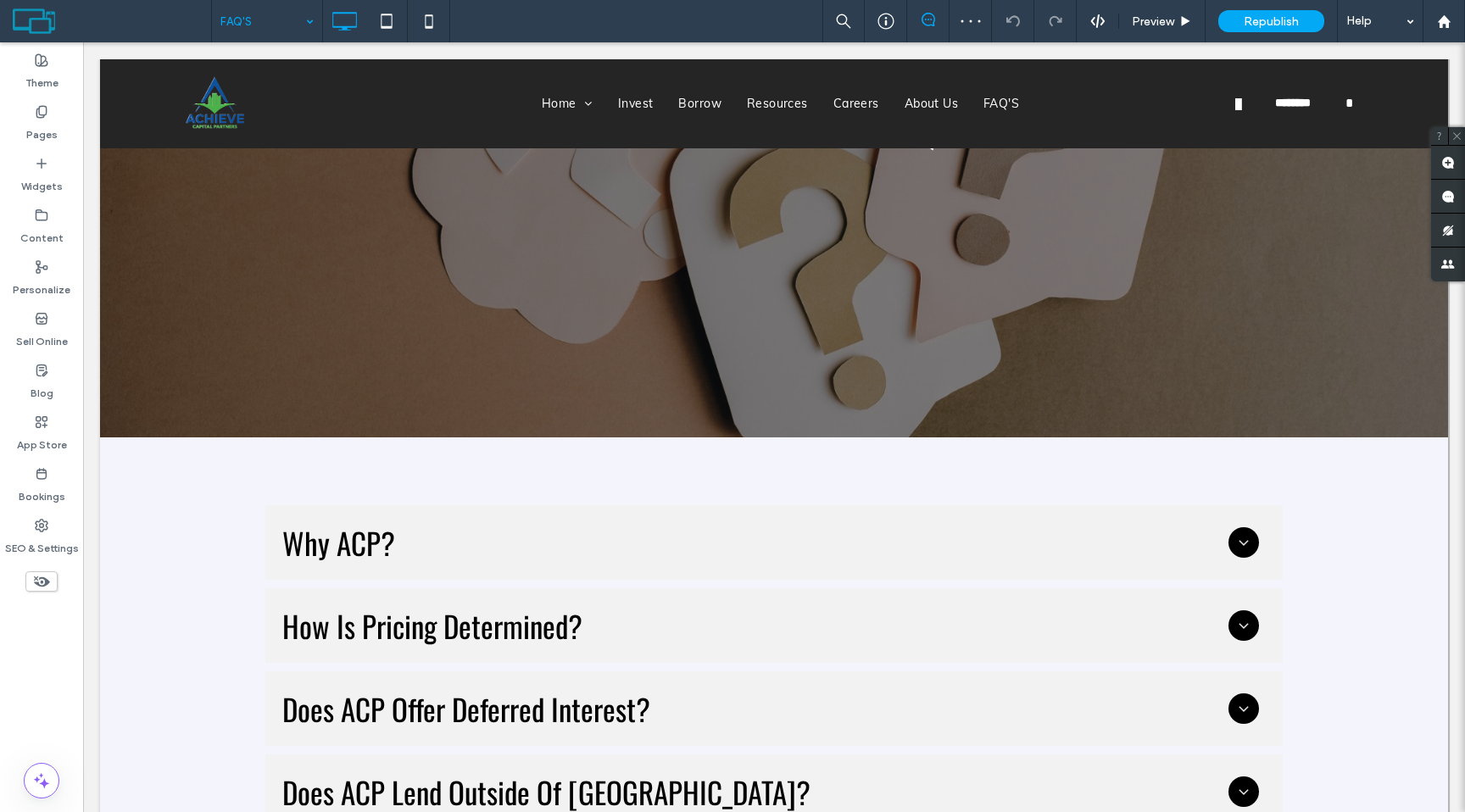
click at [268, 6] on input at bounding box center [263, 21] width 85 height 42
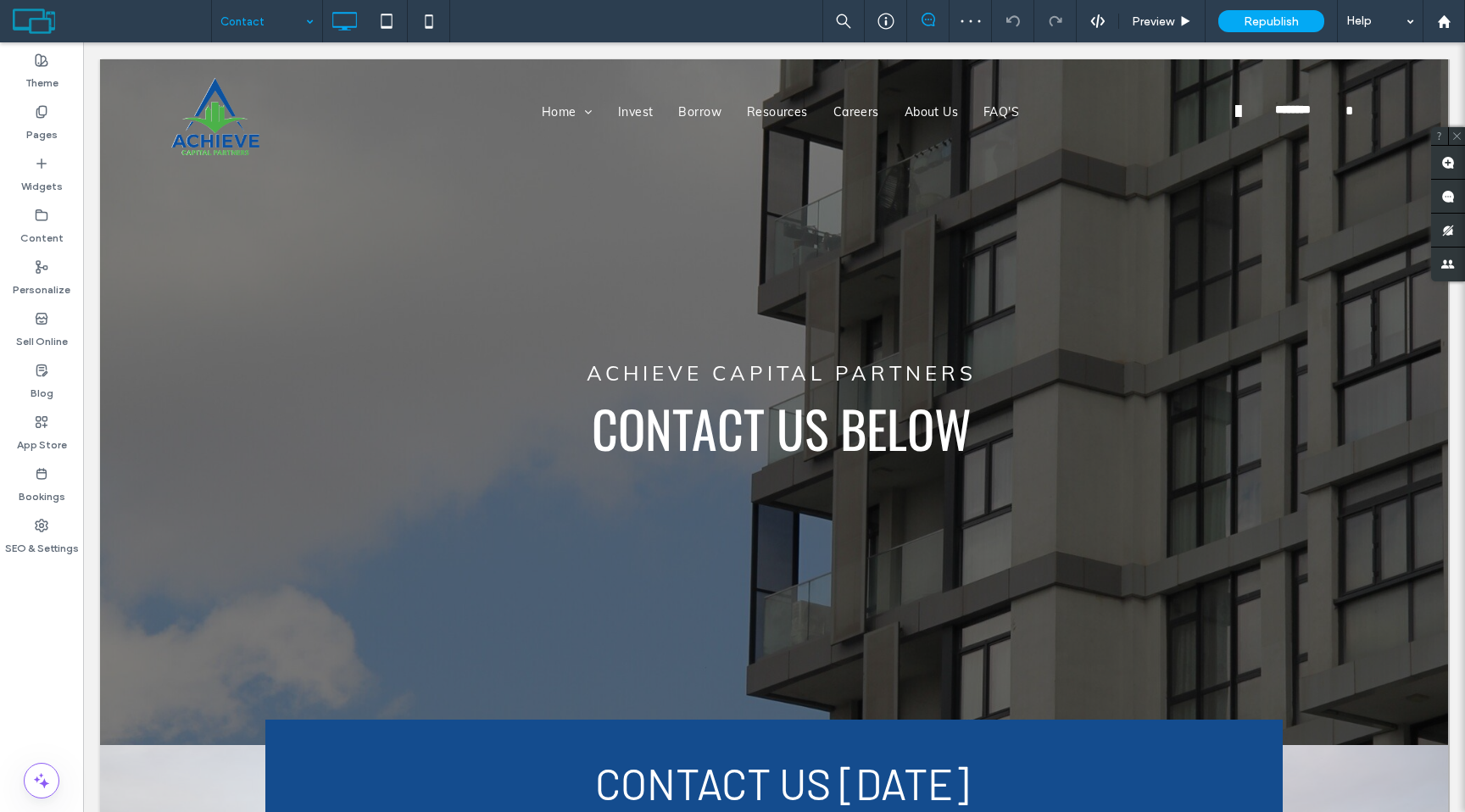
click at [265, 36] on input at bounding box center [263, 21] width 85 height 42
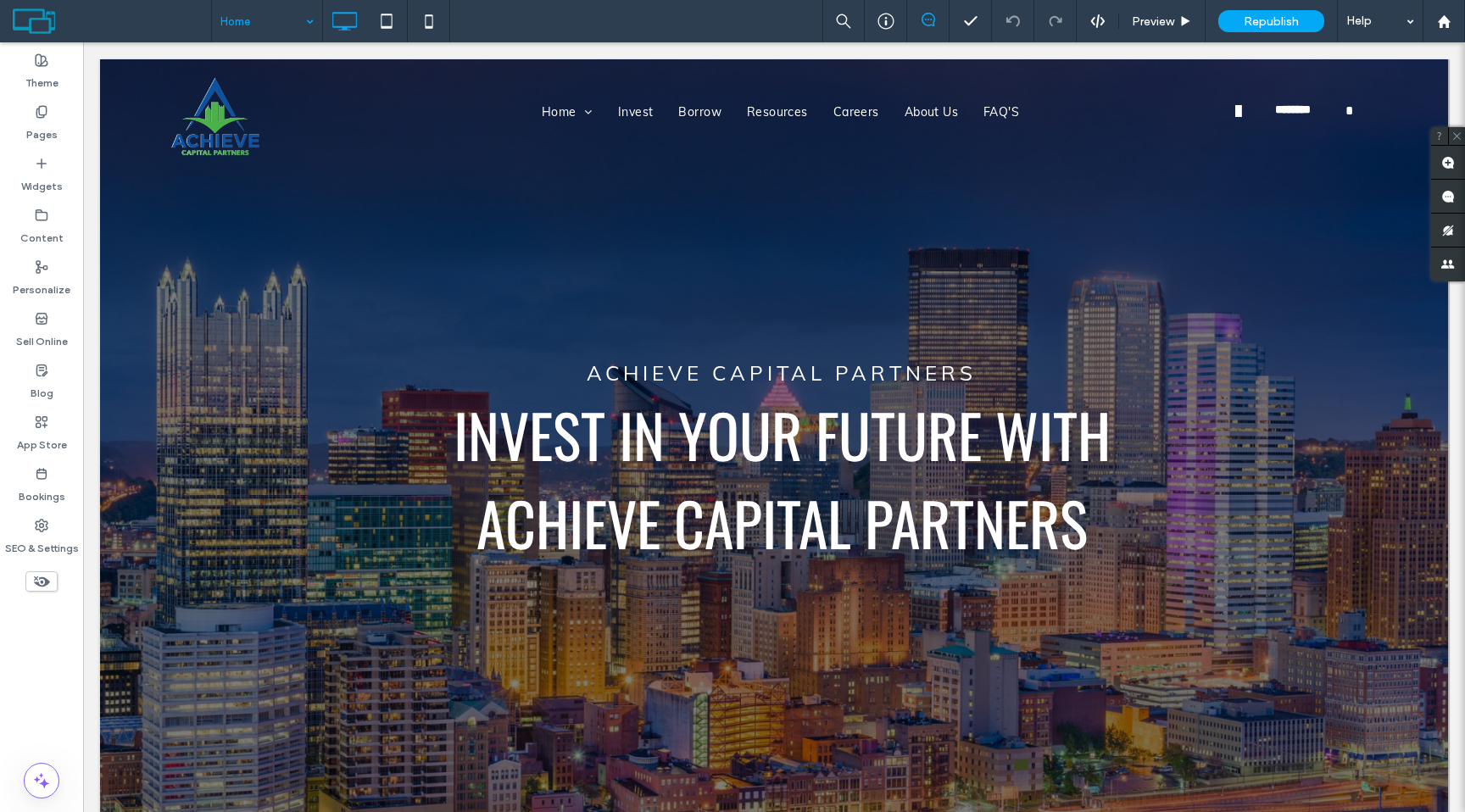
click at [294, 42] on div "Home" at bounding box center [267, 21] width 110 height 42
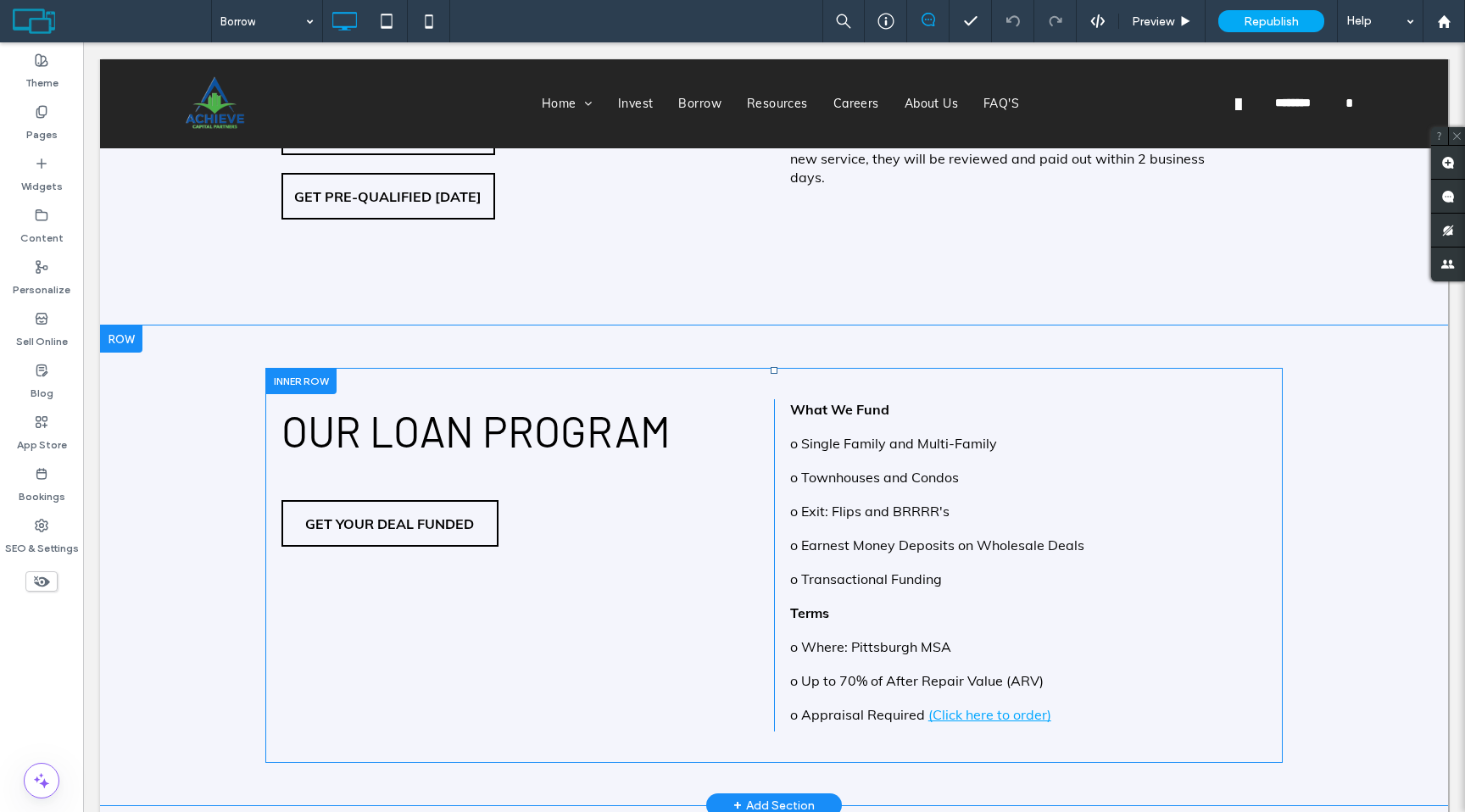
scroll to position [1049, 0]
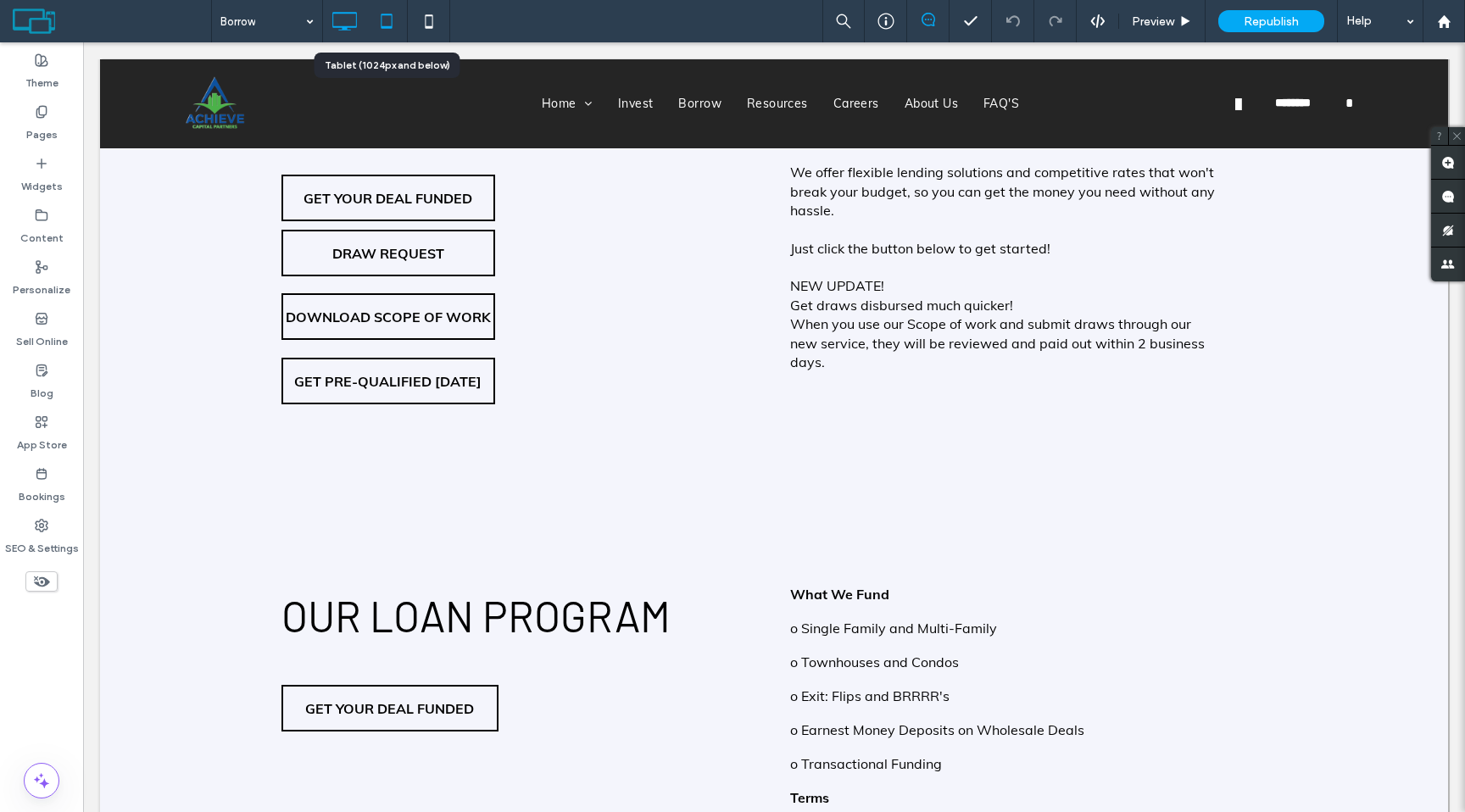
click at [396, 35] on icon at bounding box center [386, 21] width 34 height 34
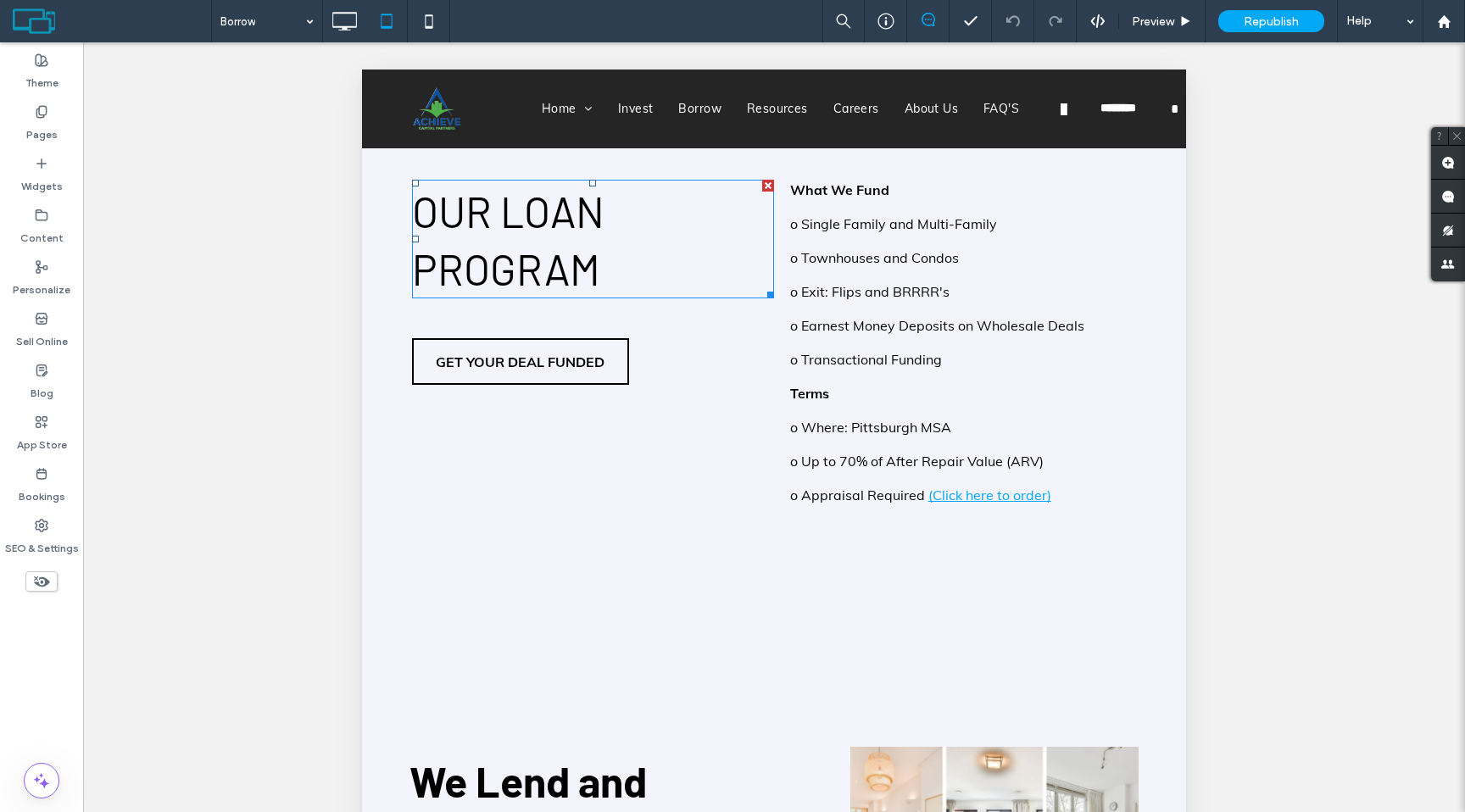
scroll to position [1436, 0]
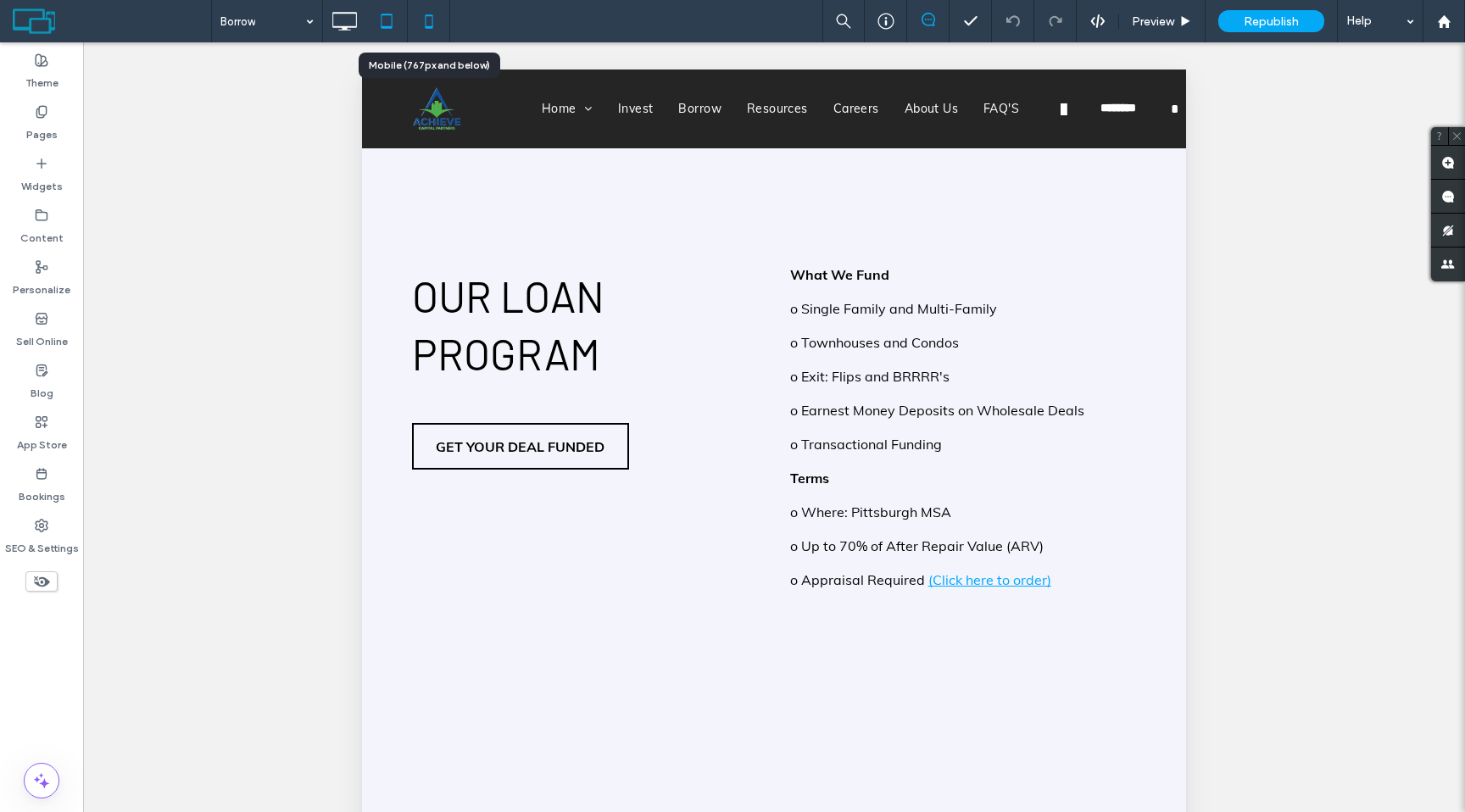
click at [433, 30] on icon at bounding box center [428, 21] width 34 height 34
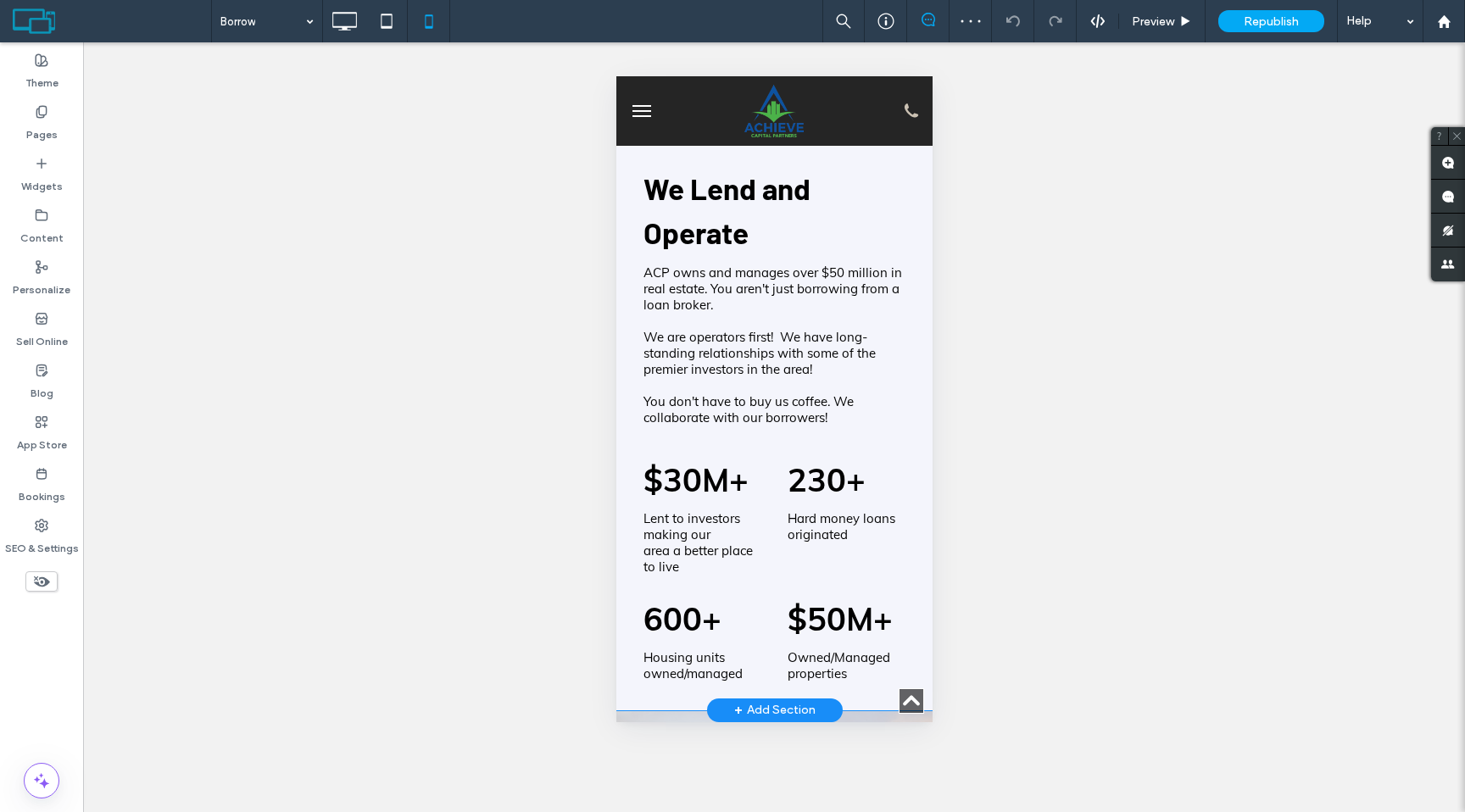
scroll to position [2292, 0]
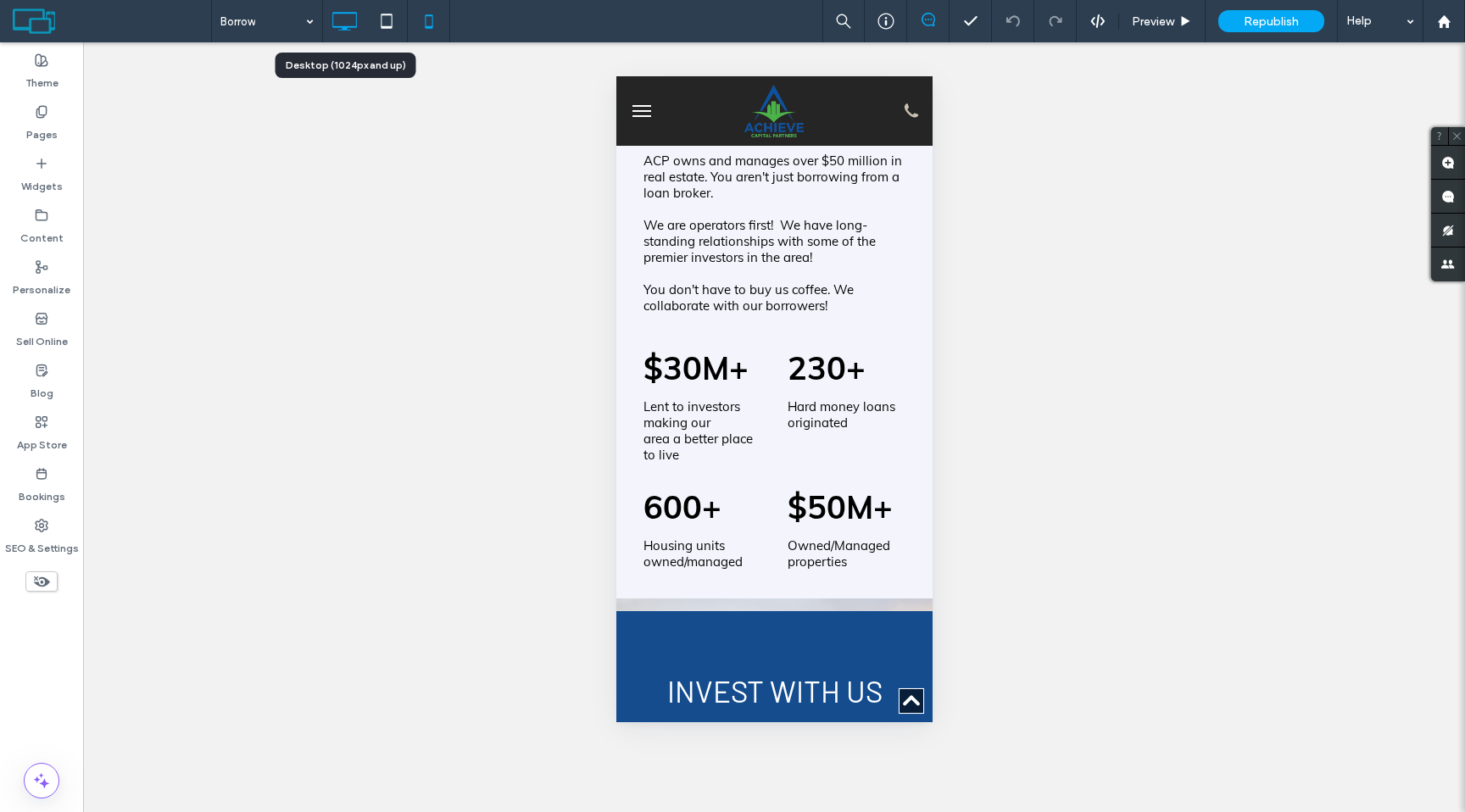
click at [342, 32] on icon at bounding box center [343, 21] width 34 height 34
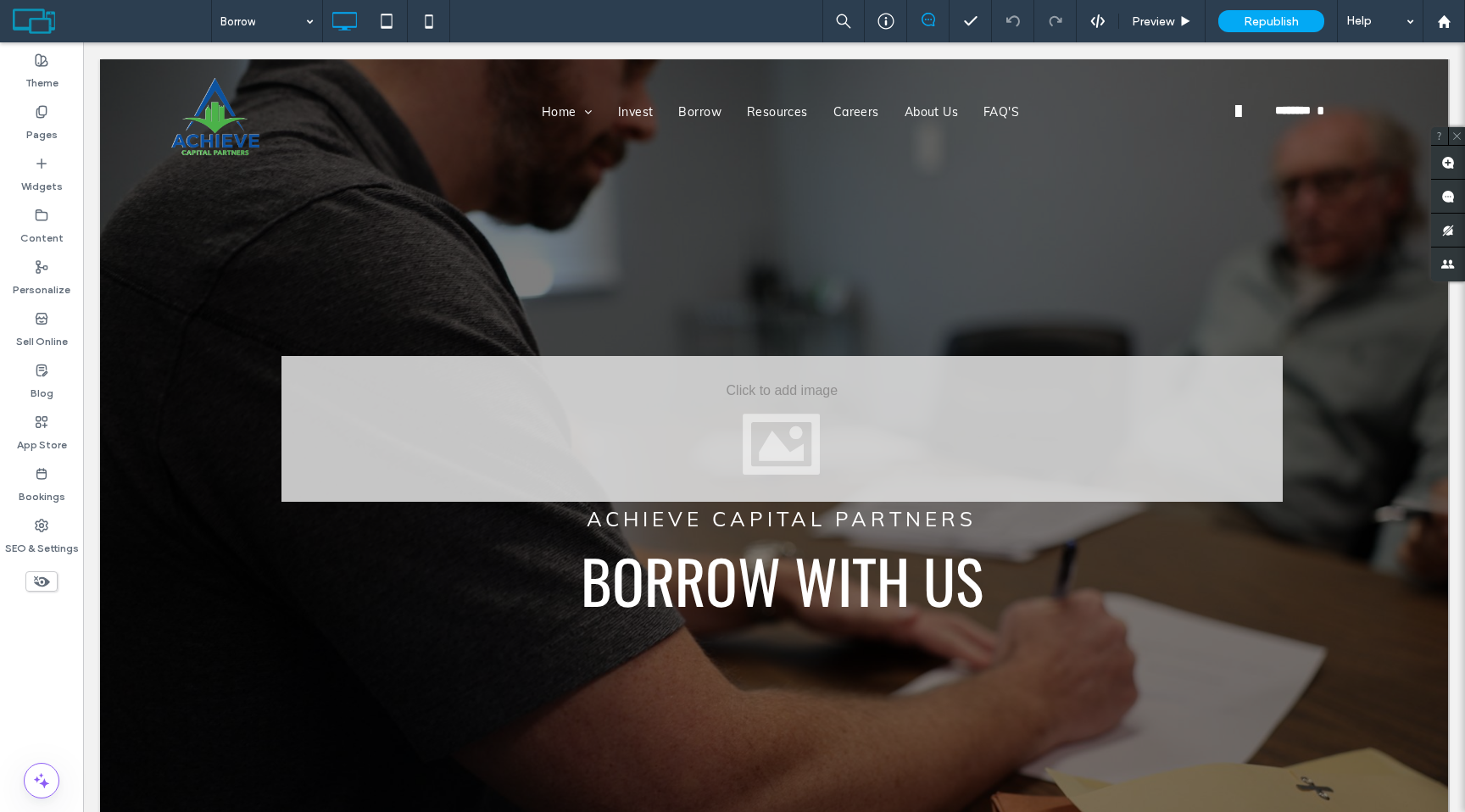
scroll to position [0, 0]
click at [1256, 19] on span "Republish" at bounding box center [1271, 22] width 55 height 15
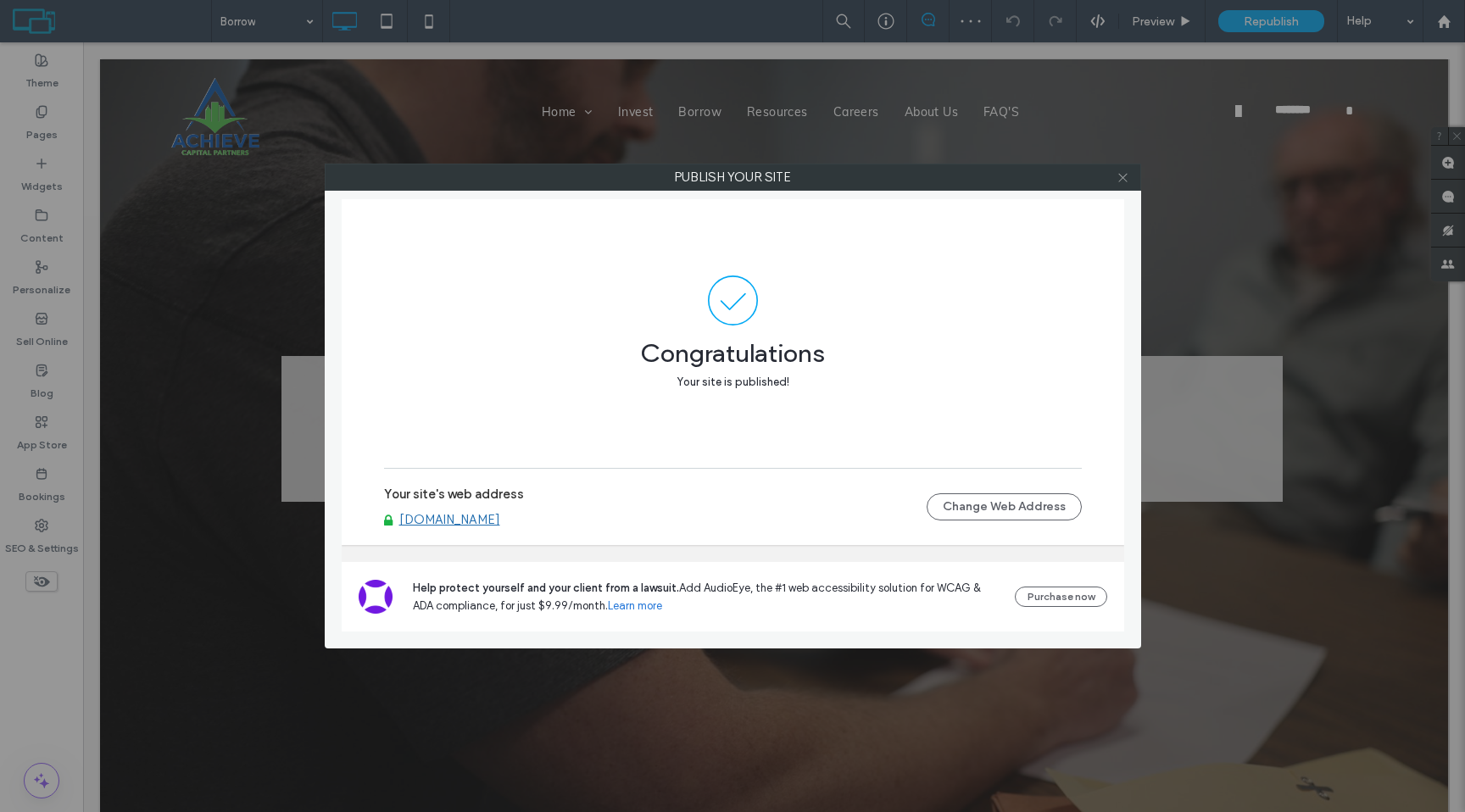
click at [1125, 181] on icon at bounding box center [1123, 177] width 13 height 13
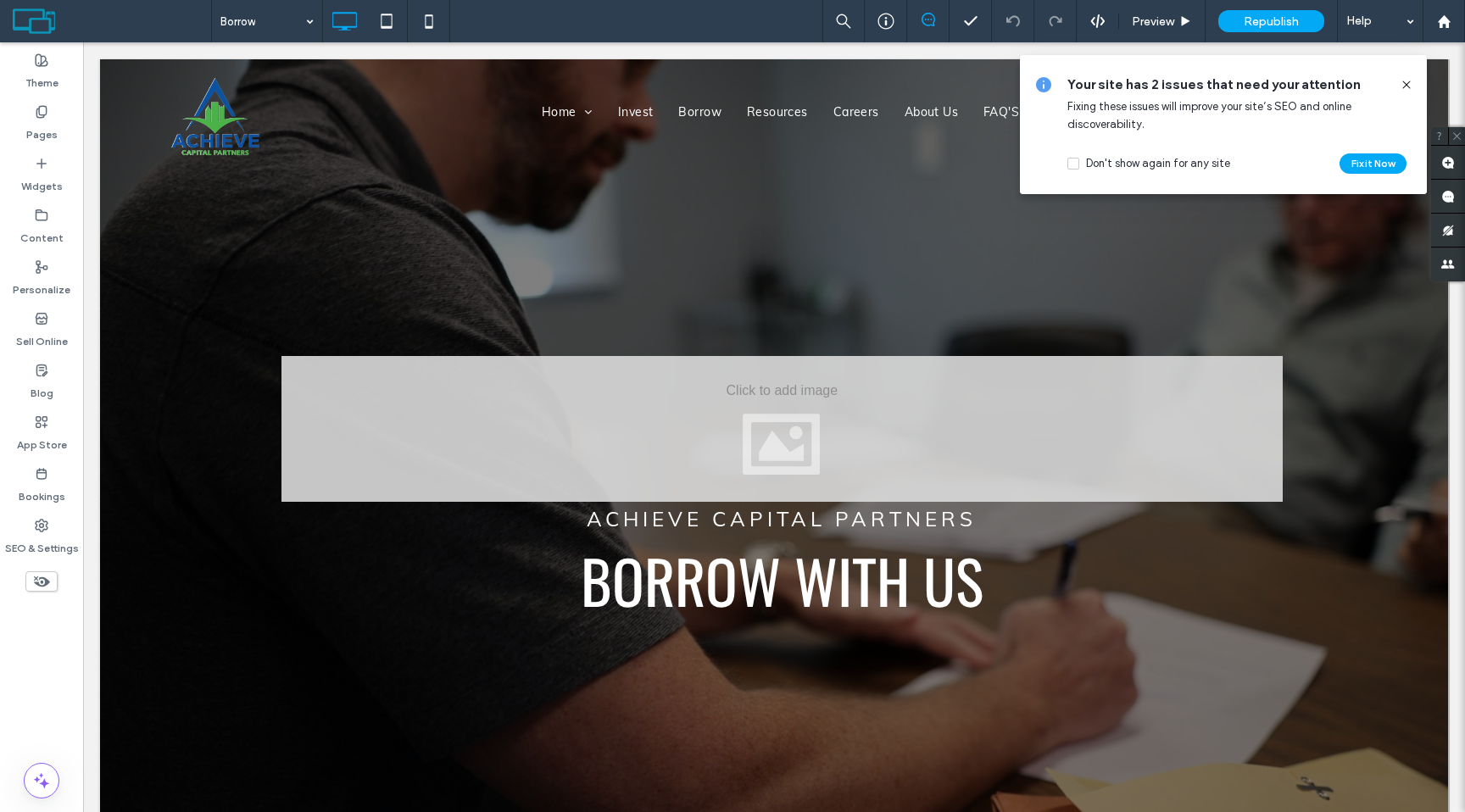
click at [1403, 89] on icon at bounding box center [1406, 84] width 14 height 14
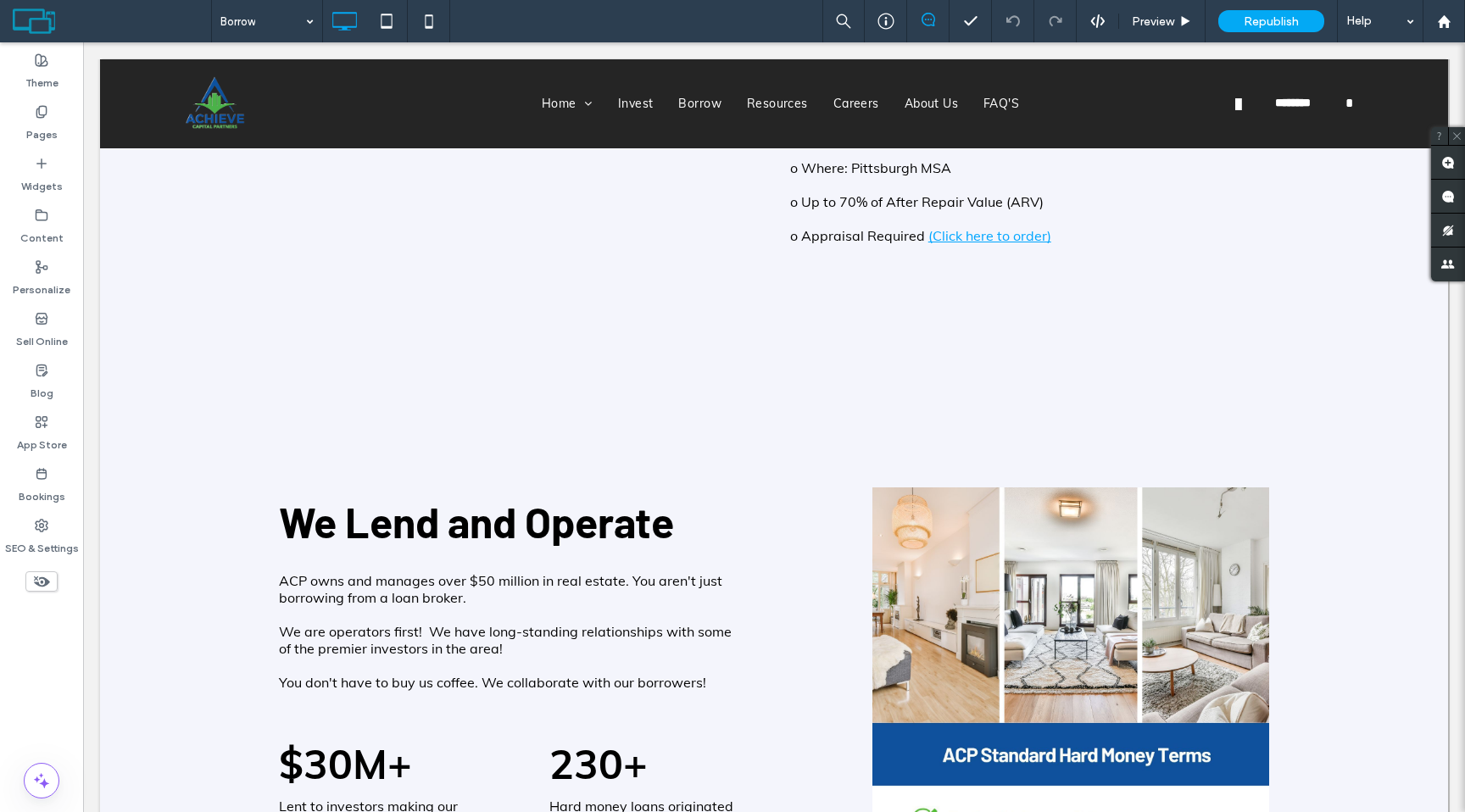
scroll to position [1788, 0]
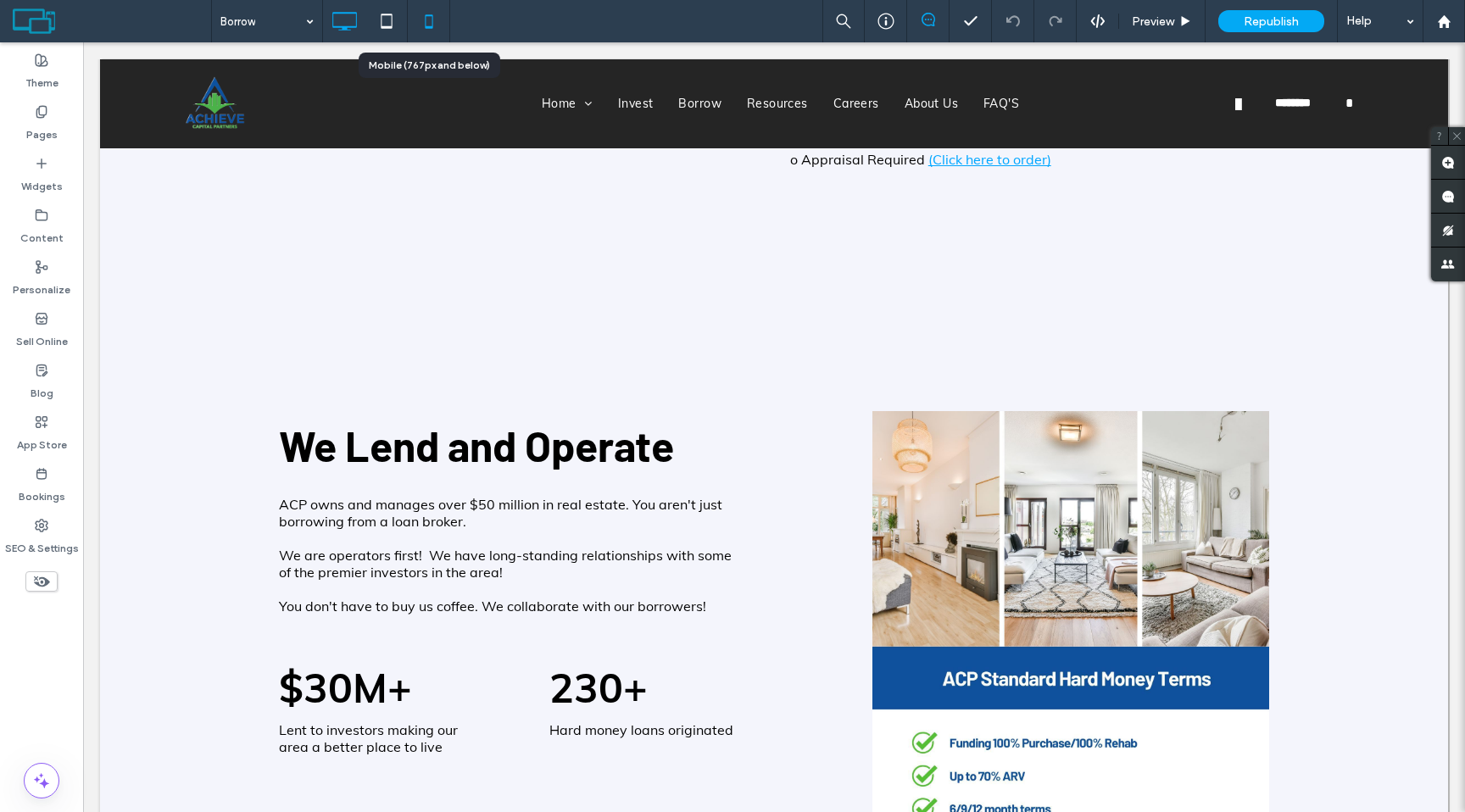
click at [424, 23] on icon at bounding box center [428, 21] width 34 height 34
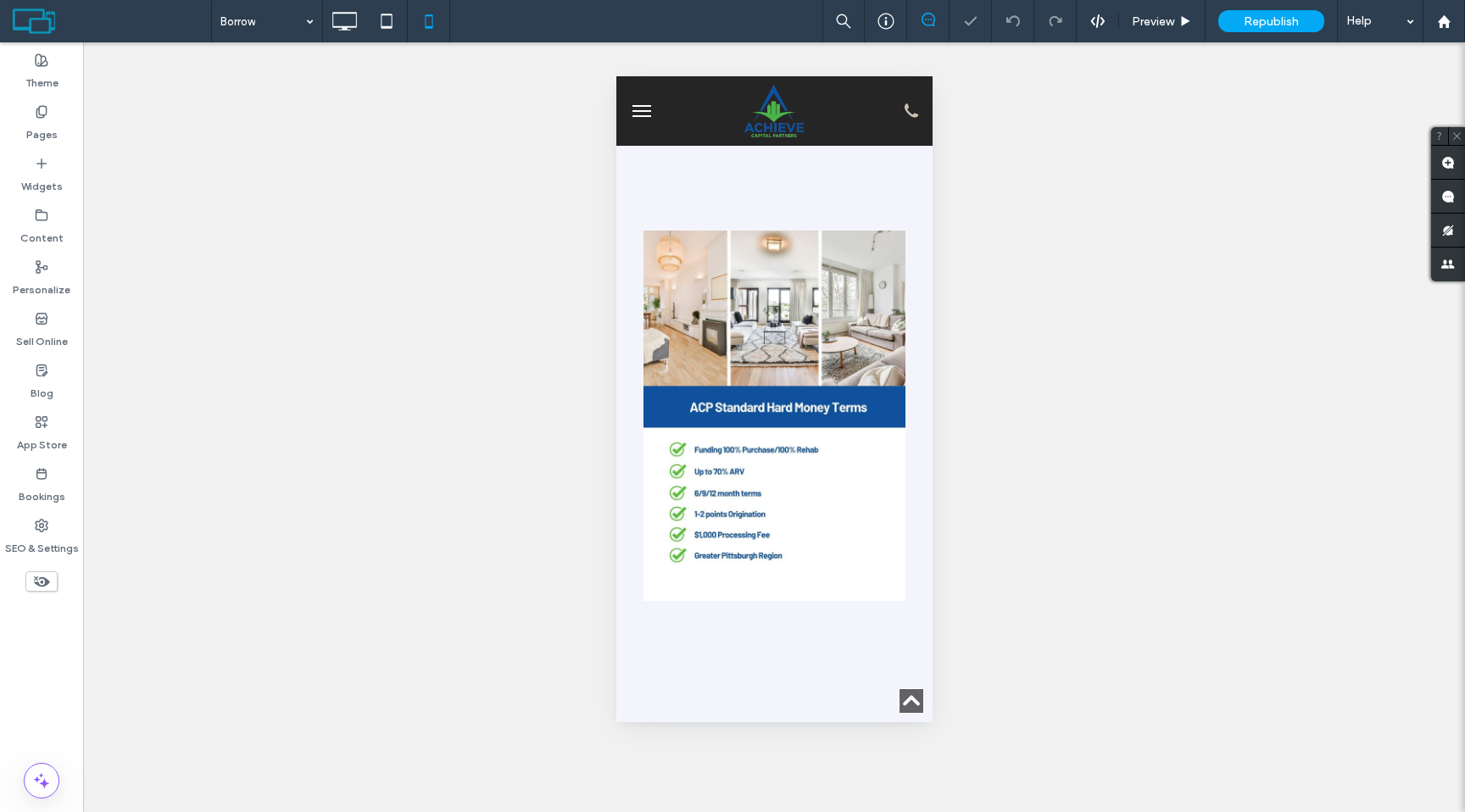
scroll to position [1671, 0]
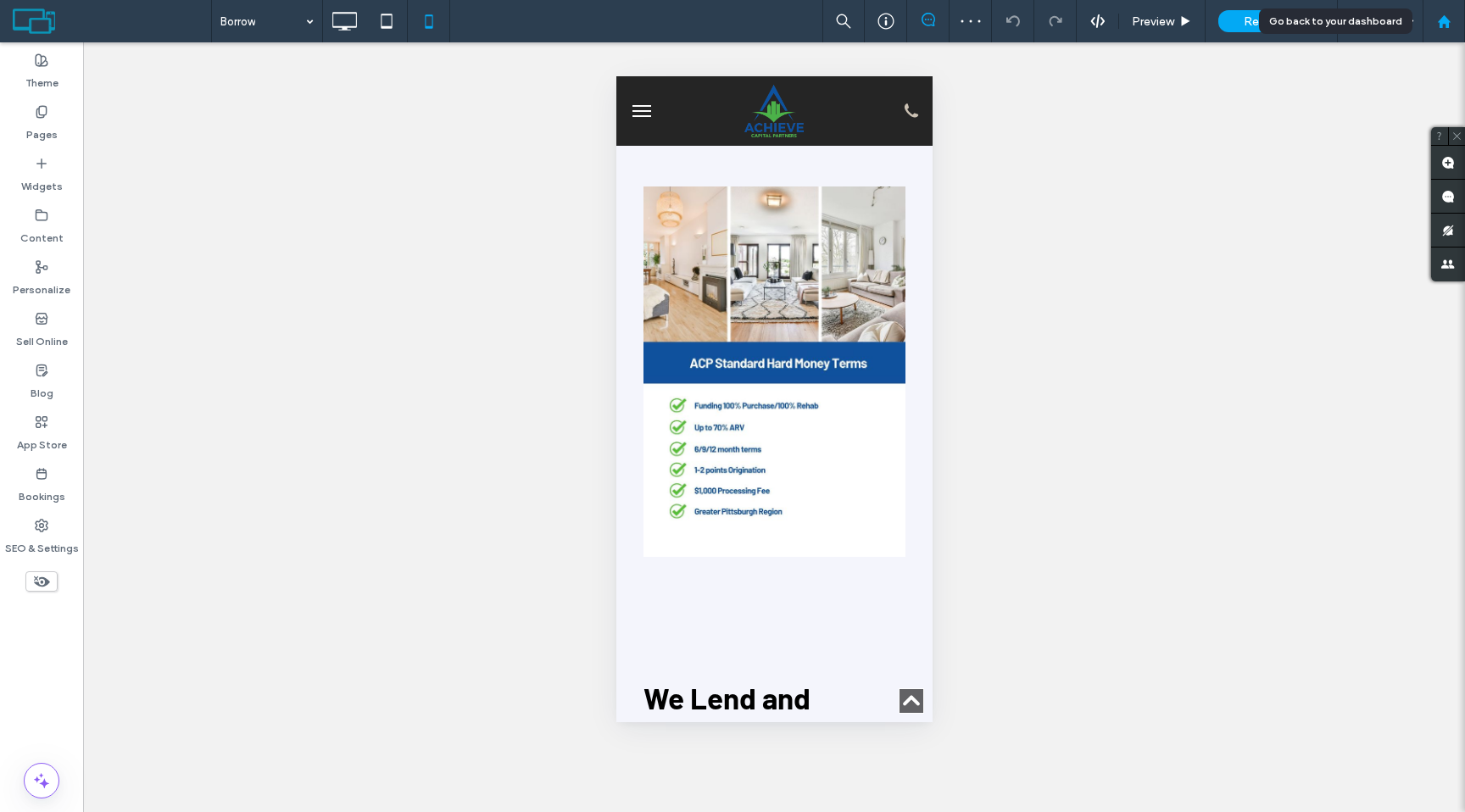
click at [1451, 31] on div at bounding box center [1444, 21] width 42 height 42
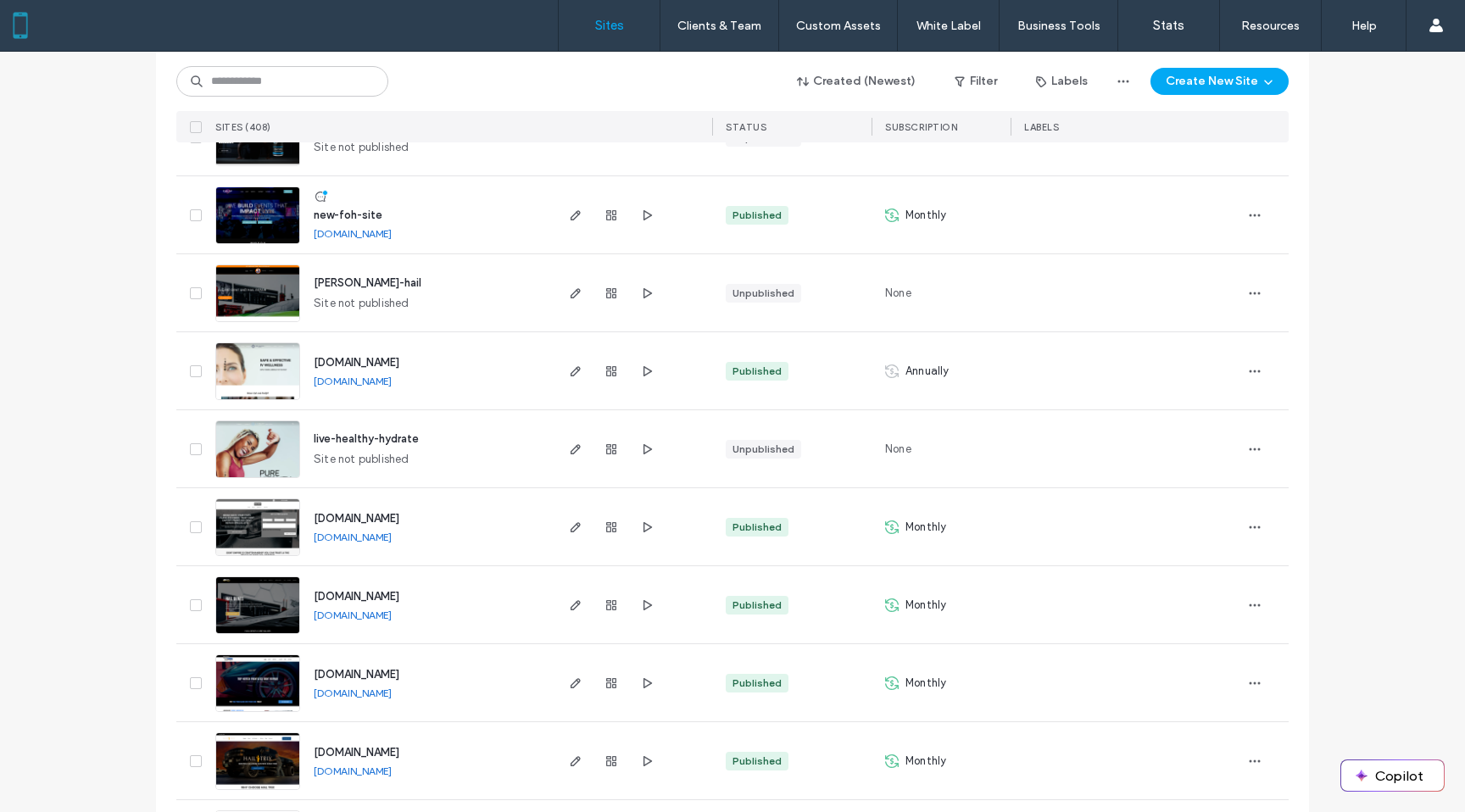
scroll to position [393, 0]
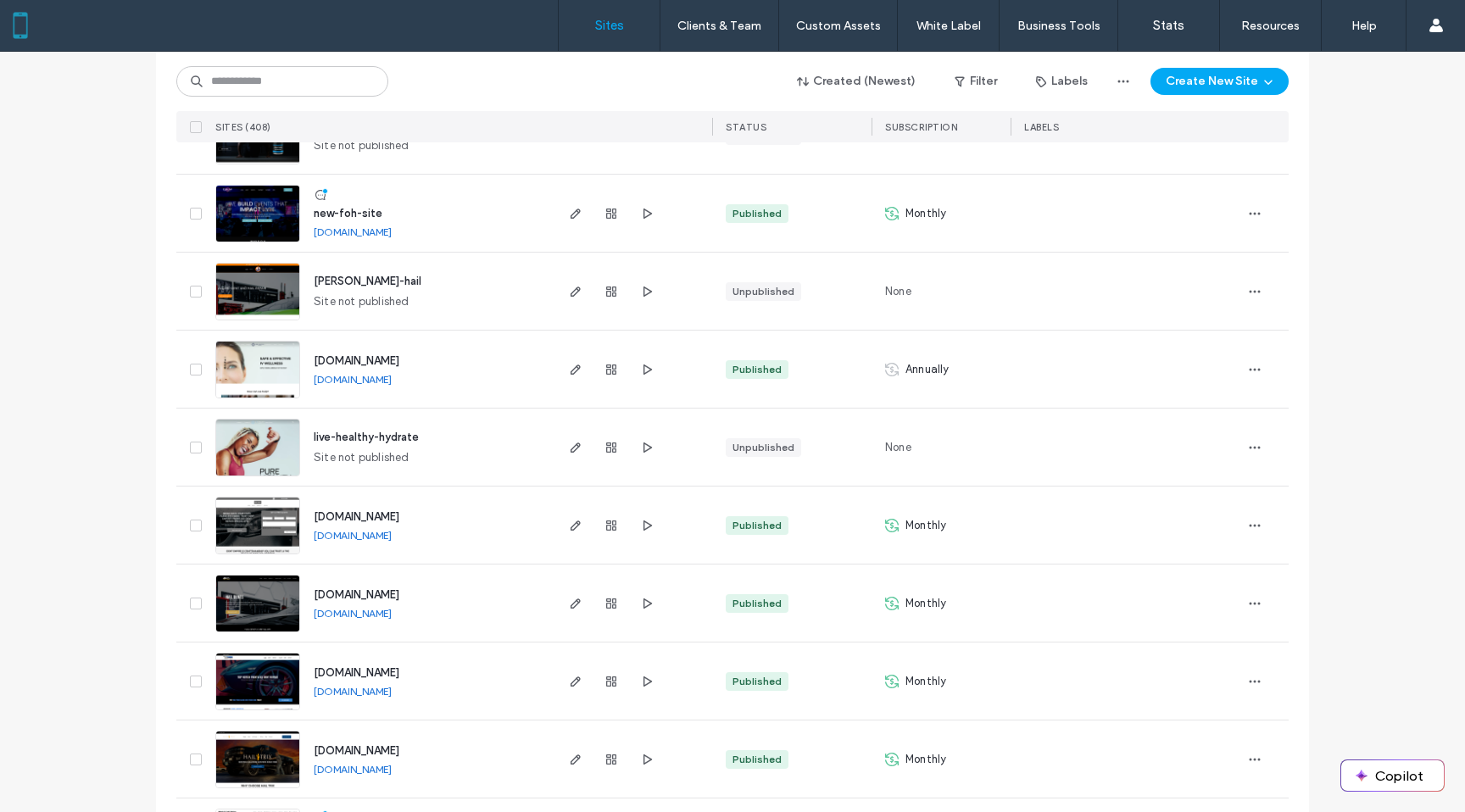
click at [379, 617] on link "[DOMAIN_NAME]" at bounding box center [353, 613] width 78 height 13
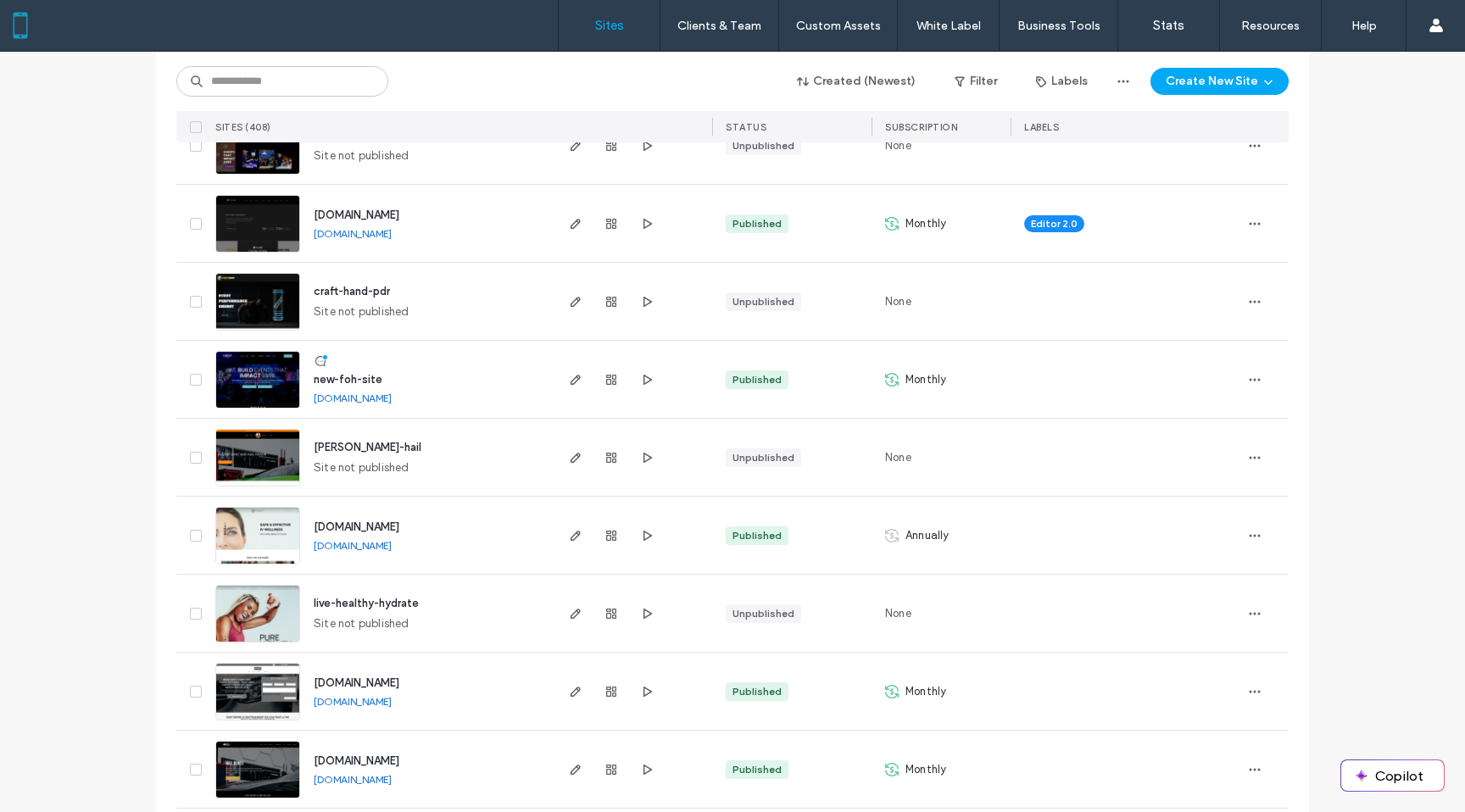
scroll to position [0, 0]
